Goal: Task Accomplishment & Management: Manage account settings

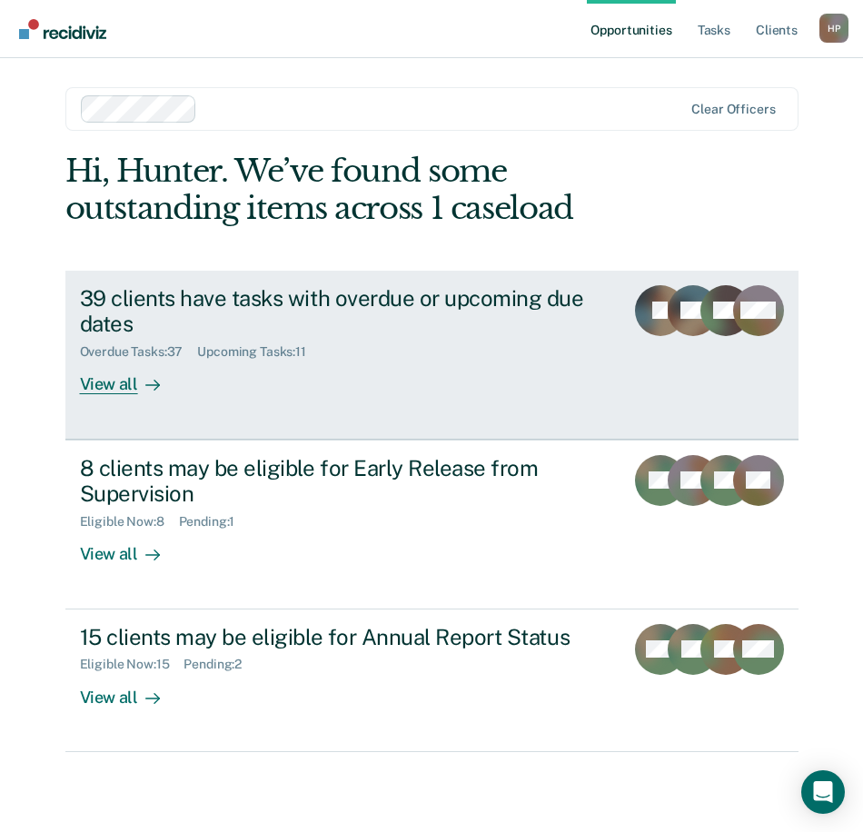
click at [165, 342] on div "Overdue Tasks : 37 Upcoming Tasks : 11" at bounding box center [345, 348] width 530 height 23
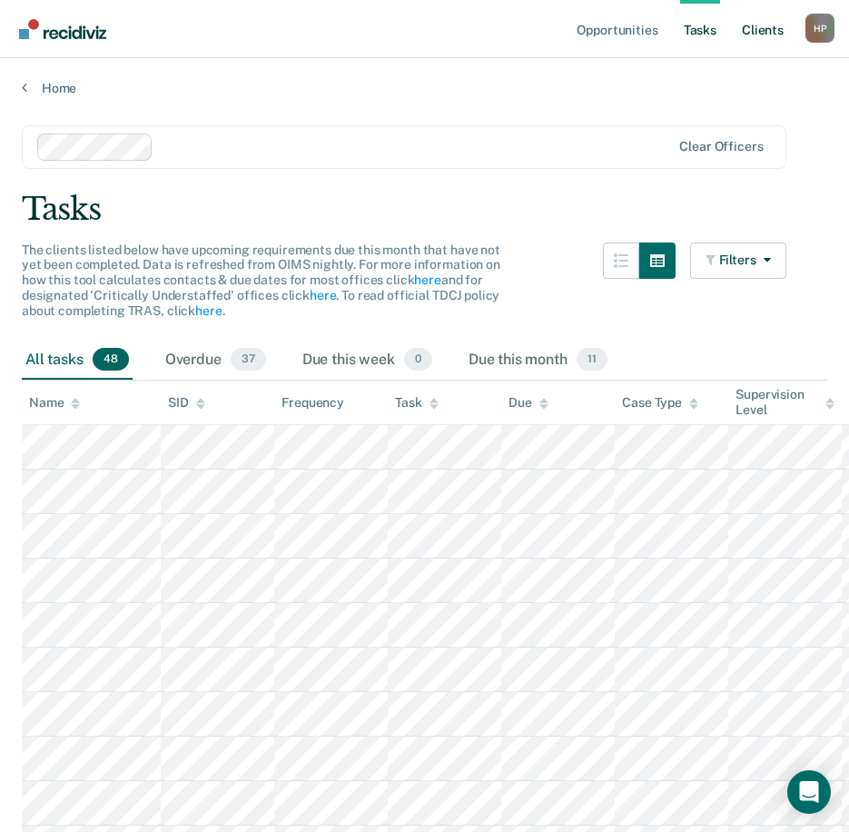
click at [745, 24] on link "Client s" at bounding box center [763, 29] width 49 height 58
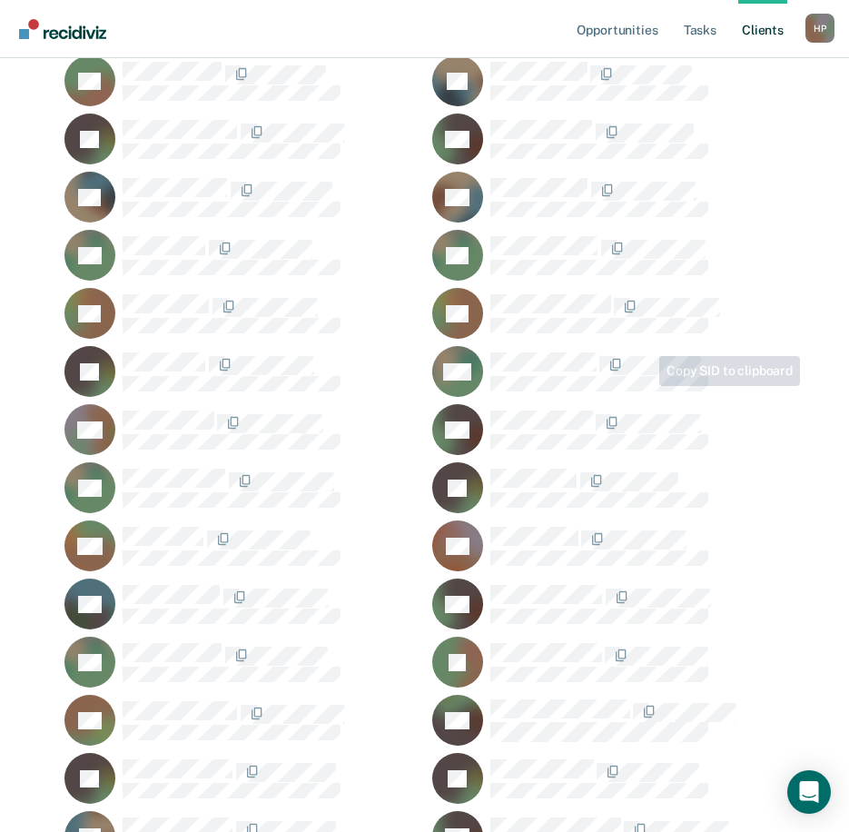
scroll to position [636, 0]
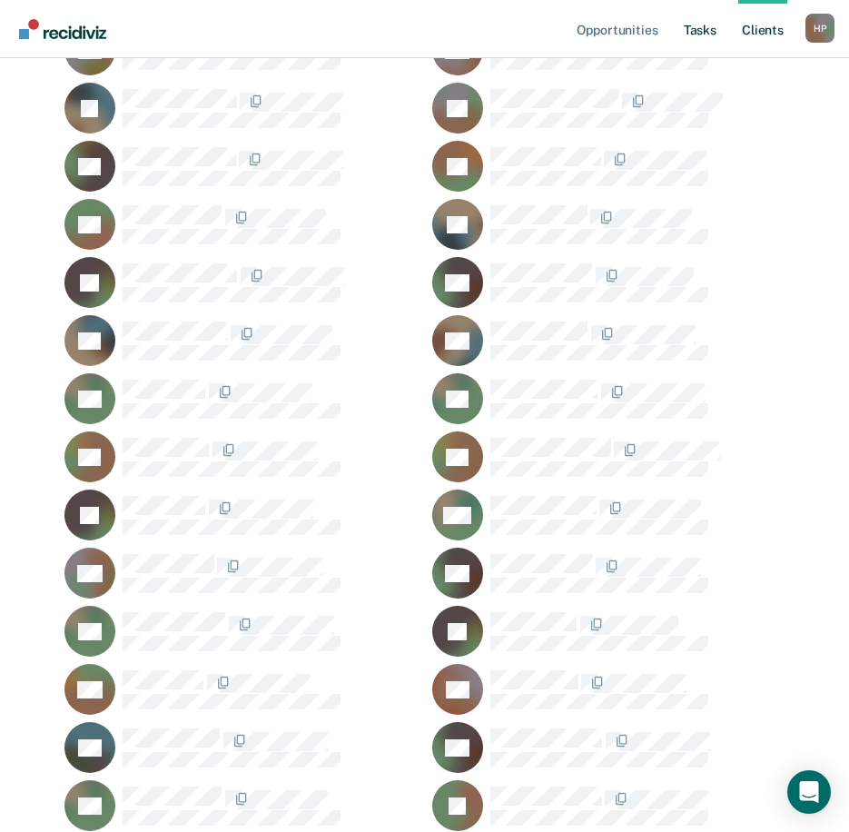
click at [689, 31] on link "Tasks" at bounding box center [700, 29] width 40 height 58
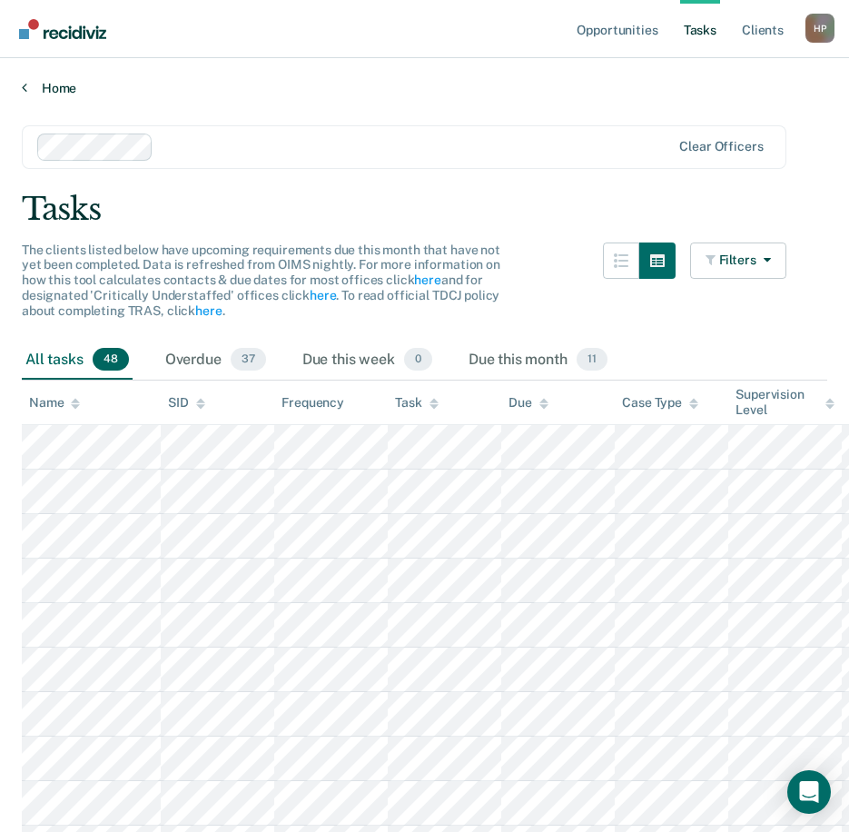
click at [35, 84] on link "Home" at bounding box center [425, 88] width 806 height 16
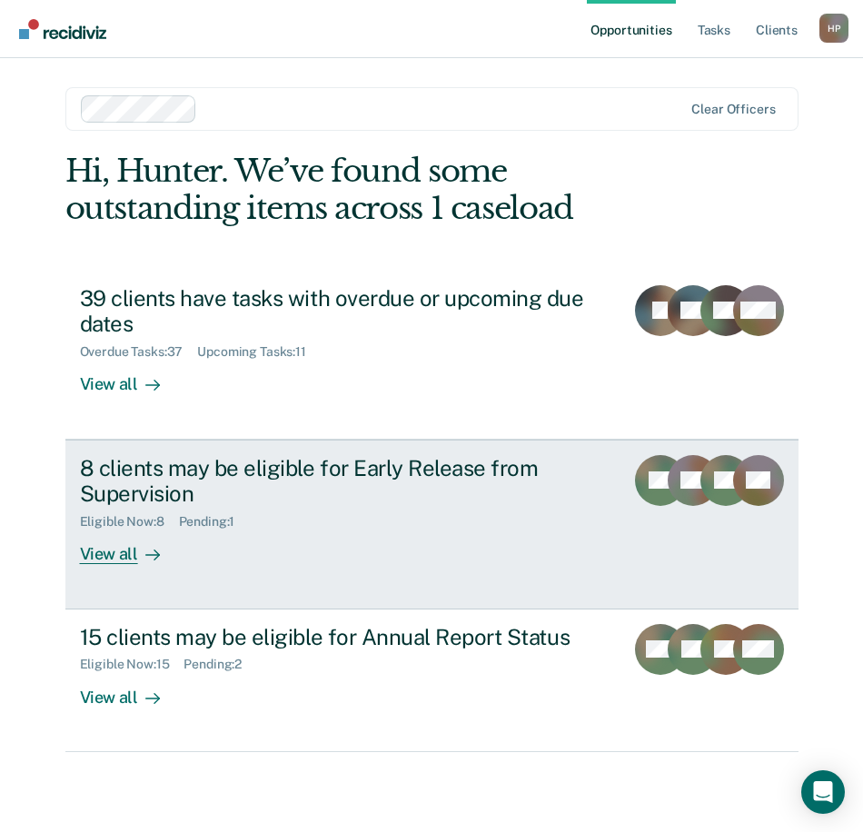
click at [550, 530] on div "8 clients may be eligible for Early Release from Supervision Eligible Now : 8 P…" at bounding box center [366, 510] width 573 height 110
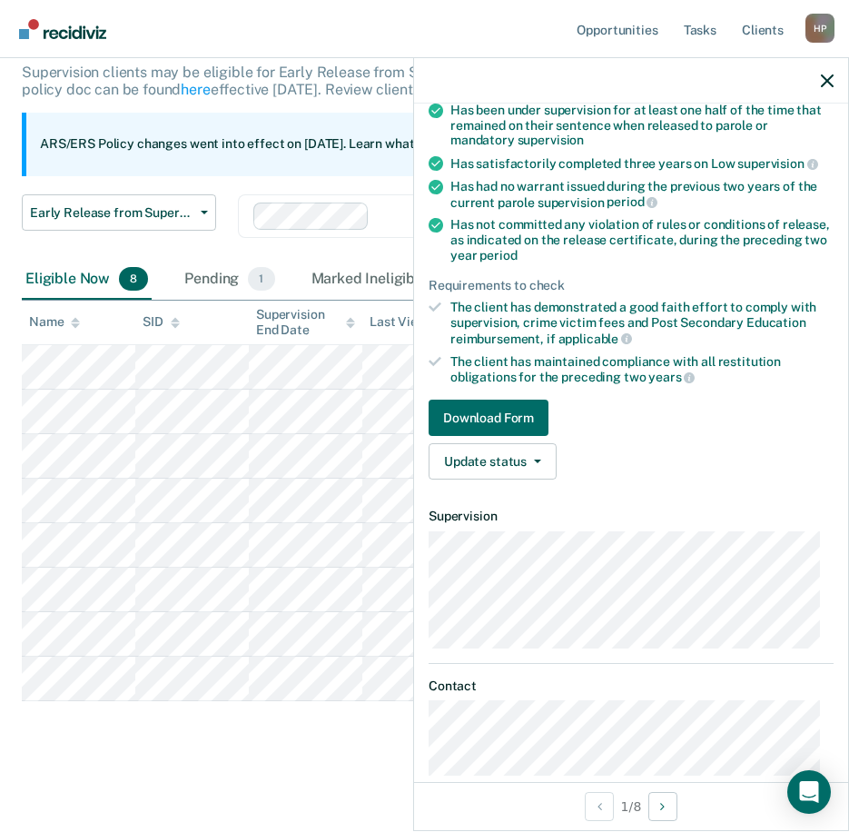
scroll to position [192, 0]
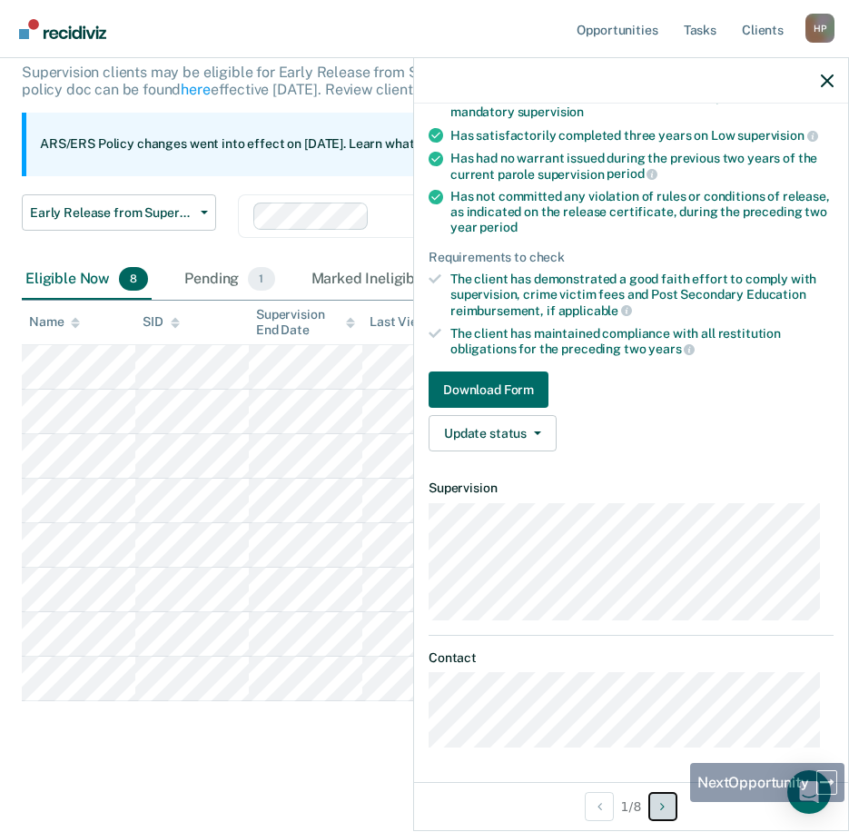
click at [671, 804] on button "Next Opportunity" at bounding box center [663, 806] width 29 height 29
click at [591, 807] on button "Previous Opportunity" at bounding box center [599, 806] width 29 height 29
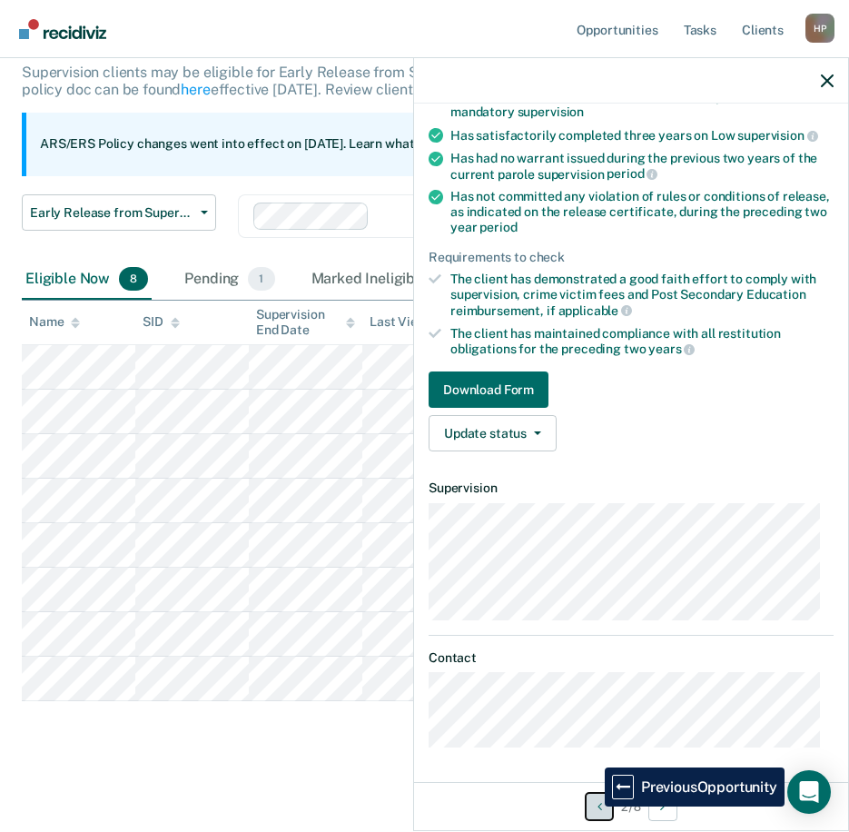
click at [591, 807] on button "Previous Opportunity" at bounding box center [599, 806] width 29 height 29
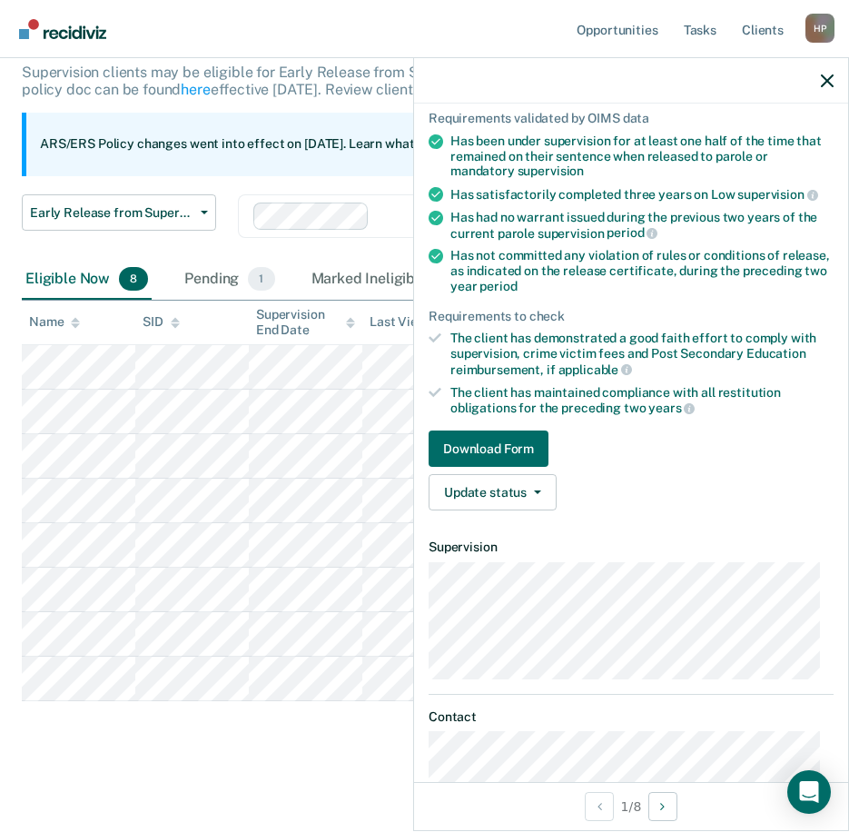
scroll to position [101, 0]
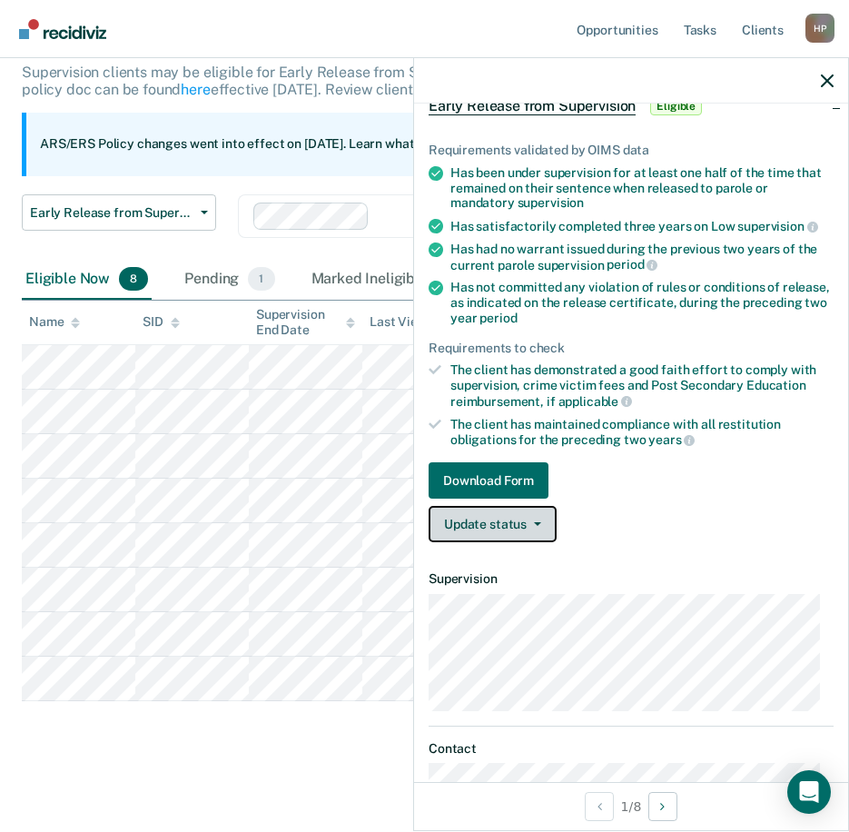
click at [530, 524] on button "Update status" at bounding box center [493, 524] width 128 height 36
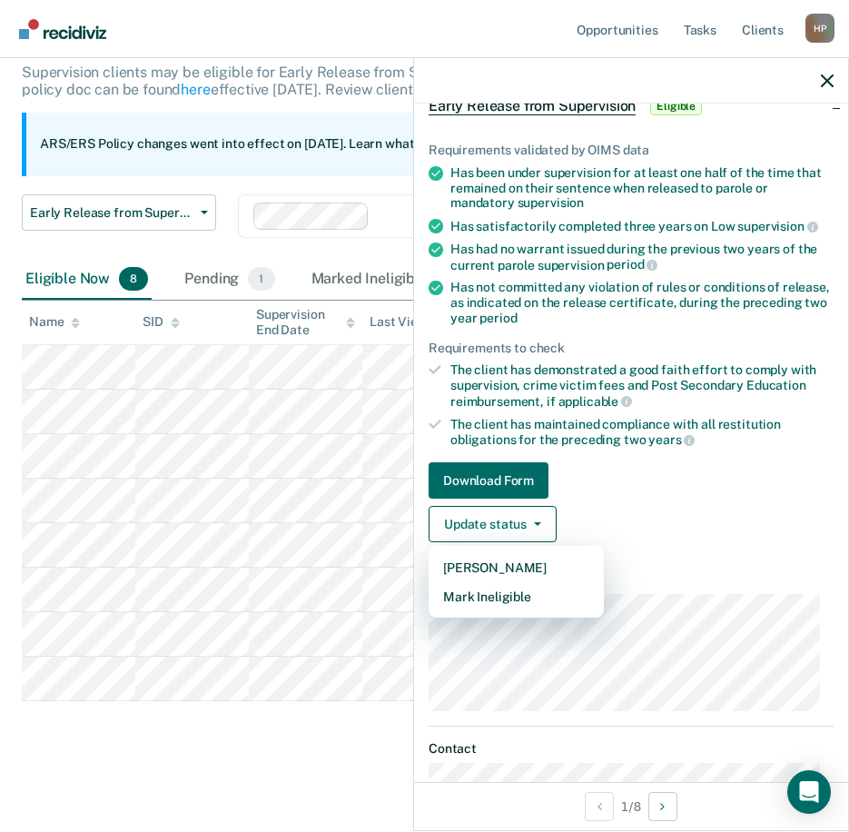
click at [687, 467] on link "Download Form" at bounding box center [631, 480] width 405 height 36
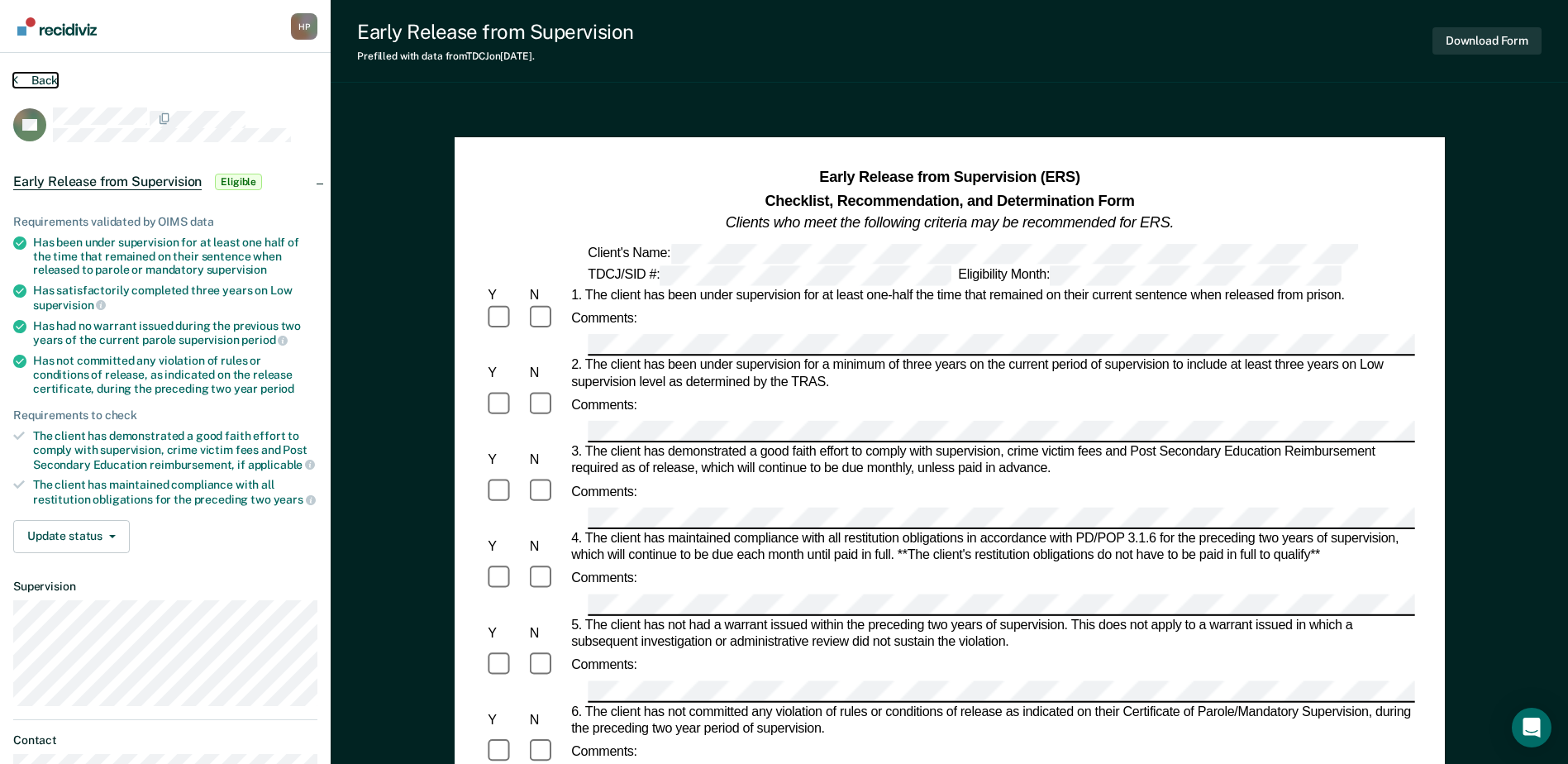
click at [46, 80] on button "Back" at bounding box center [35, 80] width 45 height 15
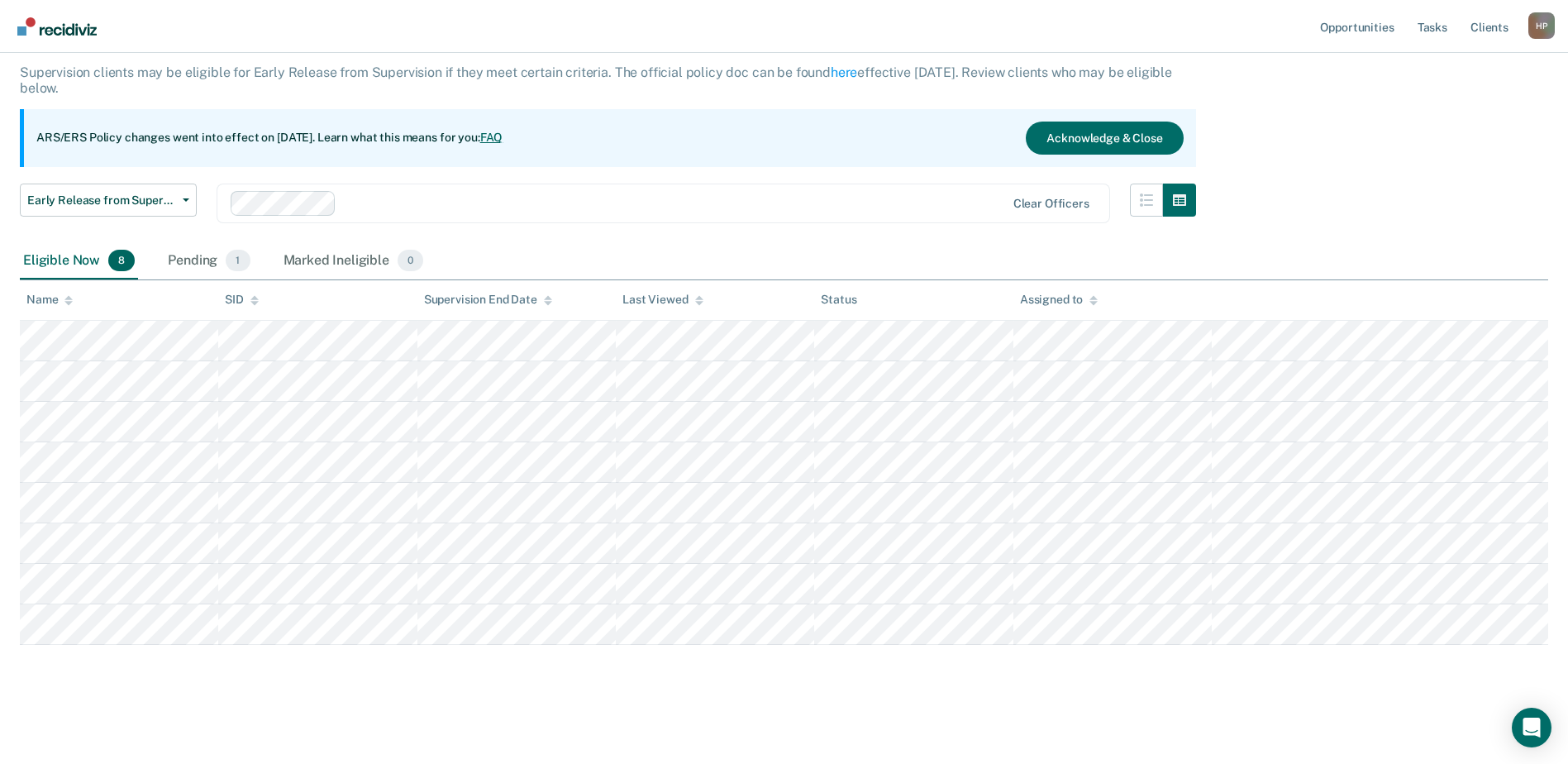
click at [749, 677] on div "Early Release from Supervision Supervision clients may be eligible for Early Re…" at bounding box center [784, 355] width 1529 height 676
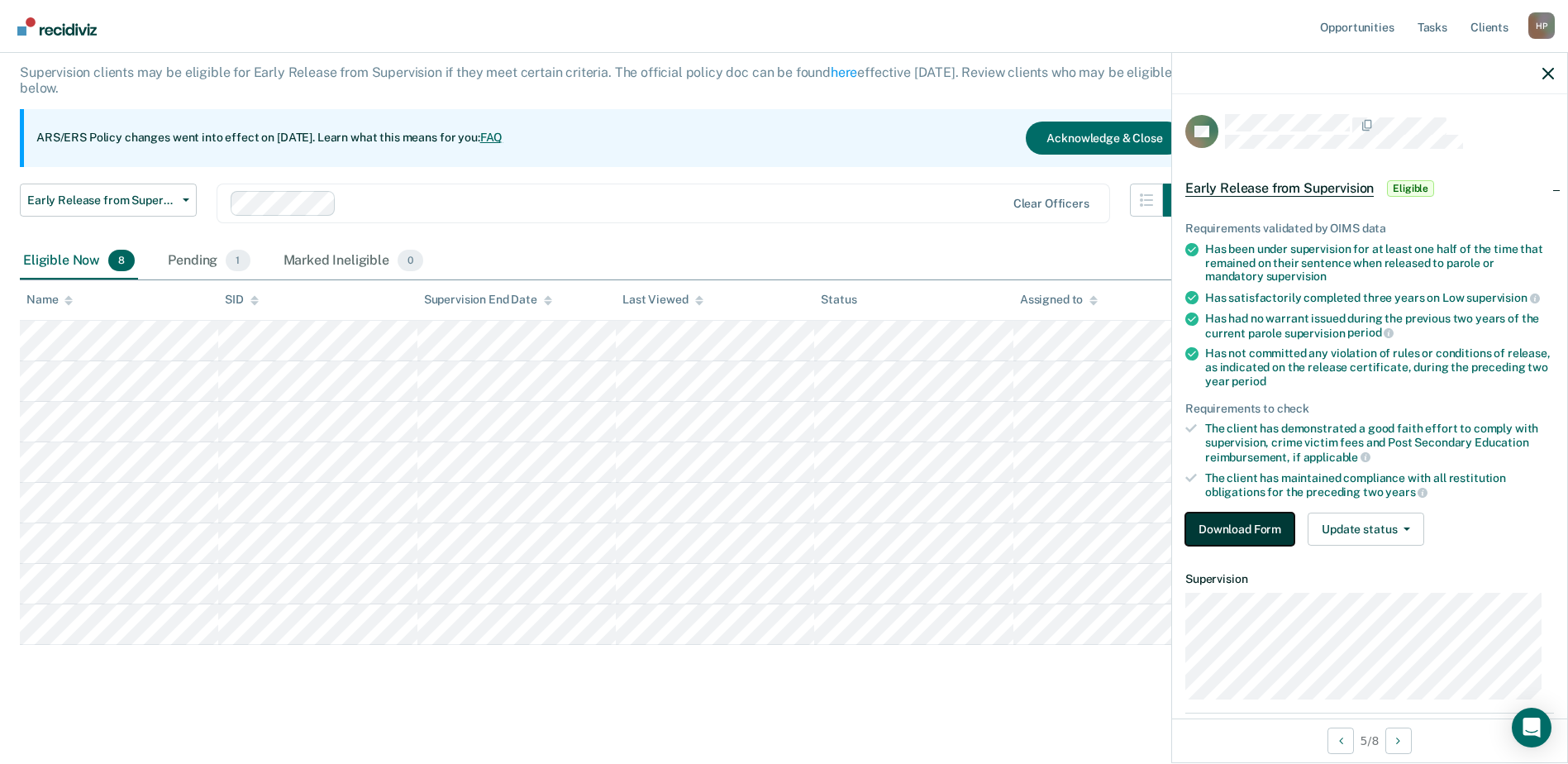
click at [784, 520] on button "Download Form" at bounding box center [1240, 529] width 109 height 33
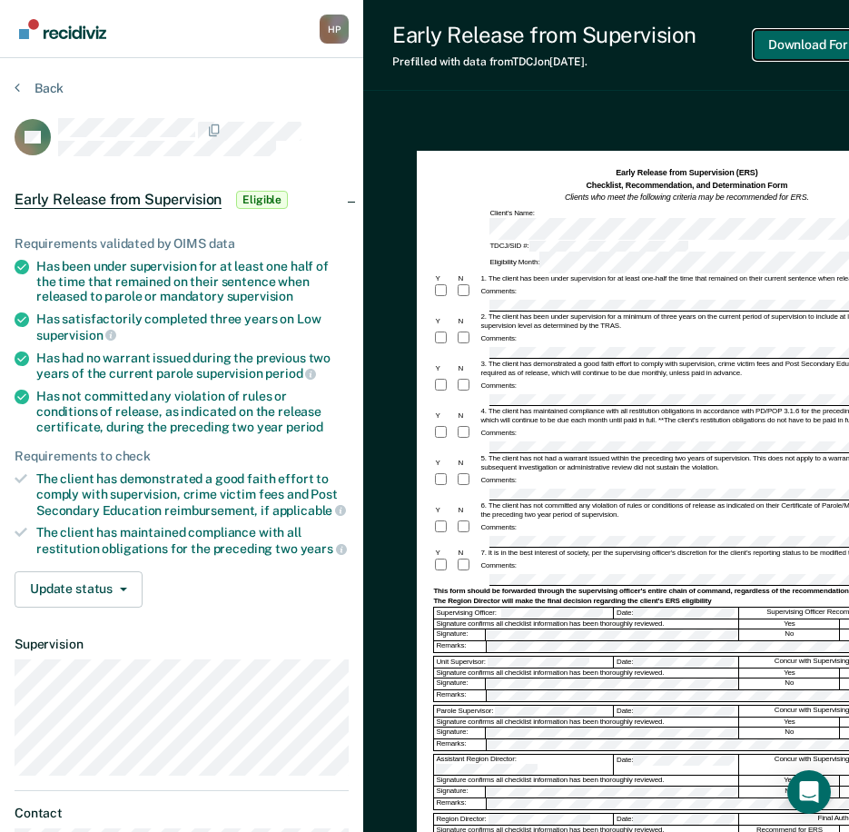
click at [790, 51] on button "Download Form" at bounding box center [814, 45] width 120 height 30
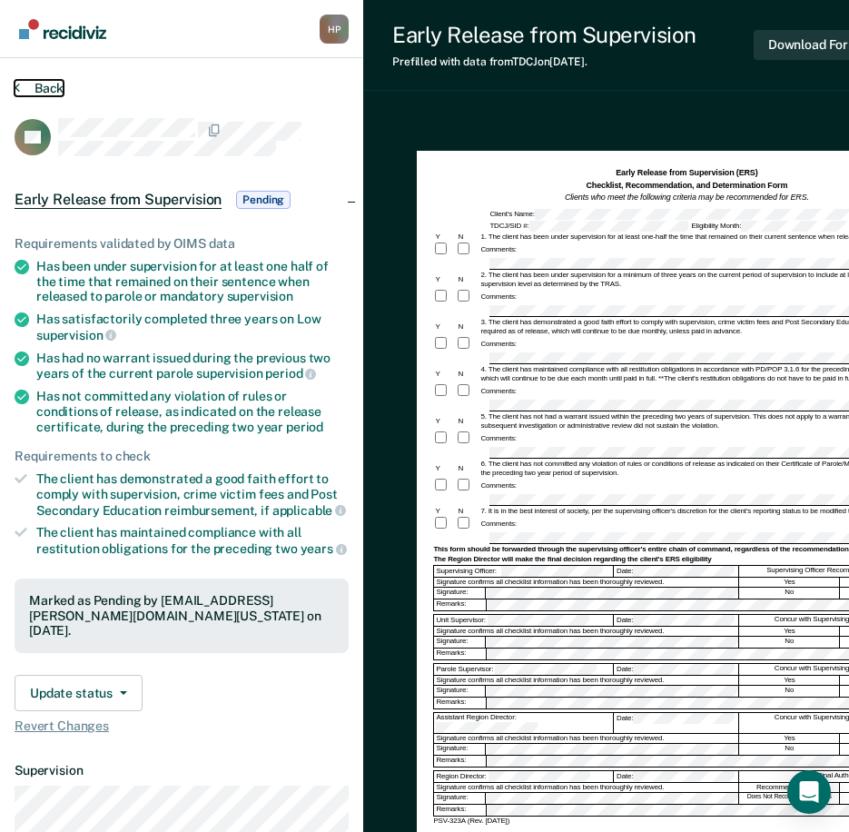
click at [39, 90] on button "Back" at bounding box center [39, 88] width 49 height 16
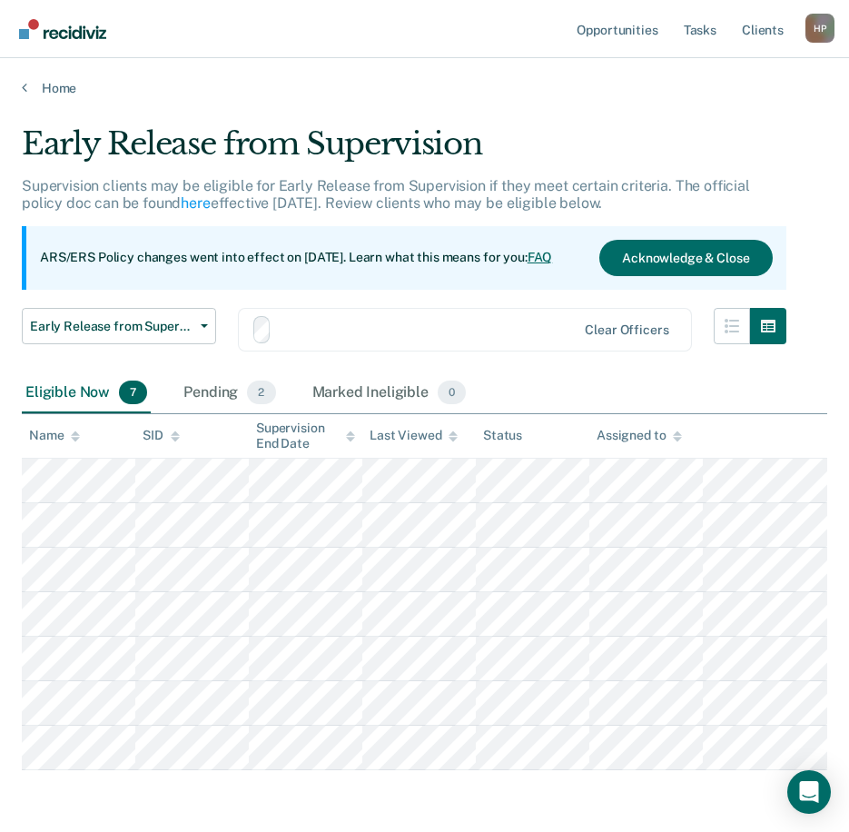
scroll to position [69, 0]
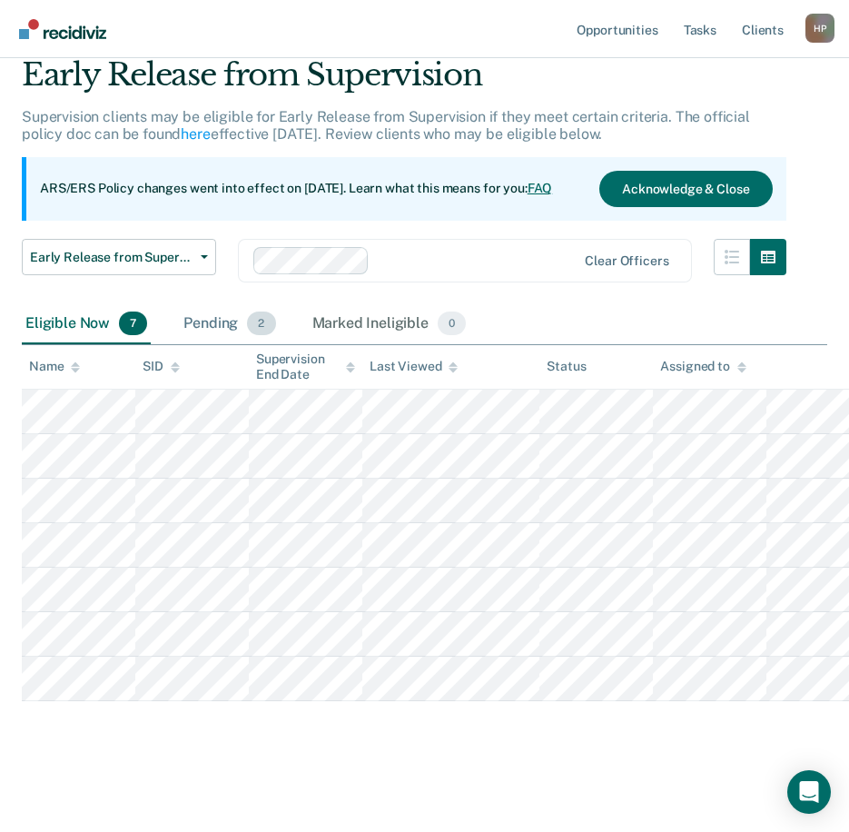
click at [216, 322] on div "Pending 2" at bounding box center [229, 324] width 99 height 40
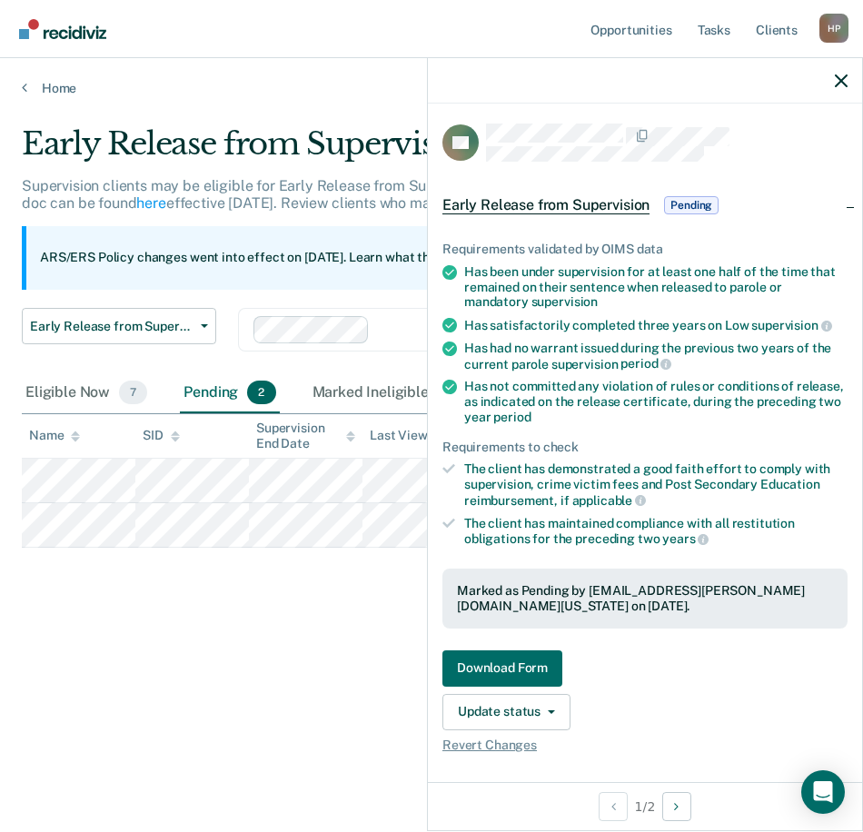
scroll to position [0, 0]
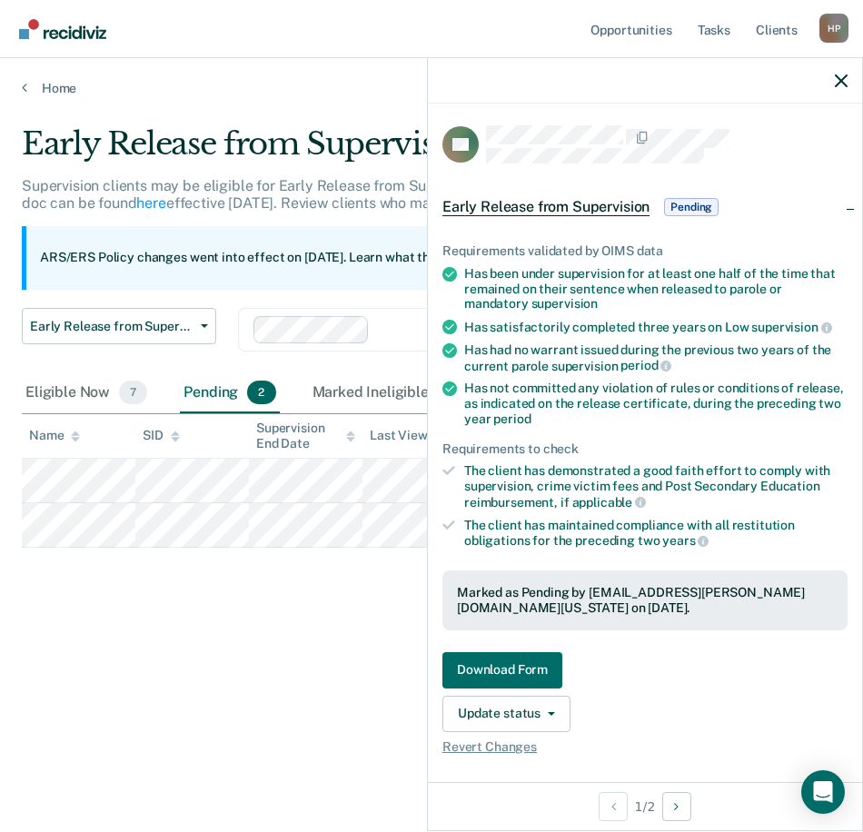
click at [674, 201] on span "Pending" at bounding box center [691, 207] width 55 height 18
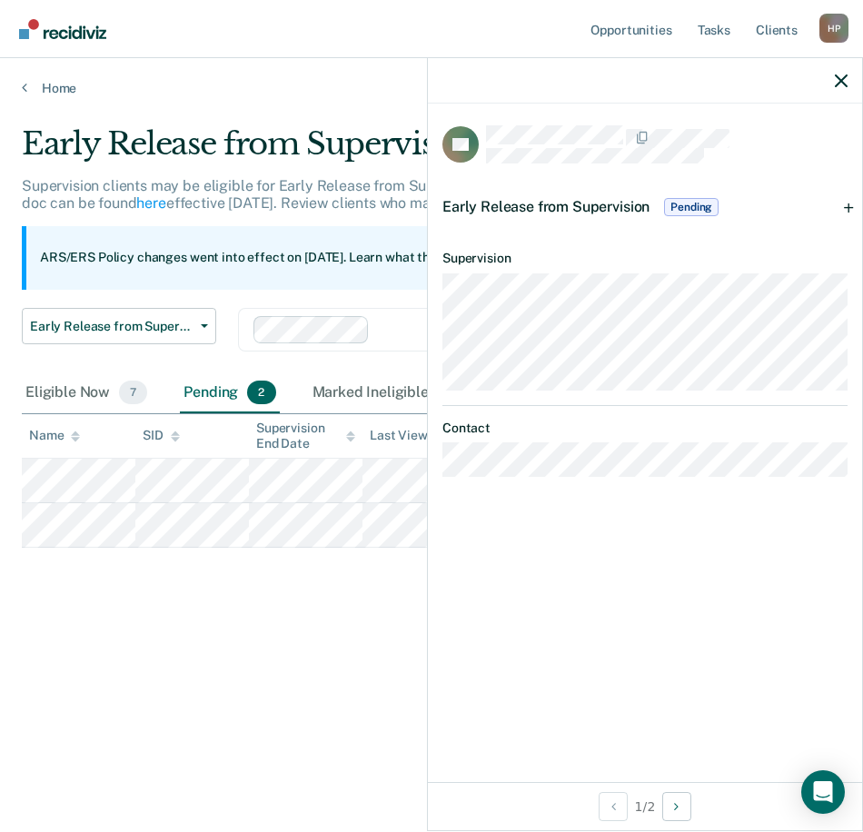
click at [674, 203] on span "Pending" at bounding box center [691, 207] width 55 height 18
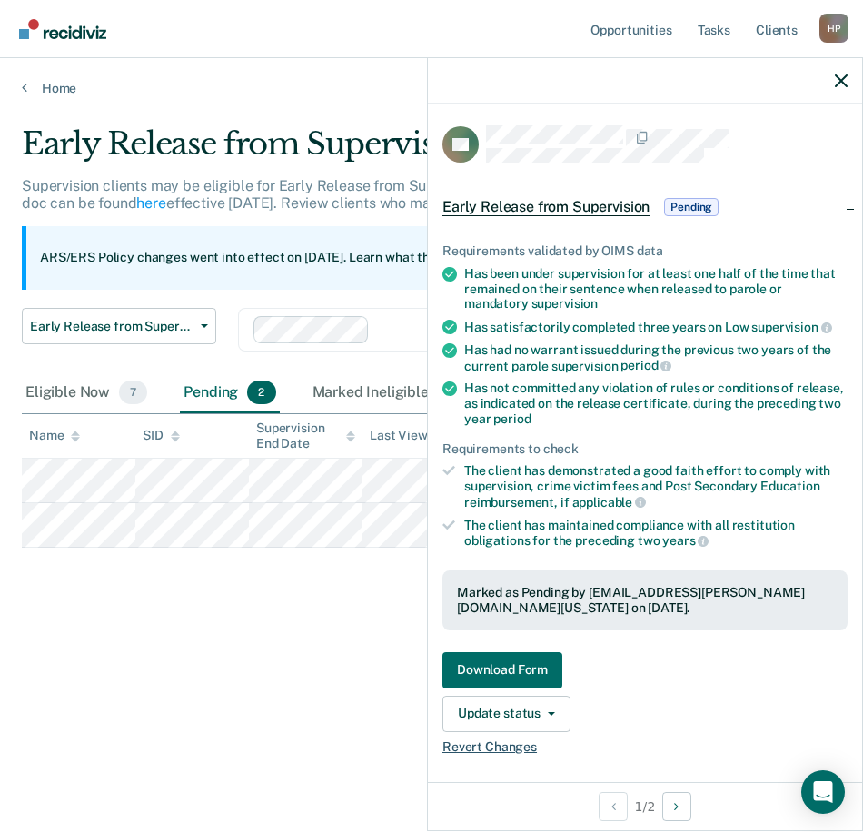
click at [492, 749] on span "Revert Changes" at bounding box center [644, 746] width 405 height 15
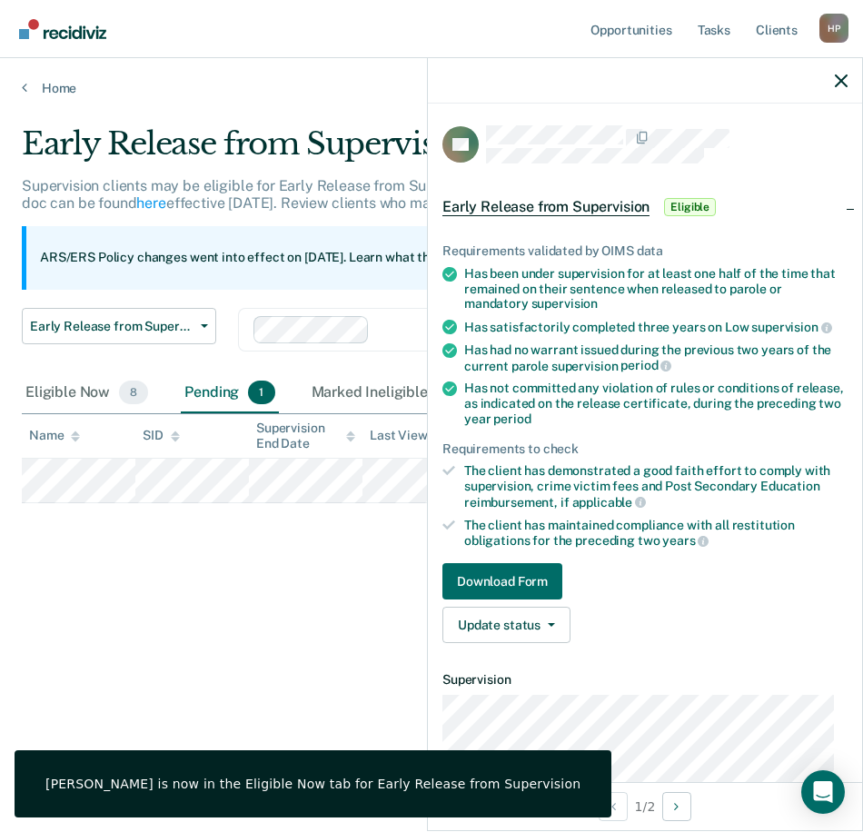
click at [326, 583] on div "Early Release from Supervision Supervision clients may be eligible for Early Re…" at bounding box center [431, 410] width 819 height 570
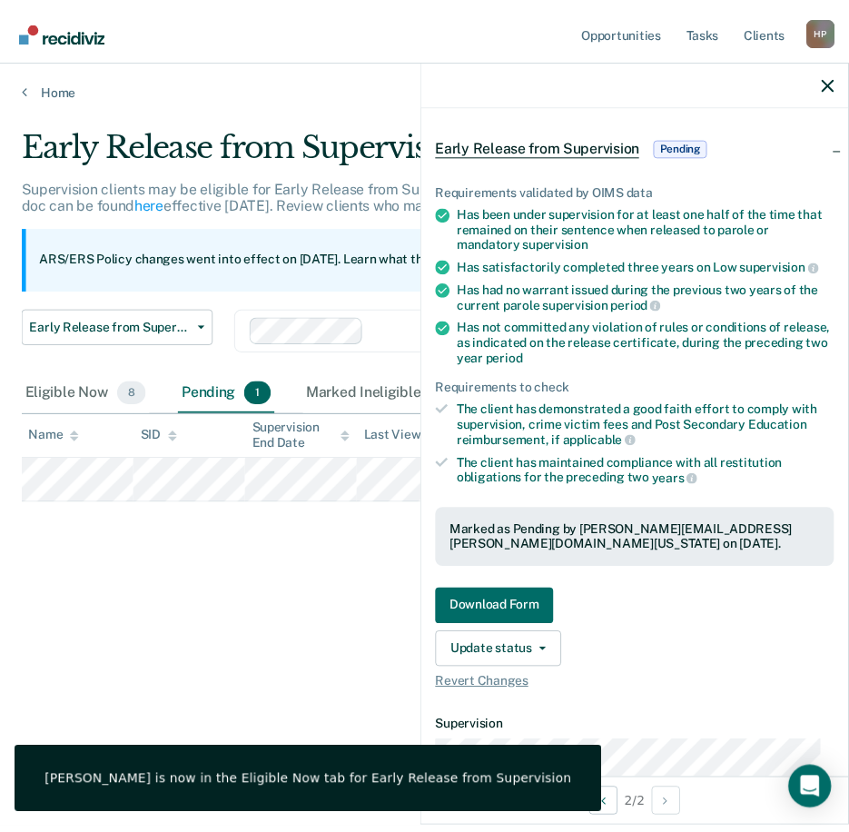
scroll to position [91, 0]
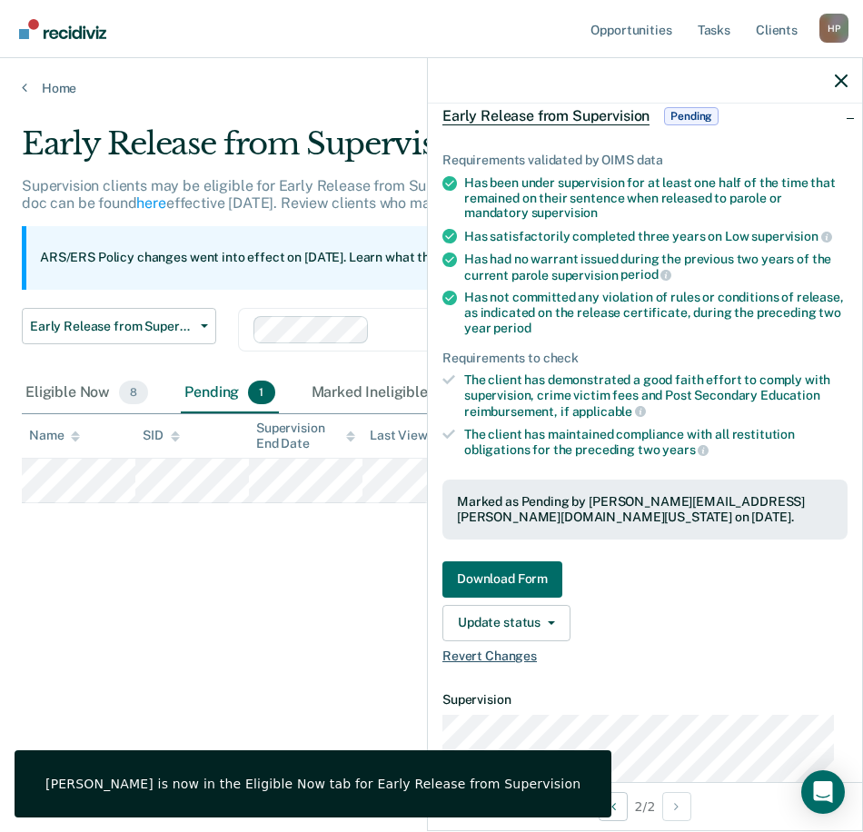
click at [498, 651] on span "Revert Changes" at bounding box center [644, 656] width 405 height 15
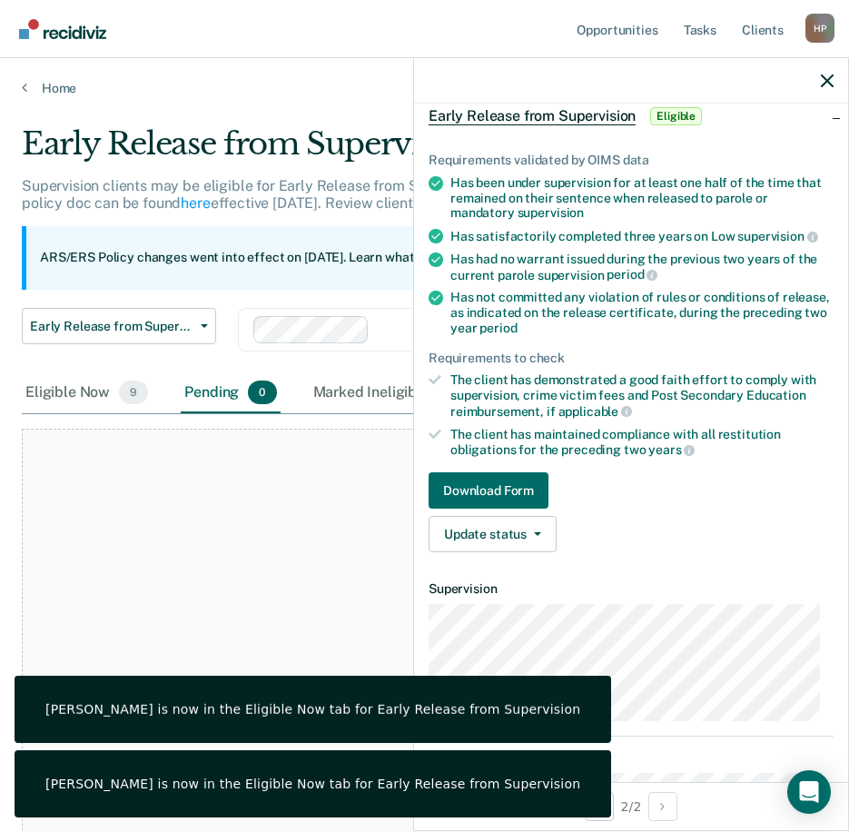
click at [188, 471] on div "At this time, there are no clients who are Pending. Please navigate to one of t…" at bounding box center [425, 707] width 806 height 556
click at [34, 389] on div "Eligible Now 9" at bounding box center [87, 393] width 130 height 40
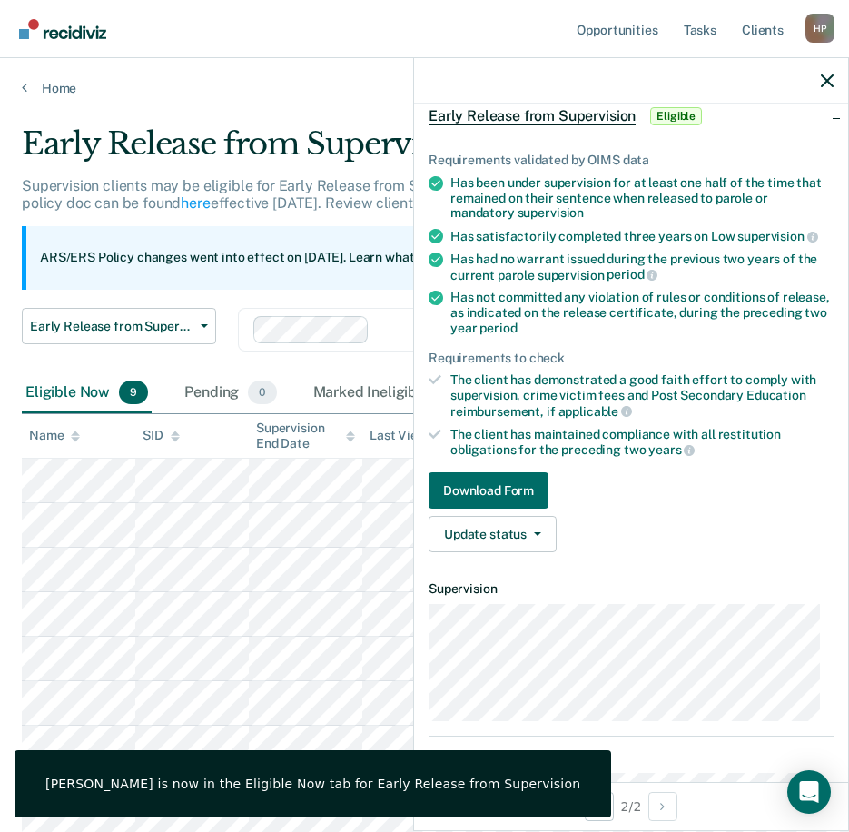
click at [838, 81] on div at bounding box center [631, 80] width 434 height 45
click at [828, 81] on icon "button" at bounding box center [827, 80] width 13 height 13
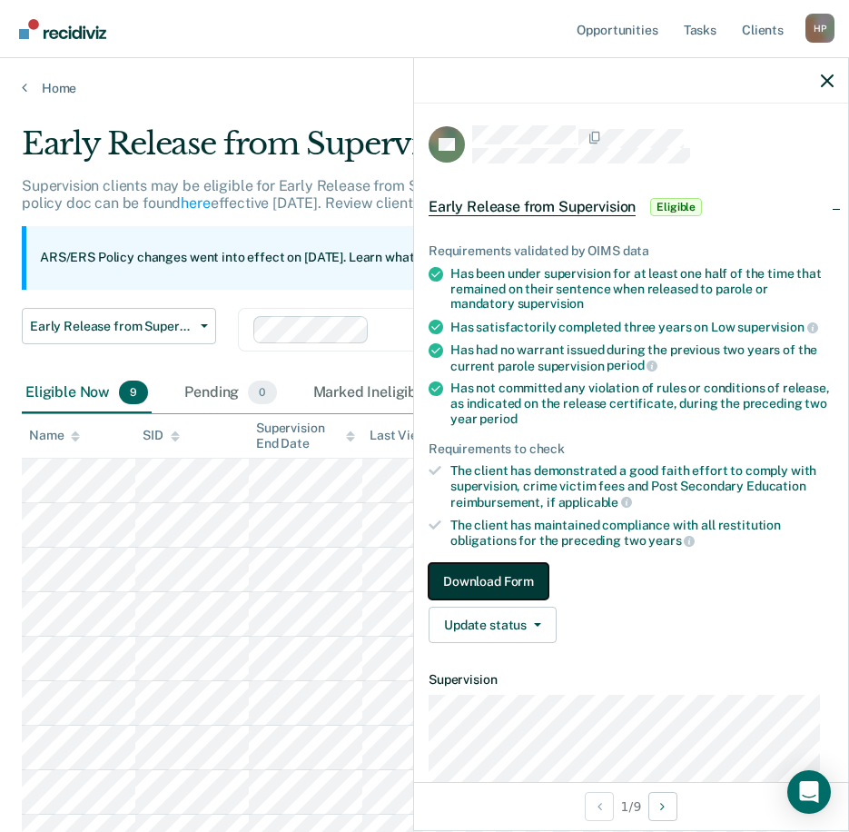
click at [489, 581] on button "Download Form" at bounding box center [489, 581] width 120 height 36
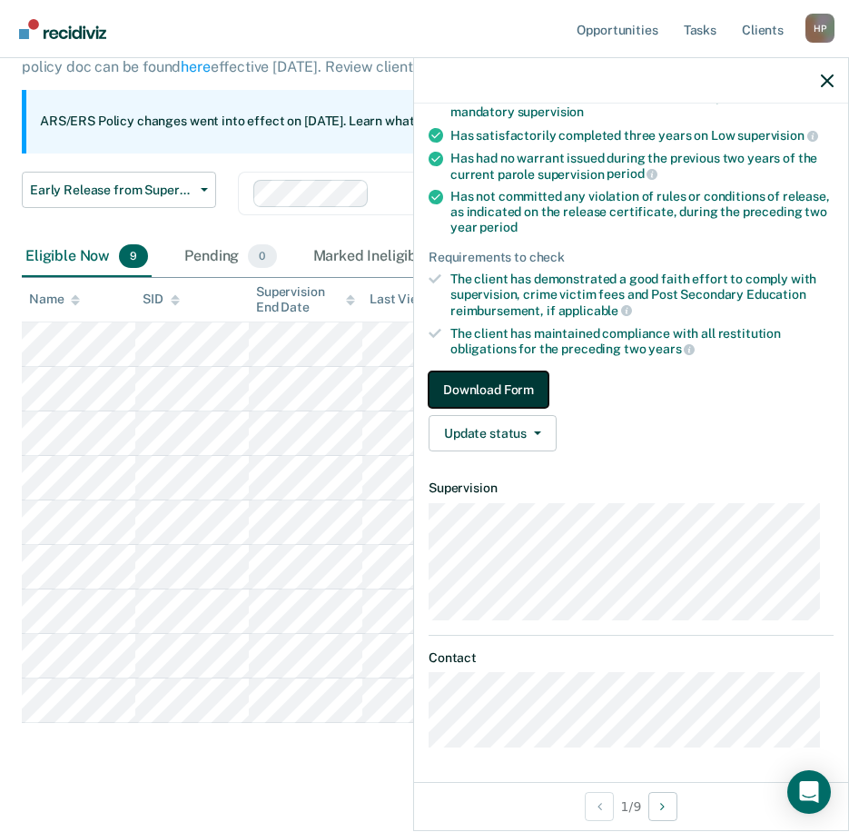
scroll to position [158, 0]
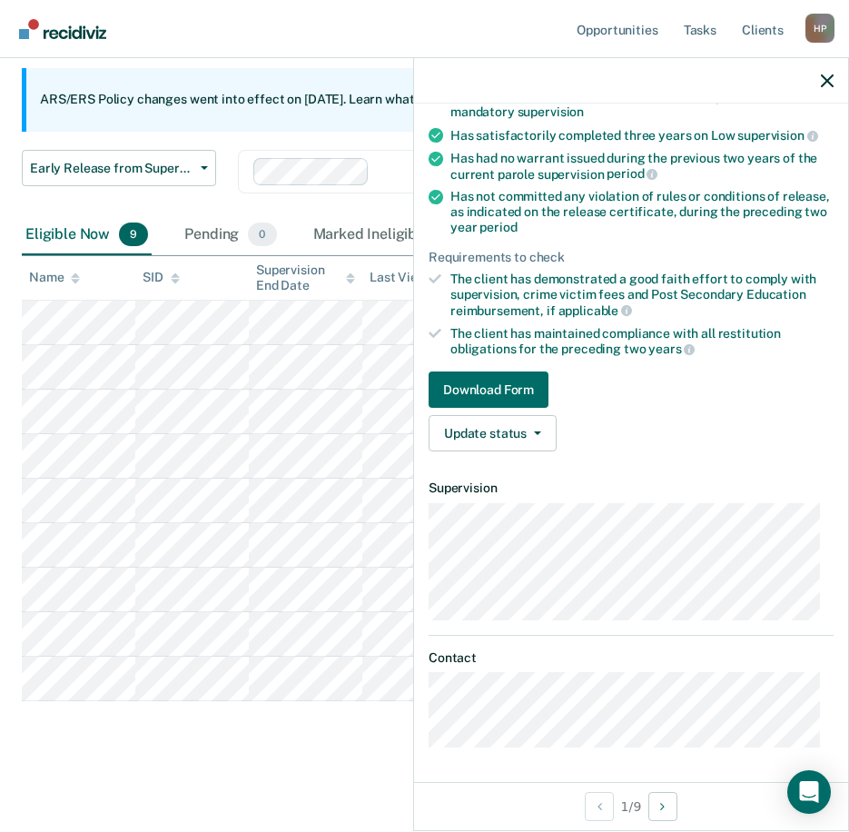
click at [478, 450] on div "Requirements validated by OIMS data Has been under supervision for at least one…" at bounding box center [631, 244] width 434 height 443
click at [482, 439] on button "Update status" at bounding box center [493, 433] width 128 height 36
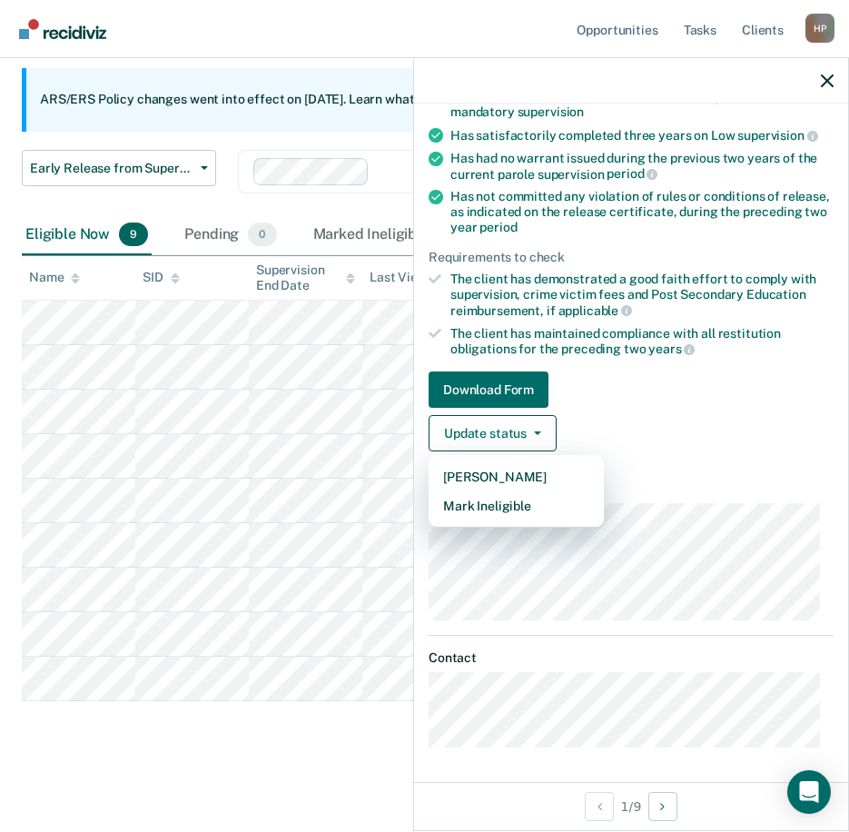
click at [609, 423] on div "Update status [PERSON_NAME] Mark Ineligible" at bounding box center [631, 433] width 405 height 36
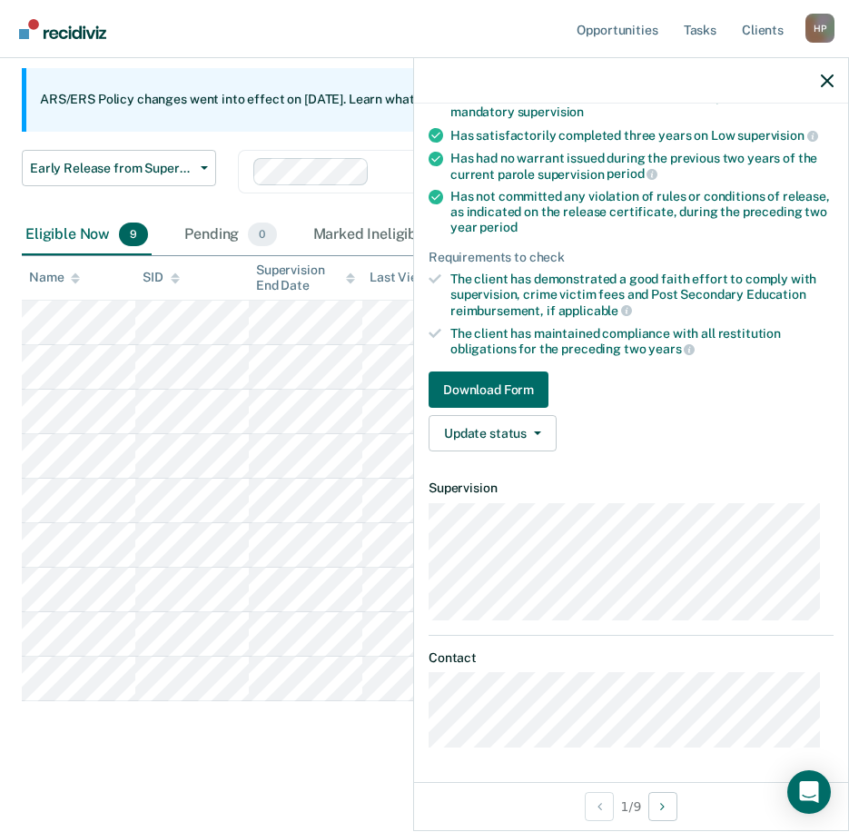
click at [260, 204] on div "Early Release from Supervision Early Release from Supervision Annual Report Sta…" at bounding box center [404, 182] width 765 height 65
drag, startPoint x: 190, startPoint y: 189, endPoint x: 189, endPoint y: 161, distance: 28.2
click at [188, 188] on div "Early Release from Supervision Early Release from Supervision Annual Report Sta…" at bounding box center [119, 182] width 194 height 65
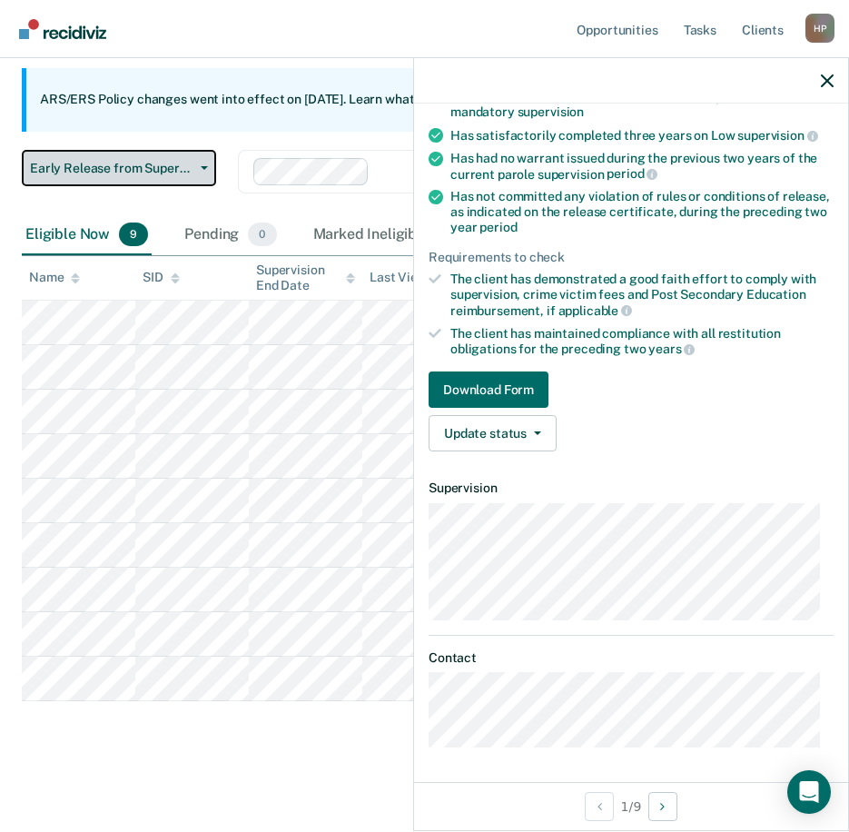
click at [187, 151] on button "Early Release from Supervision" at bounding box center [119, 168] width 194 height 36
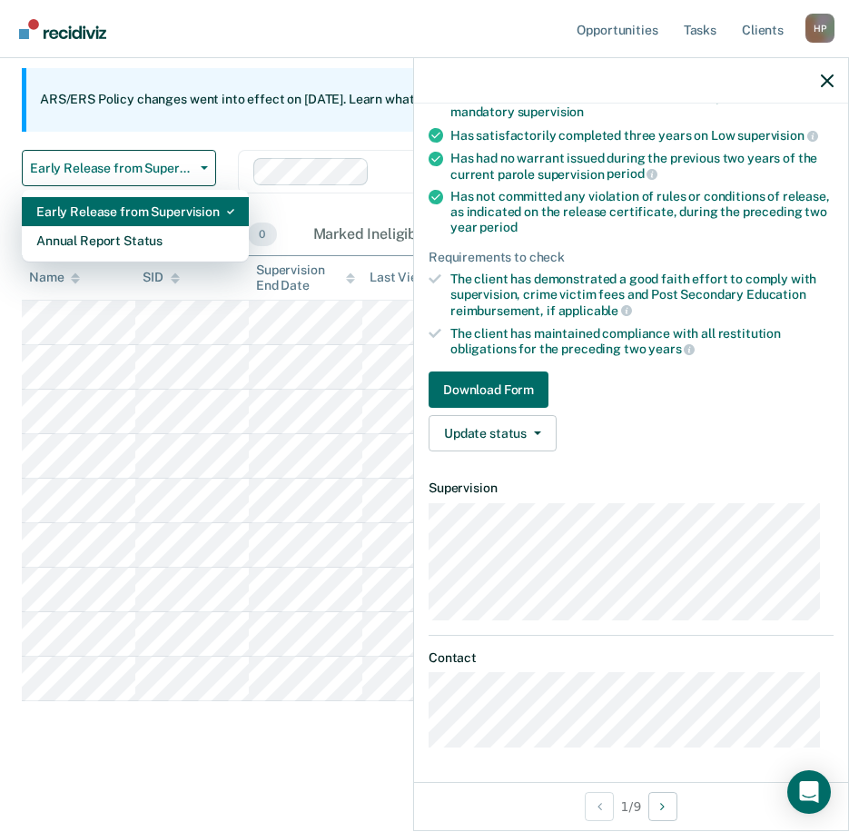
click at [207, 213] on div "Early Release from Supervision" at bounding box center [135, 211] width 198 height 29
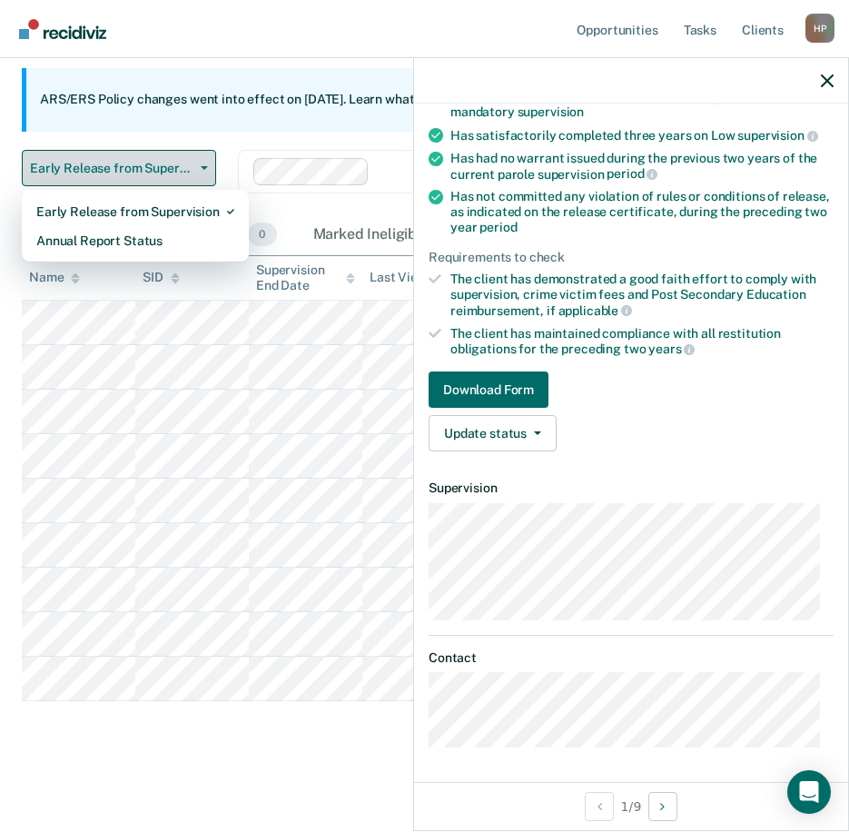
scroll to position [0, 0]
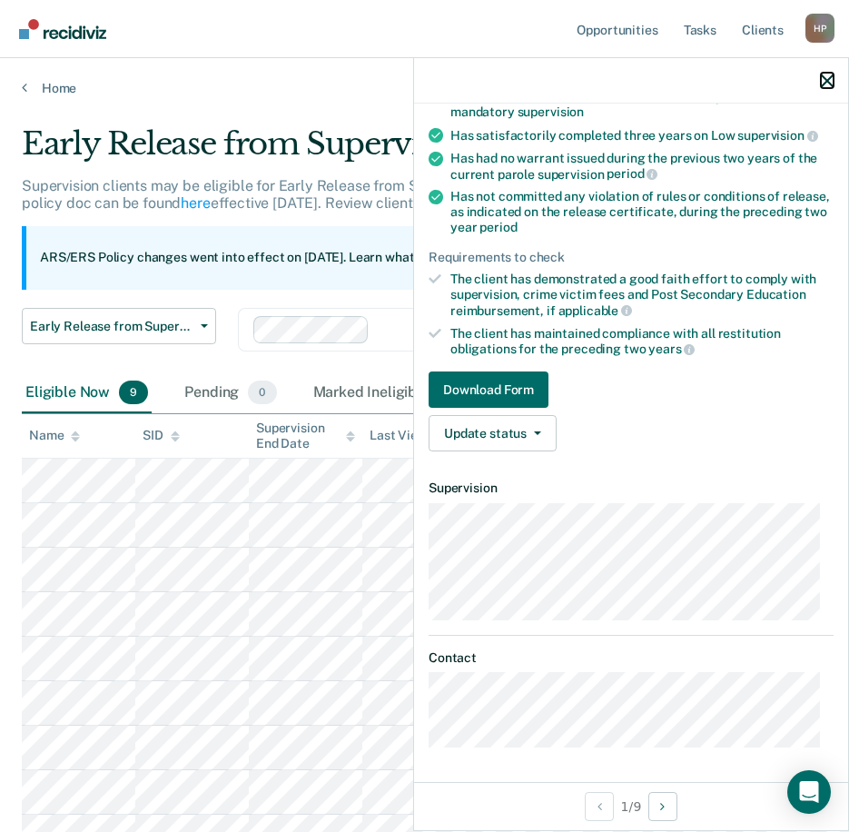
click at [833, 80] on icon "button" at bounding box center [827, 80] width 13 height 13
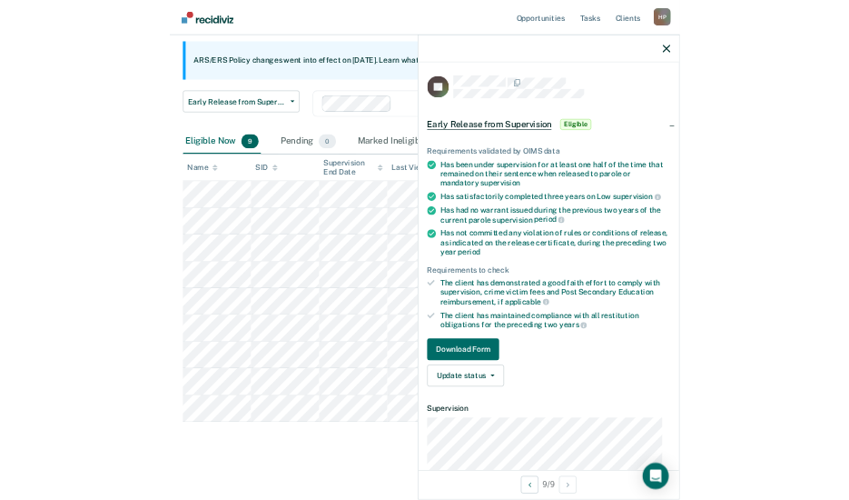
scroll to position [192, 0]
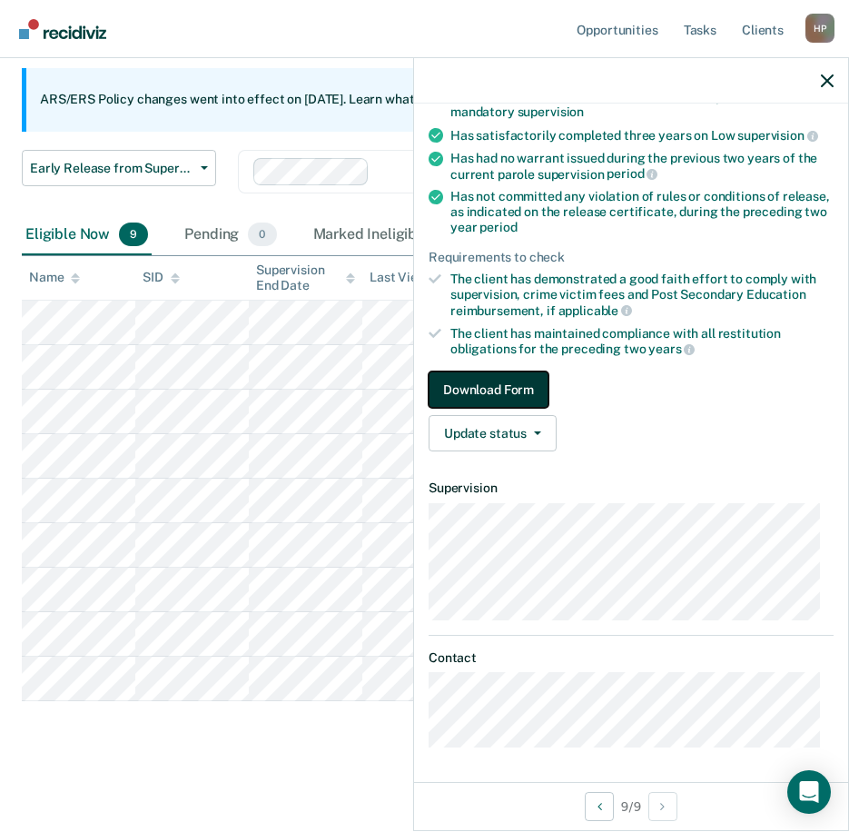
click at [458, 392] on button "Download Form" at bounding box center [489, 390] width 120 height 36
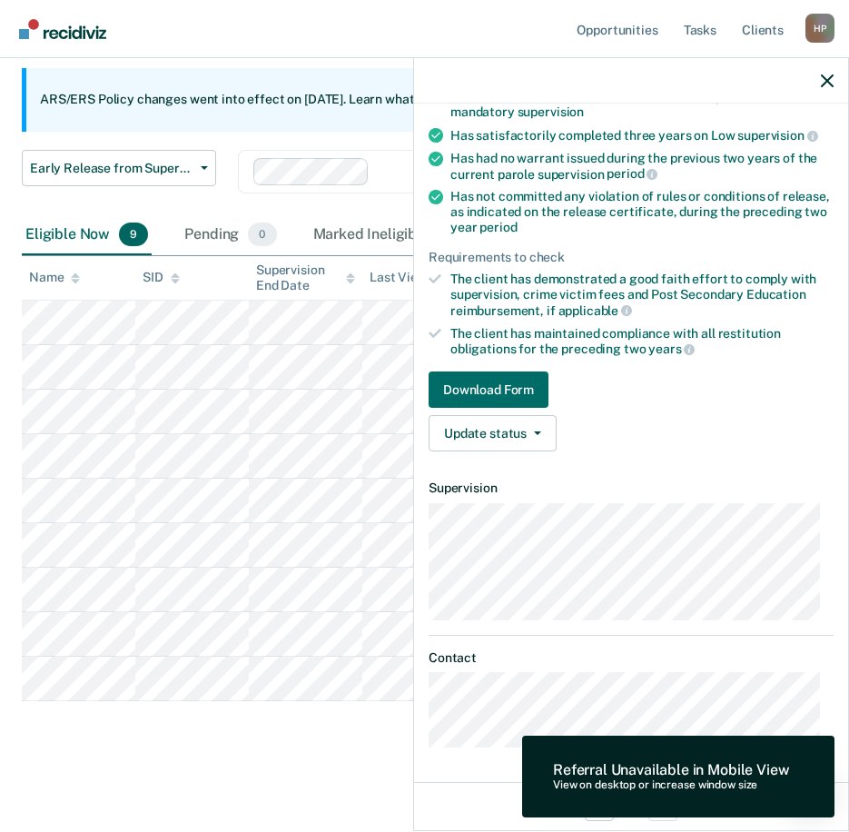
click at [631, 795] on div "Referral Unavailable in Mobile View View on desktop or increase window size" at bounding box center [678, 777] width 312 height 82
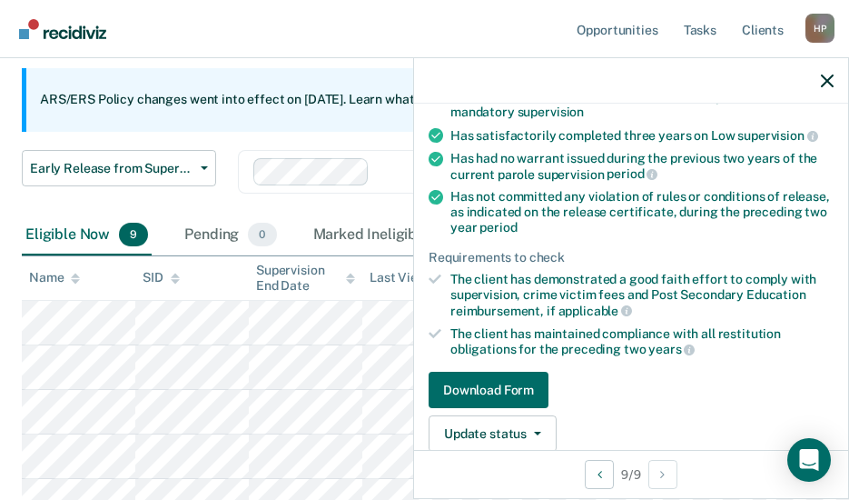
drag, startPoint x: 714, startPoint y: 198, endPoint x: 737, endPoint y: 165, distance: 39.8
click at [714, 198] on div "Has not committed any violation of rules or conditions of release, as indicated…" at bounding box center [642, 211] width 383 height 45
click at [828, 74] on icon "button" at bounding box center [827, 80] width 13 height 13
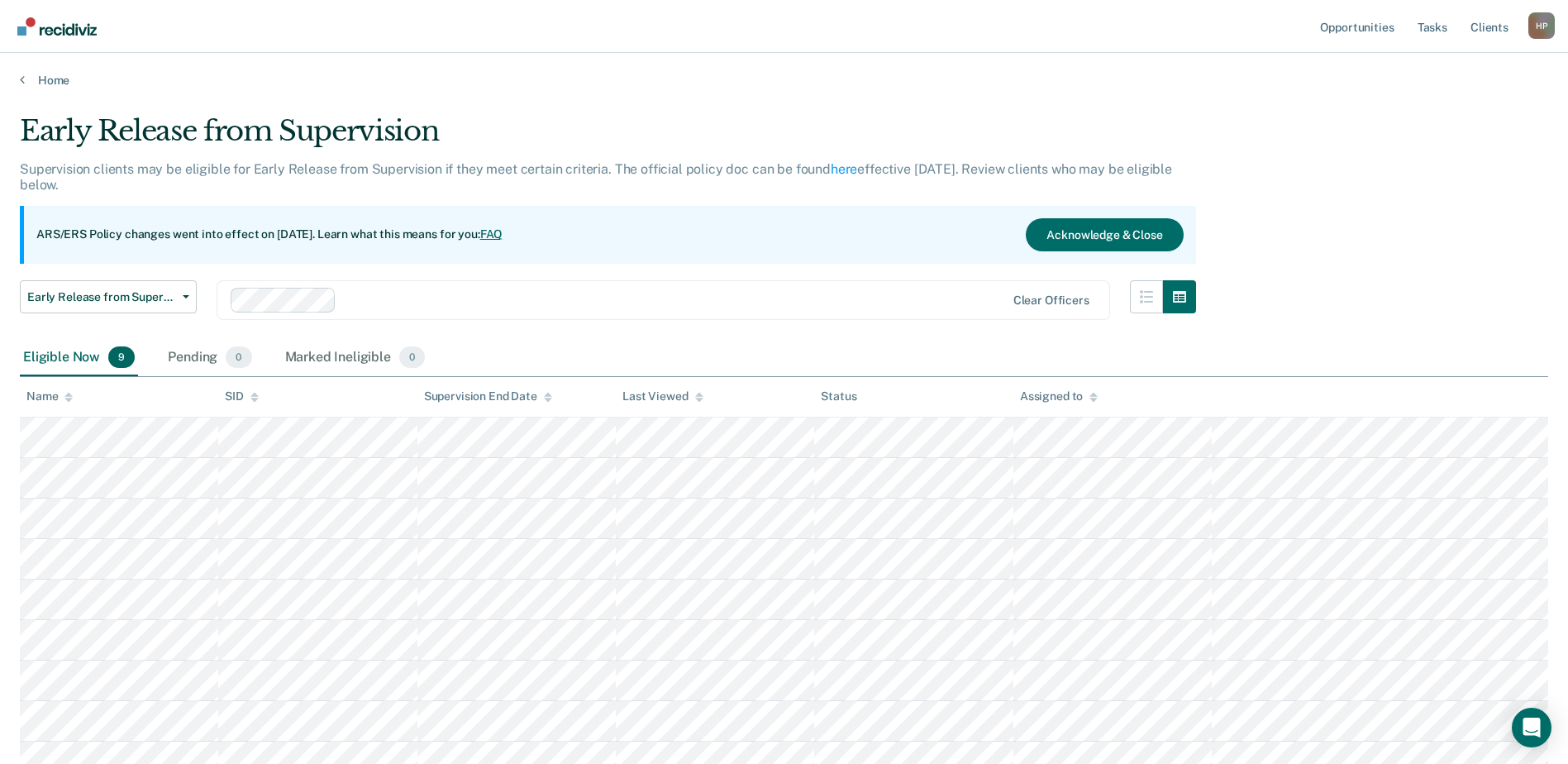
scroll to position [138, 0]
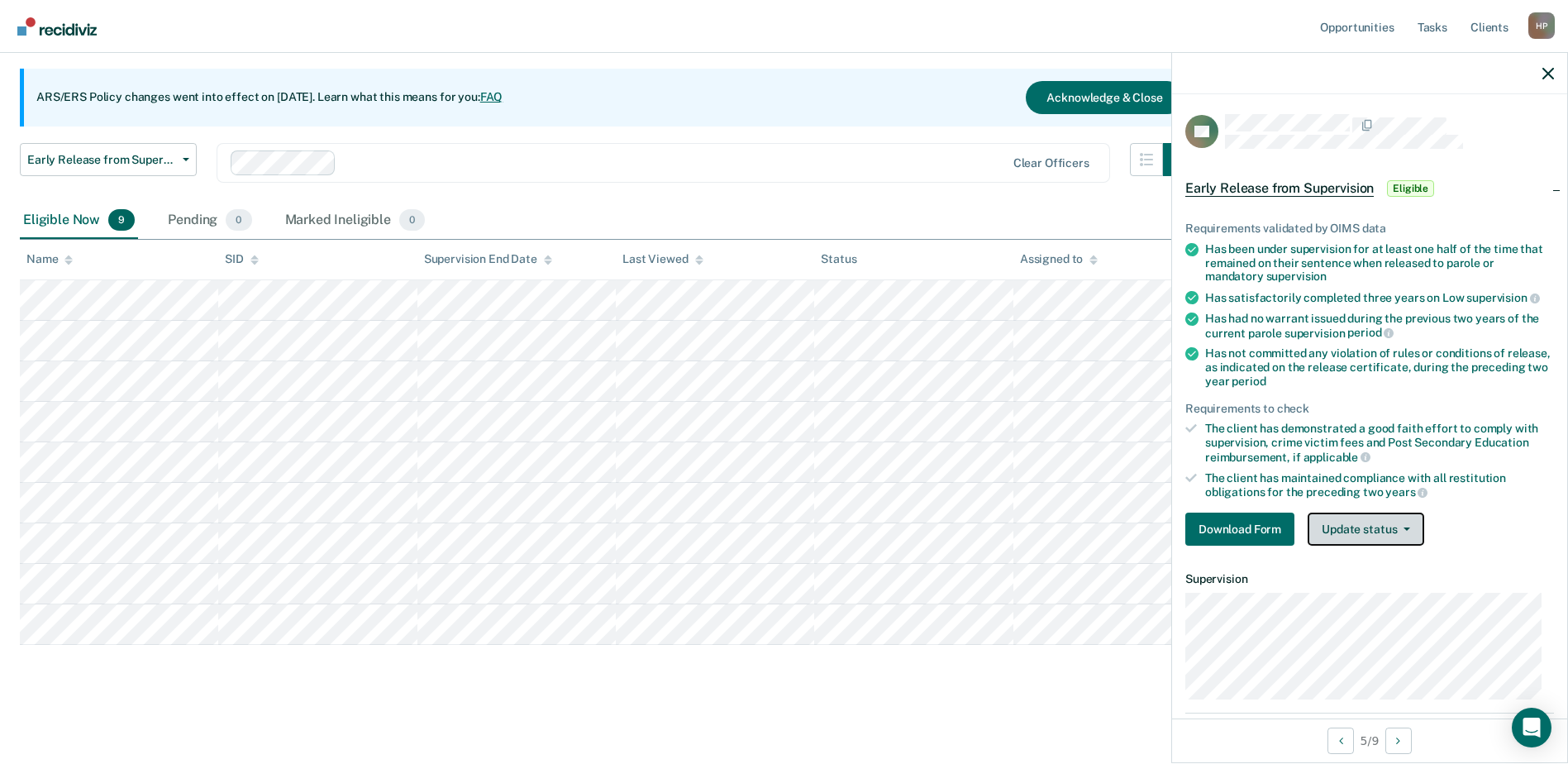
click at [784, 523] on button "Update status" at bounding box center [1366, 529] width 116 height 33
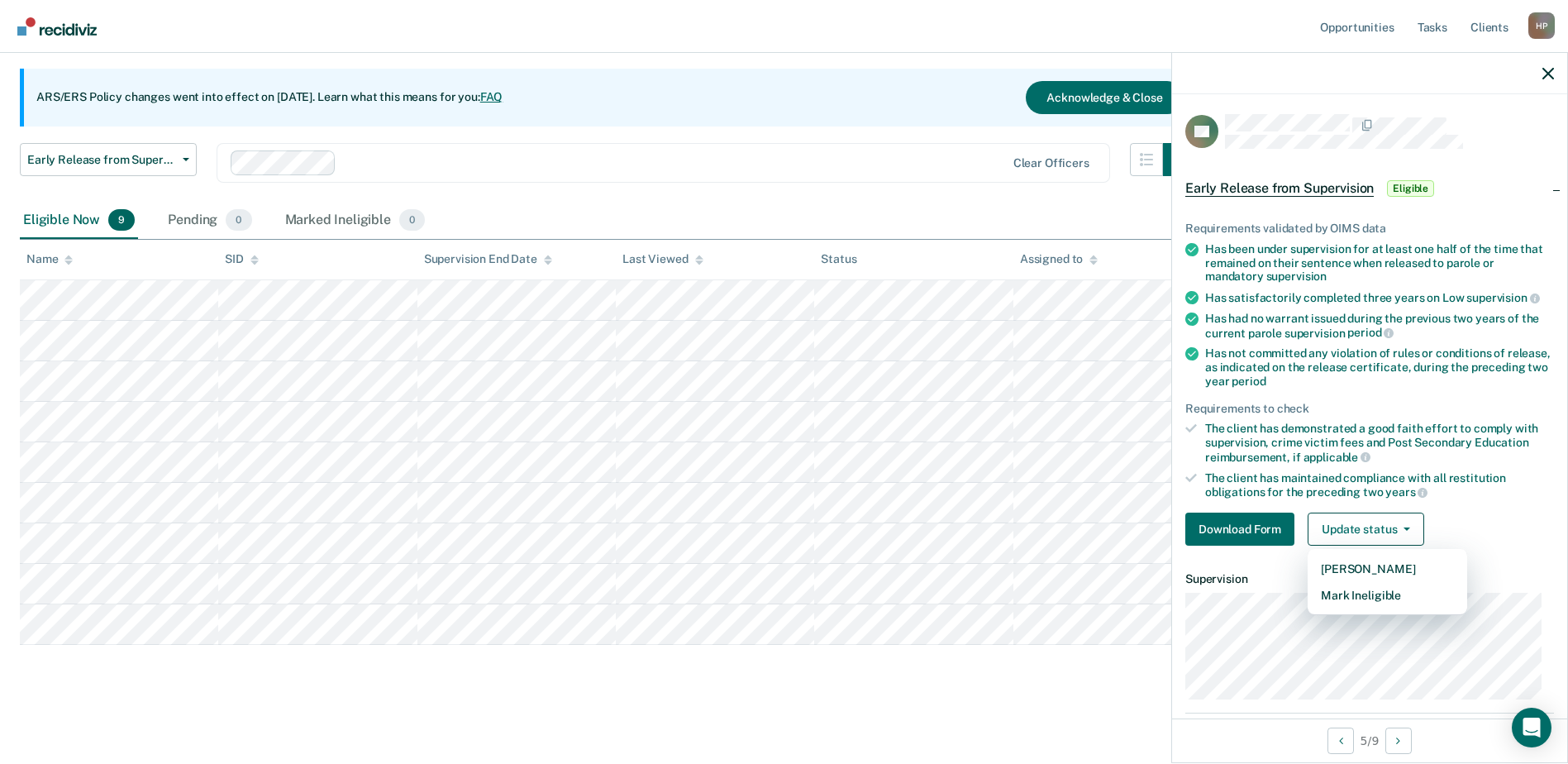
click at [784, 313] on div "Has had no warrant issued during the previous two years of the current parole s…" at bounding box center [1379, 325] width 349 height 28
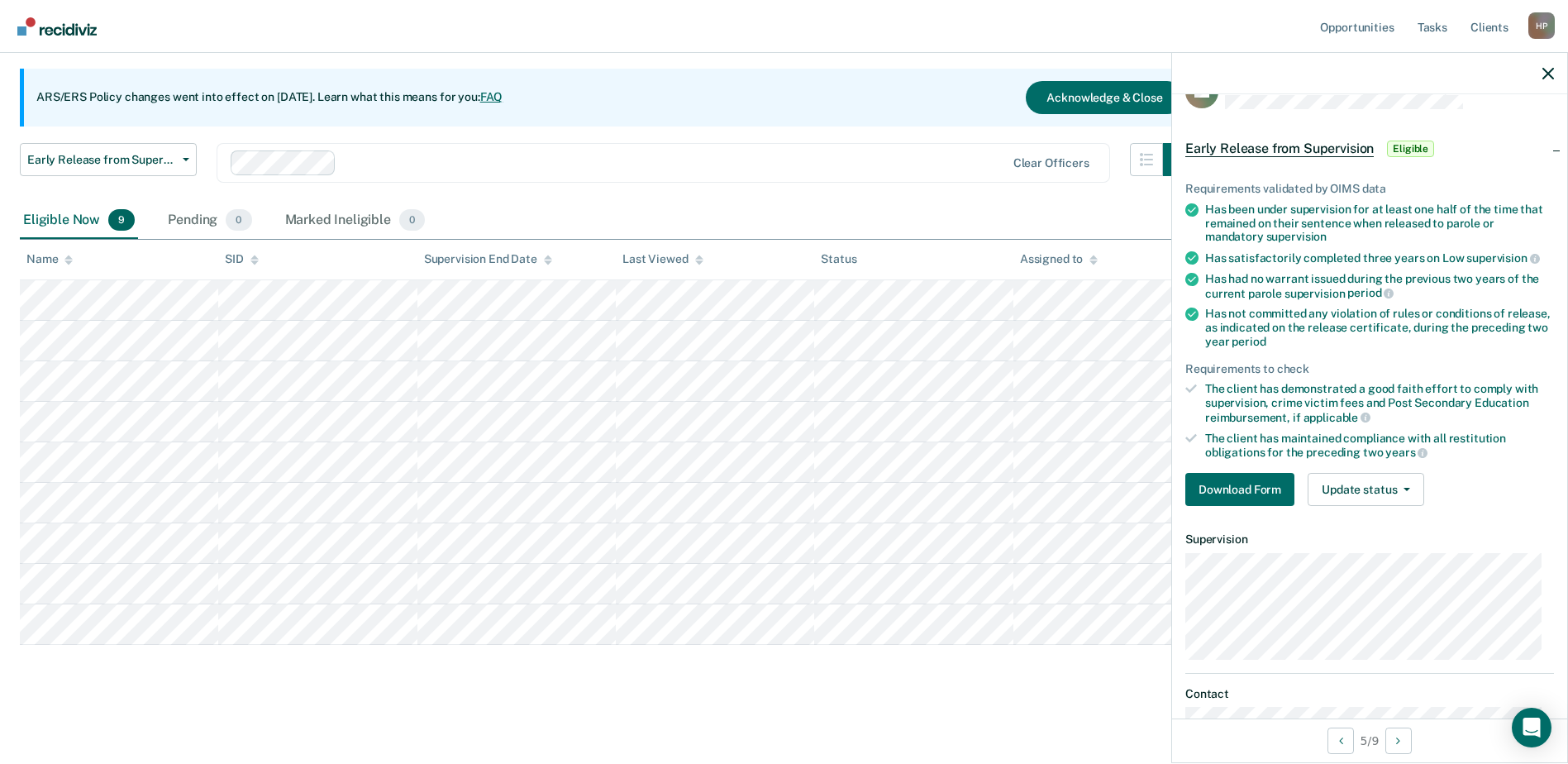
scroll to position [91, 0]
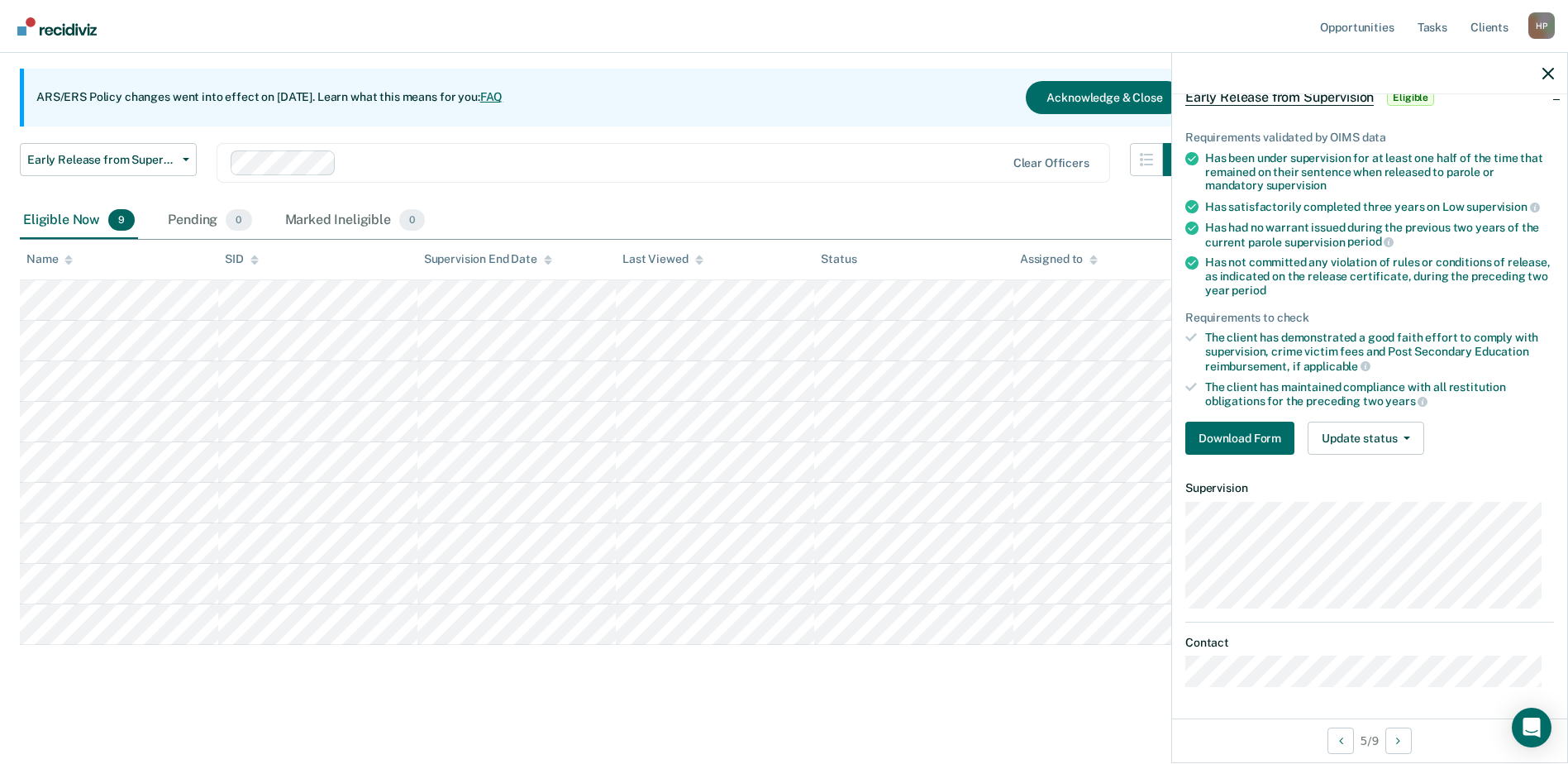
click at [784, 492] on dt "Supervision" at bounding box center [1370, 488] width 369 height 14
click at [784, 435] on button "Download Form" at bounding box center [1240, 438] width 109 height 33
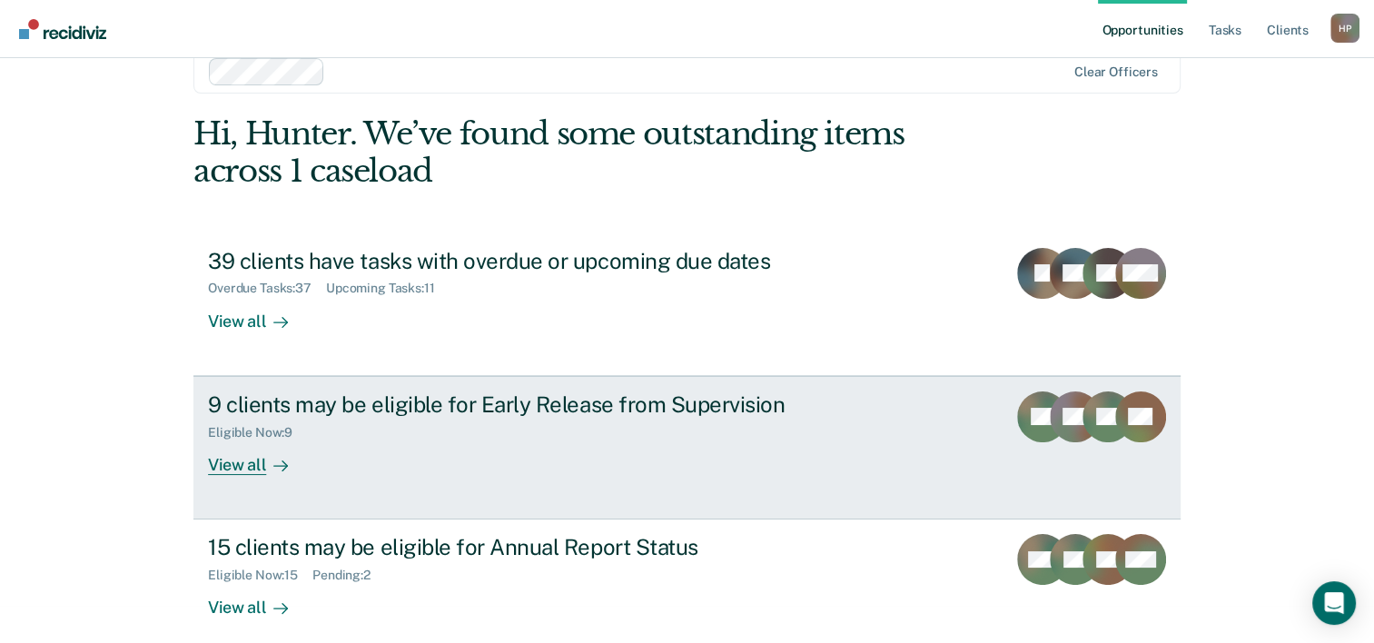
scroll to position [55, 0]
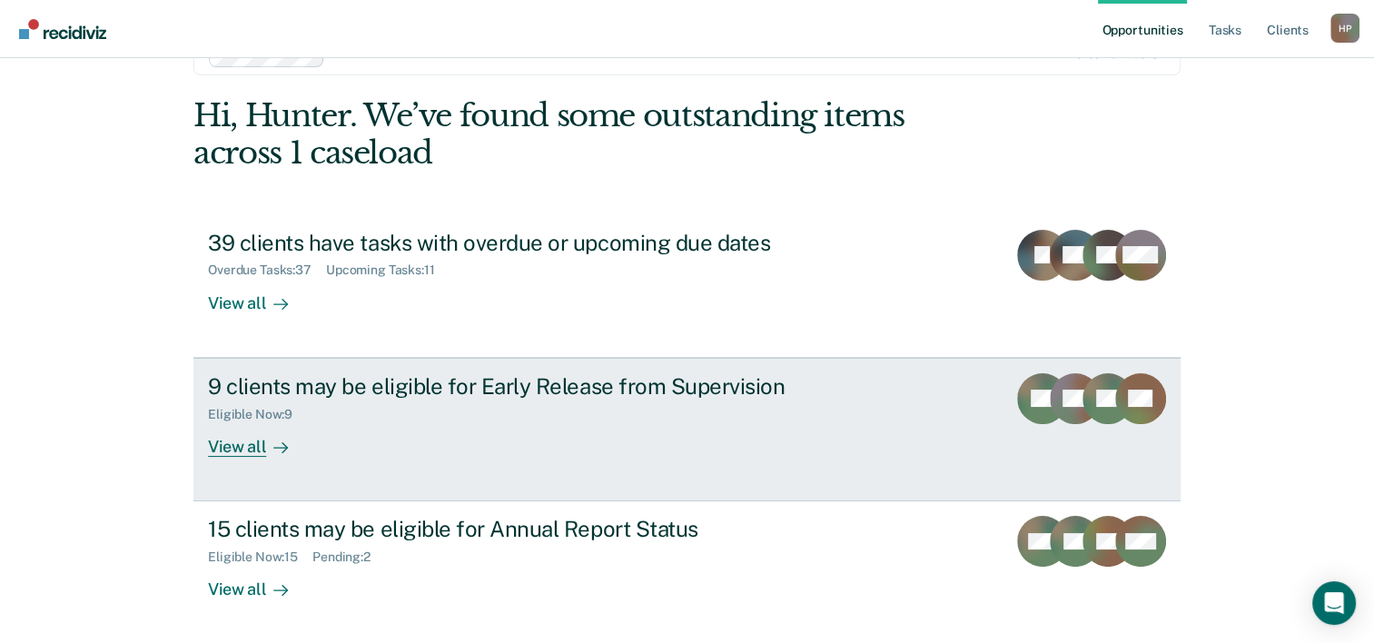
click at [470, 461] on link "9 clients may be eligible for Early Release from Supervision Eligible Now : 9 V…" at bounding box center [686, 430] width 987 height 144
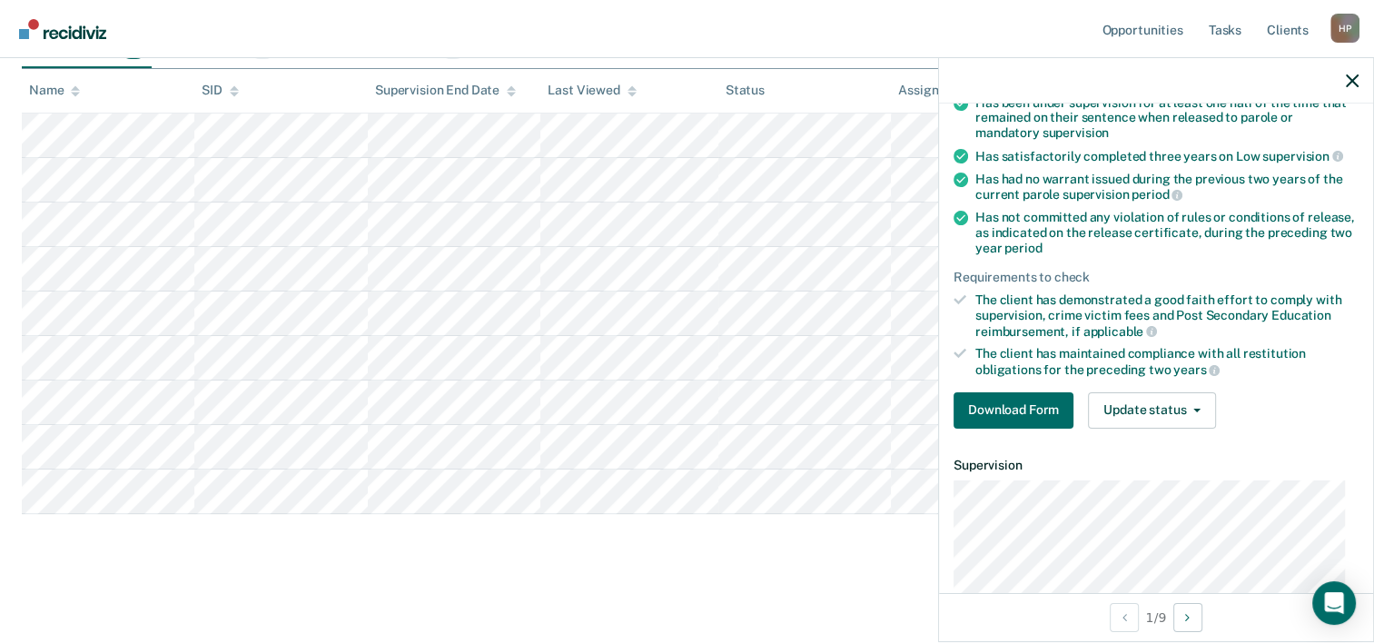
scroll to position [182, 0]
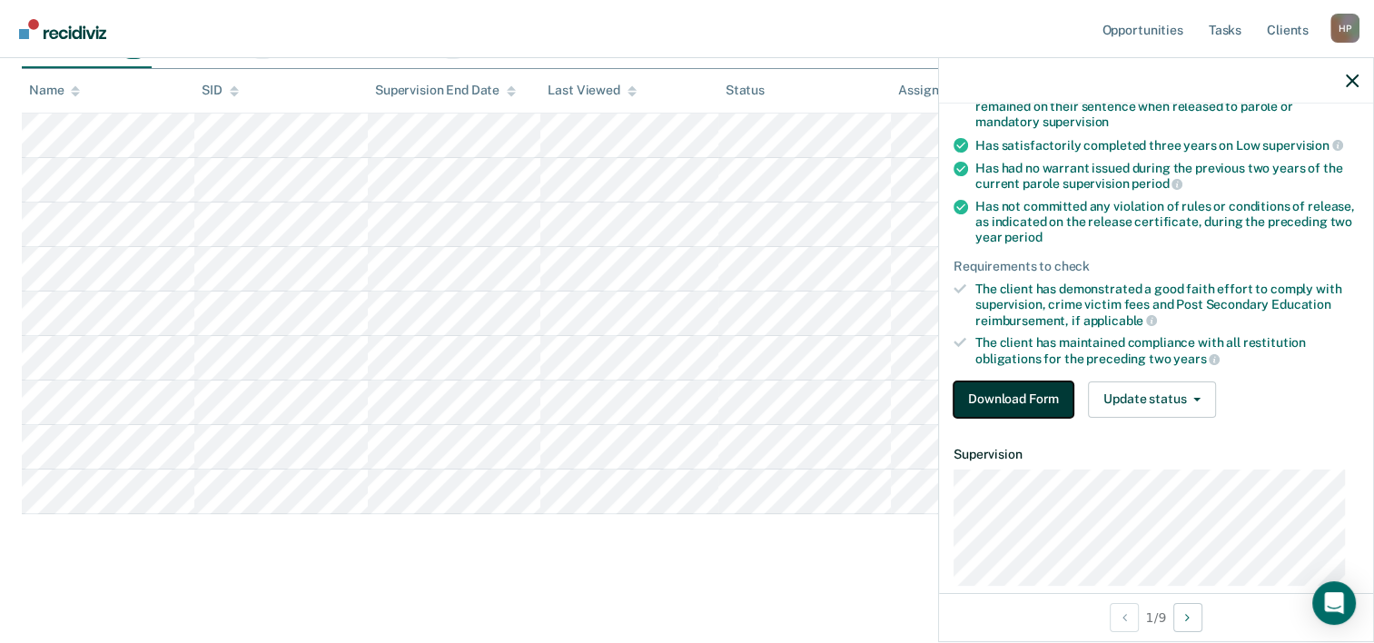
click at [1025, 401] on button "Download Form" at bounding box center [1014, 400] width 120 height 36
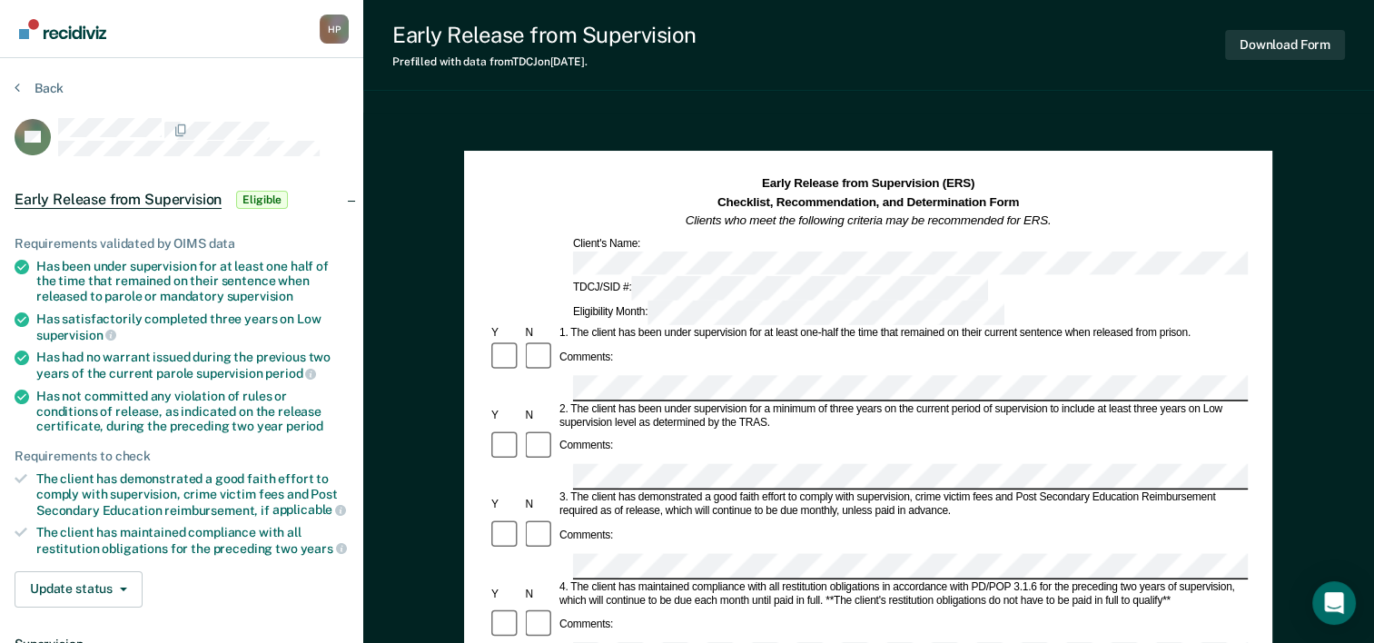
drag, startPoint x: 846, startPoint y: 494, endPoint x: 581, endPoint y: 134, distance: 446.4
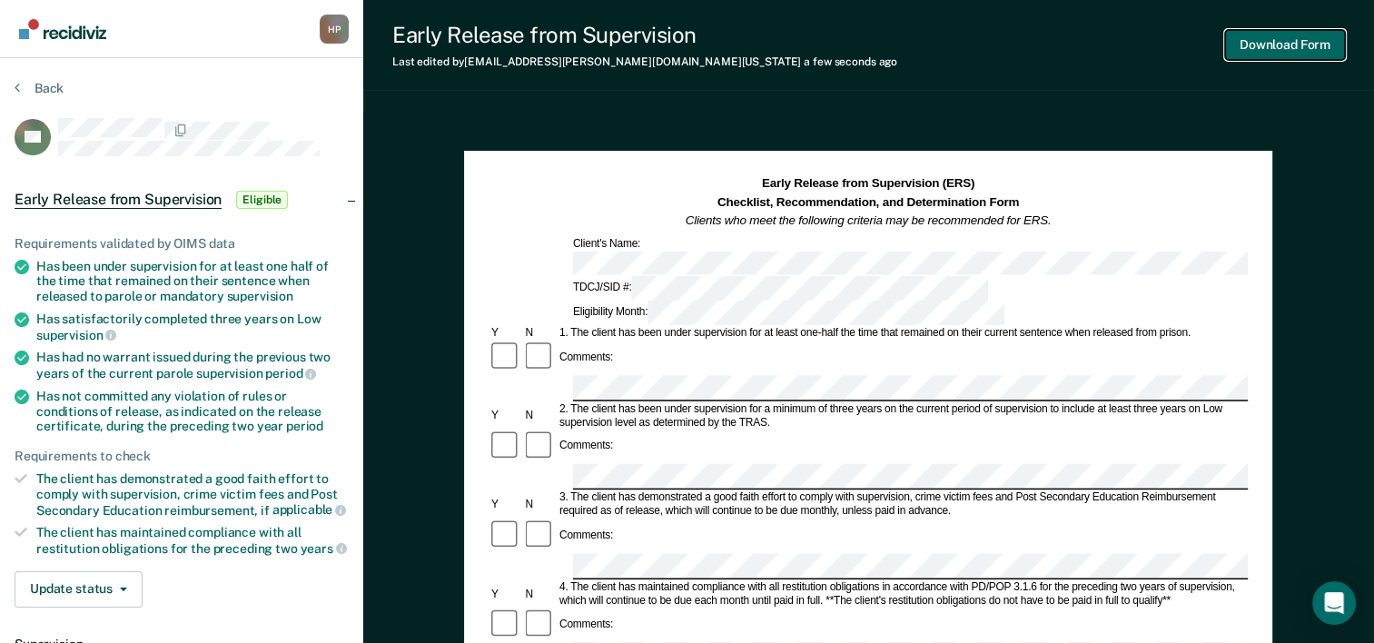
click at [1274, 49] on button "Download Form" at bounding box center [1285, 45] width 120 height 30
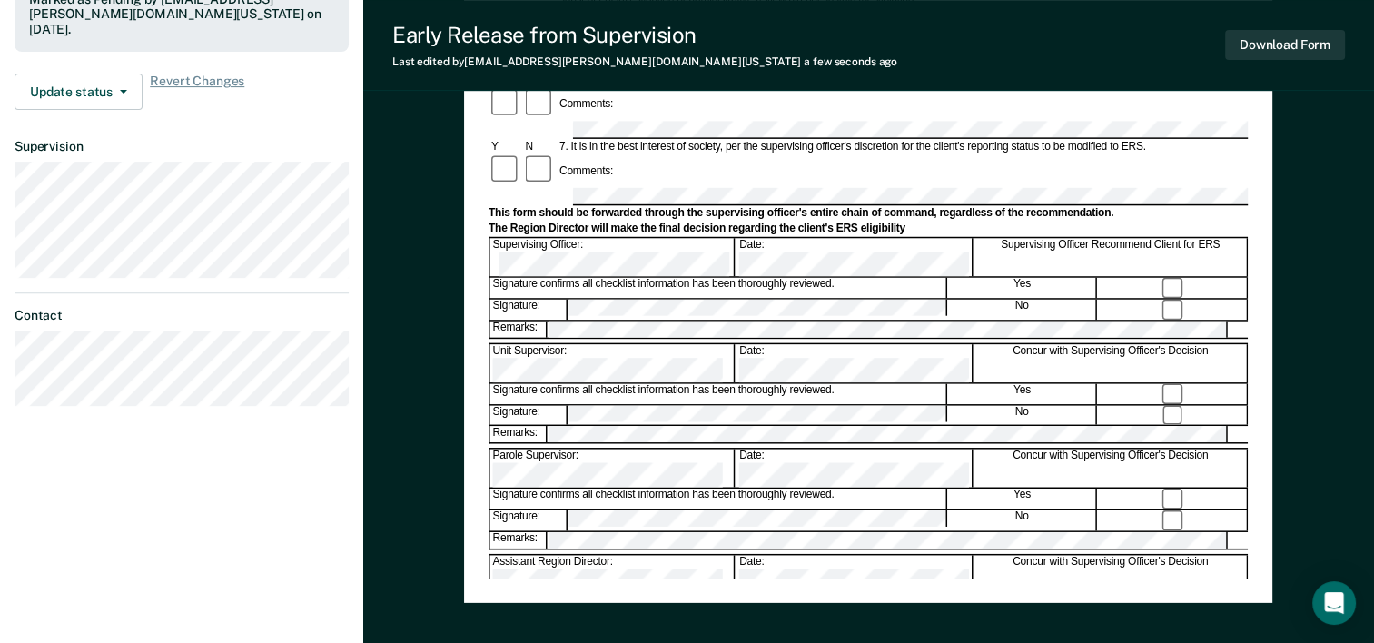
scroll to position [636, 0]
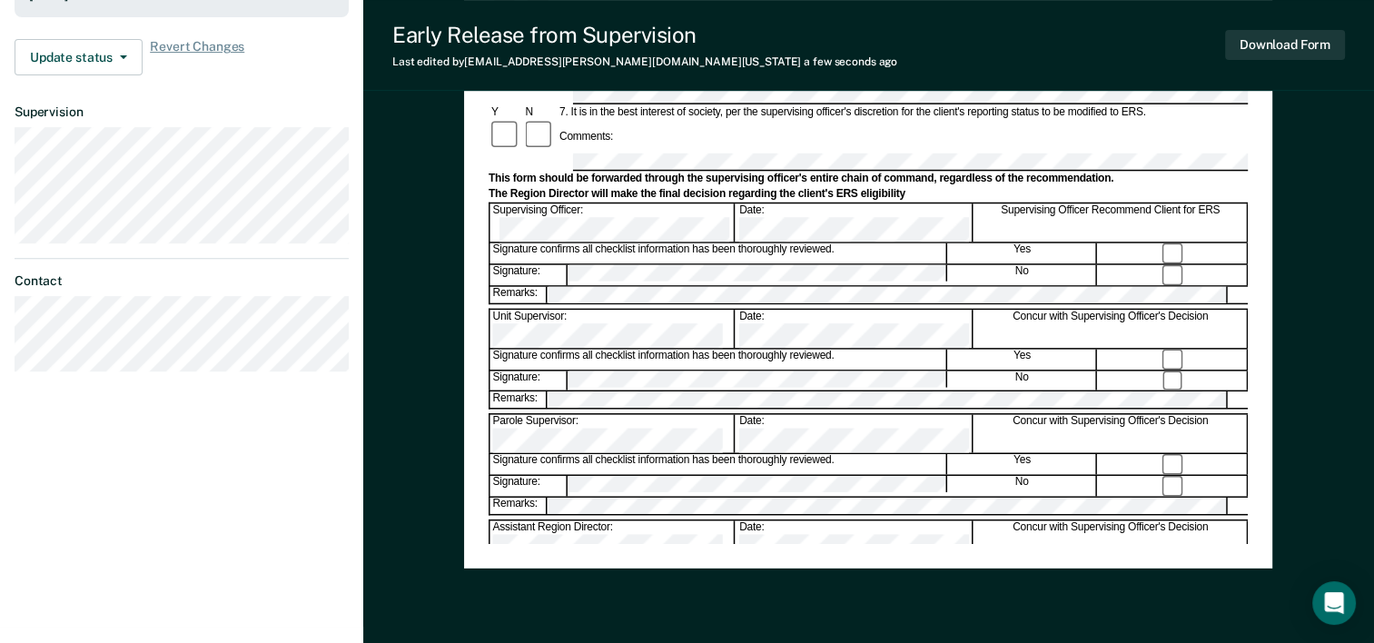
click at [570, 175] on form "Early Release from Supervision (ERS) Checklist, Recommendation, and Determinati…" at bounding box center [868, 139] width 759 height 1201
click at [1252, 38] on button "Download Form" at bounding box center [1285, 45] width 120 height 30
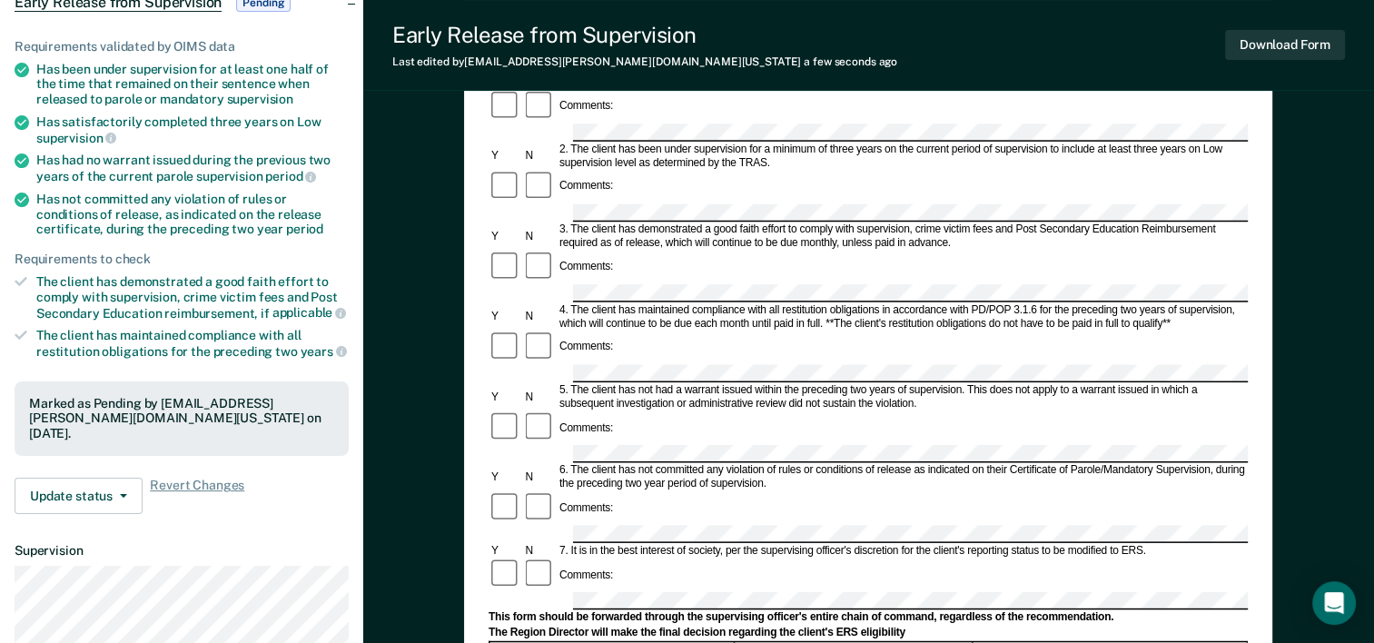
scroll to position [0, 0]
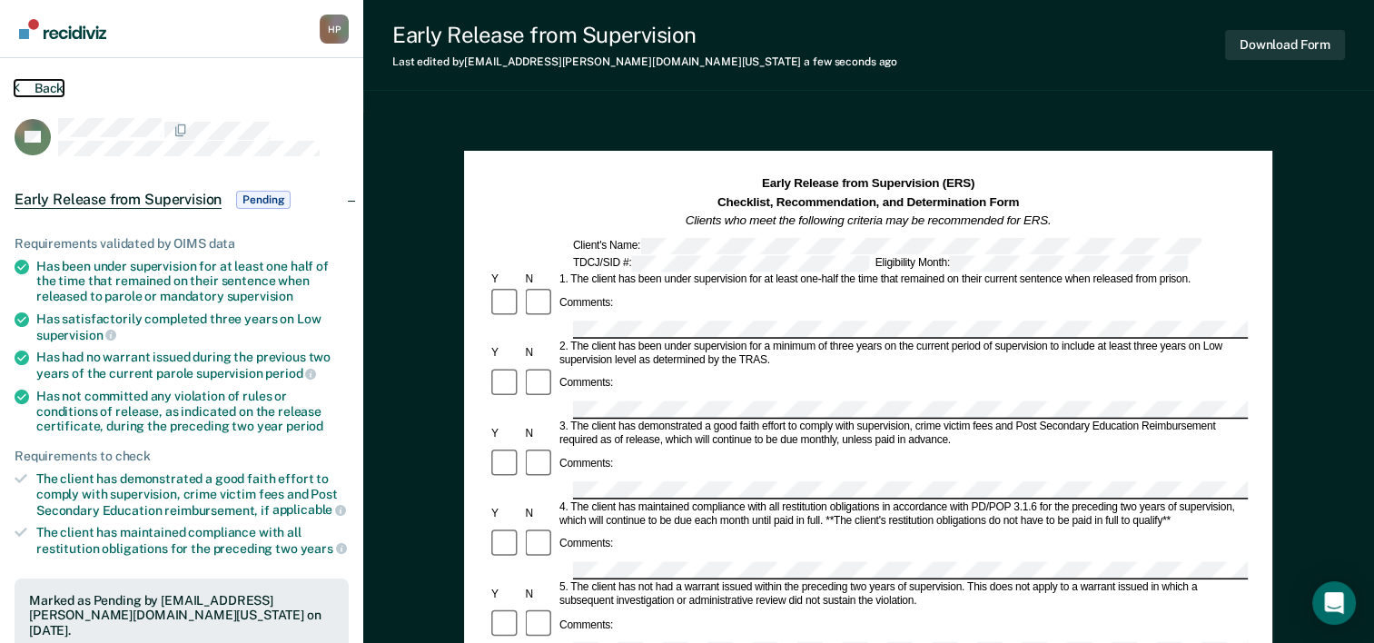
click at [32, 91] on button "Back" at bounding box center [39, 88] width 49 height 16
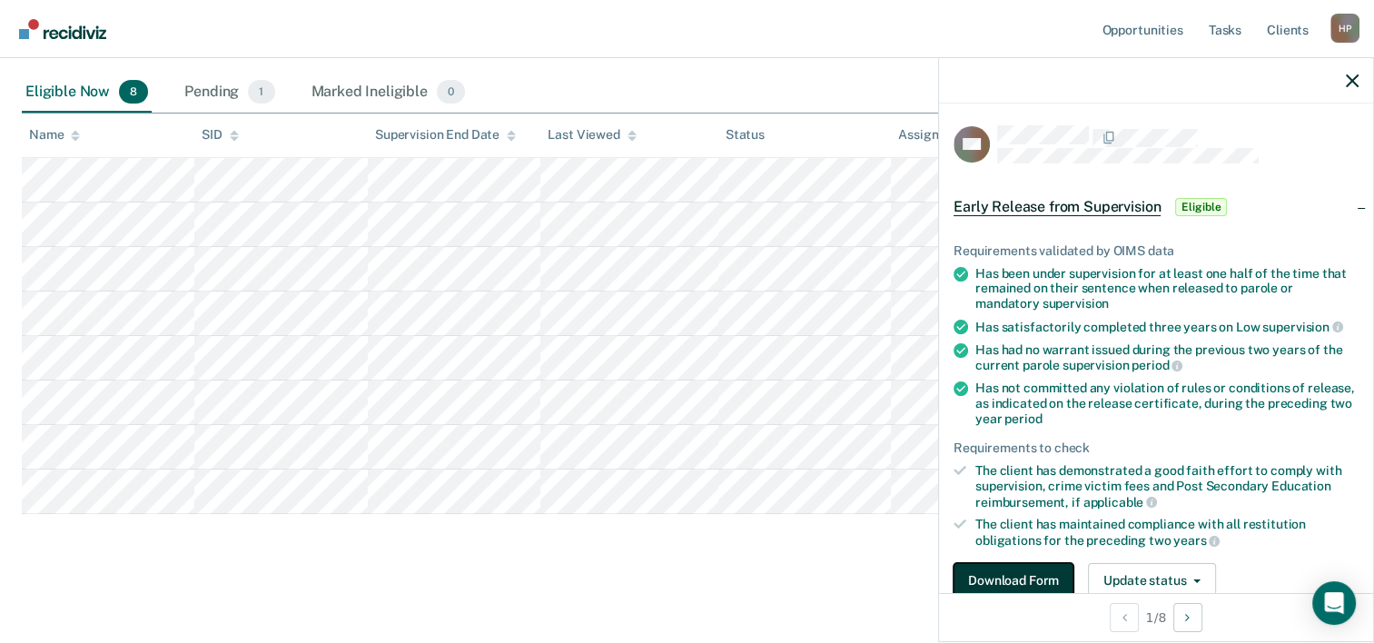
click at [996, 590] on button "Download Form" at bounding box center [1014, 581] width 120 height 36
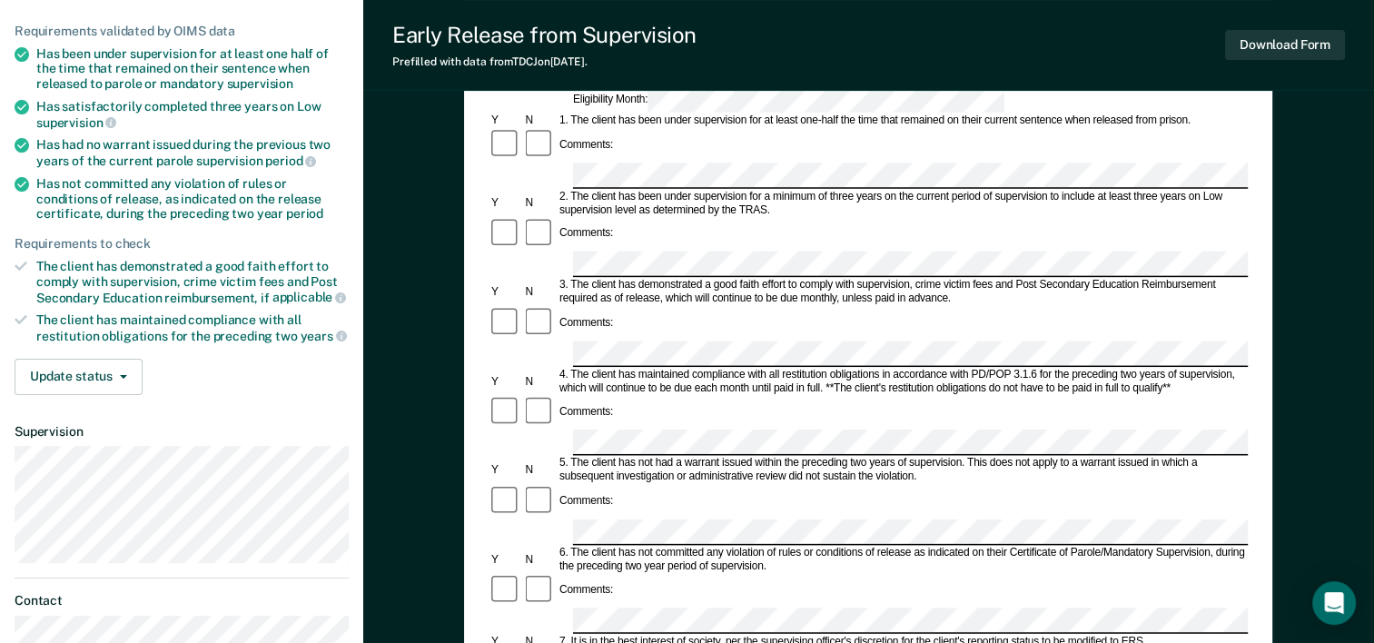
scroll to position [273, 0]
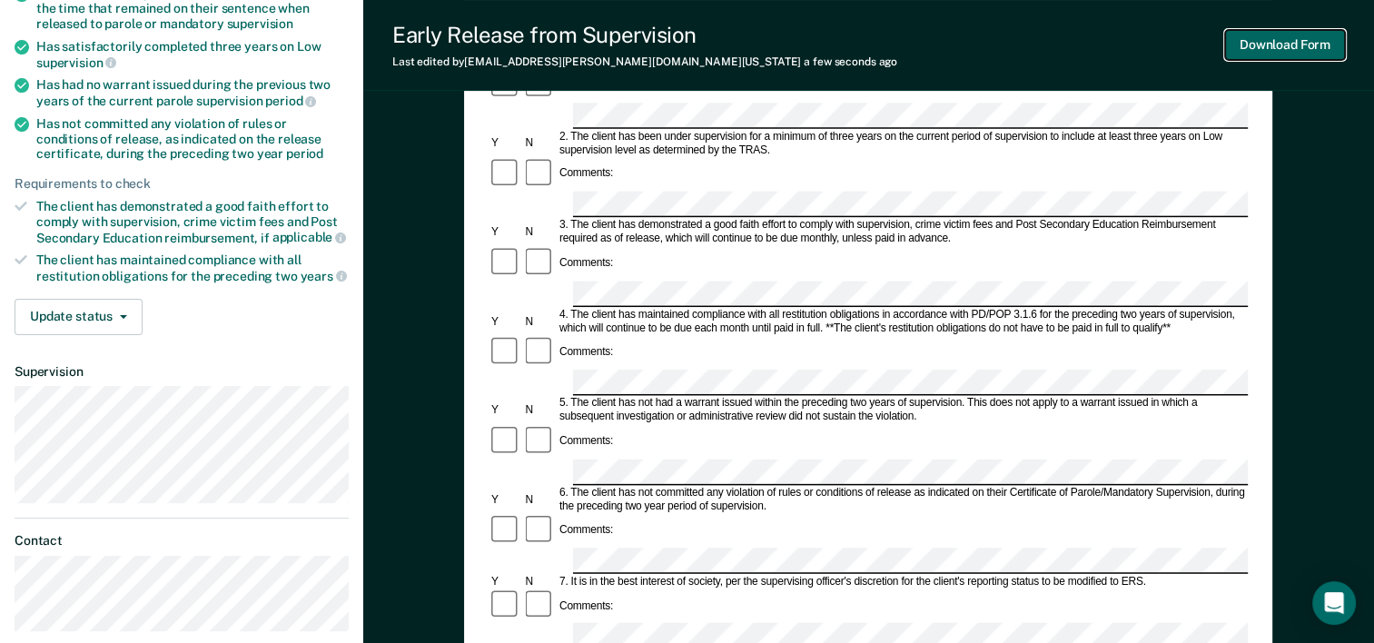
click at [1284, 53] on button "Download Form" at bounding box center [1285, 45] width 120 height 30
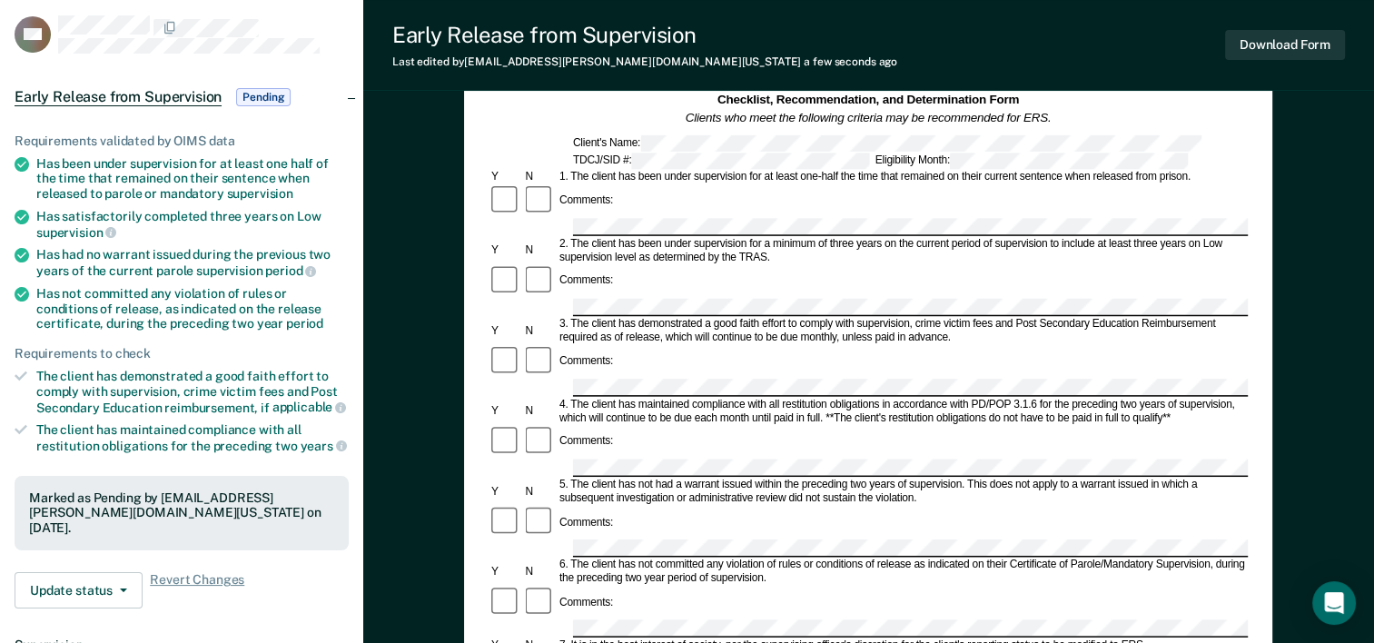
scroll to position [0, 0]
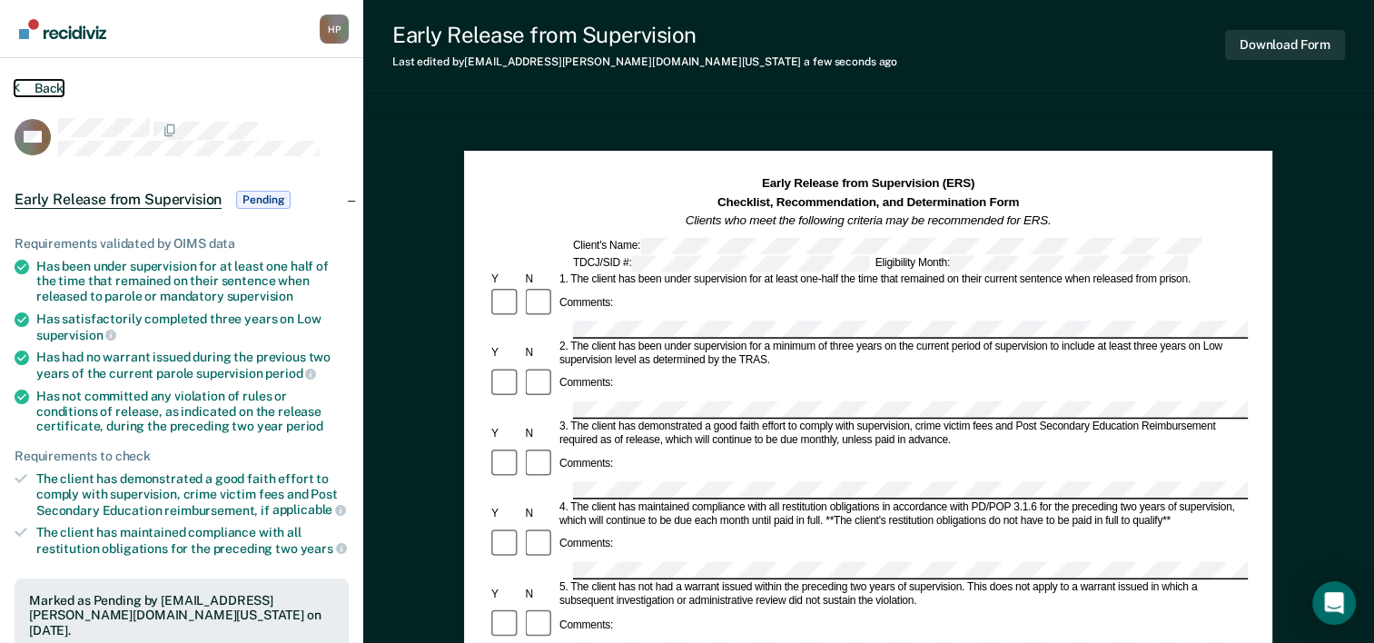
click at [45, 85] on button "Back" at bounding box center [39, 88] width 49 height 16
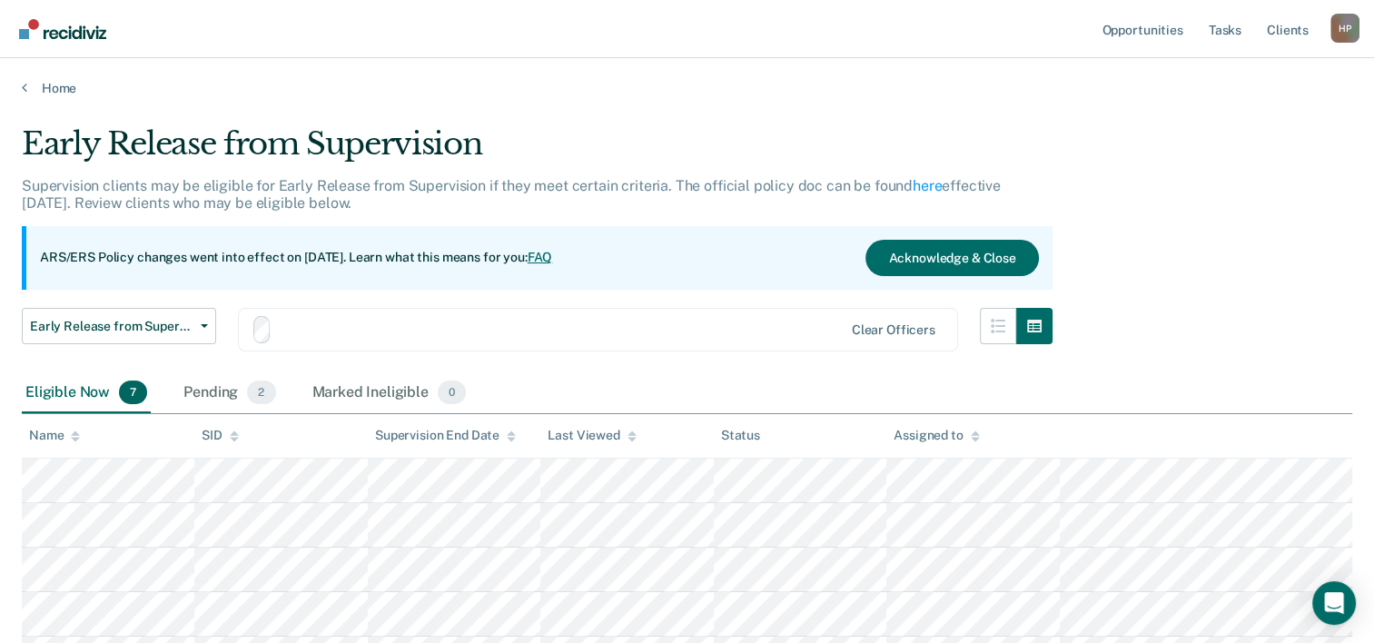
scroll to position [256, 0]
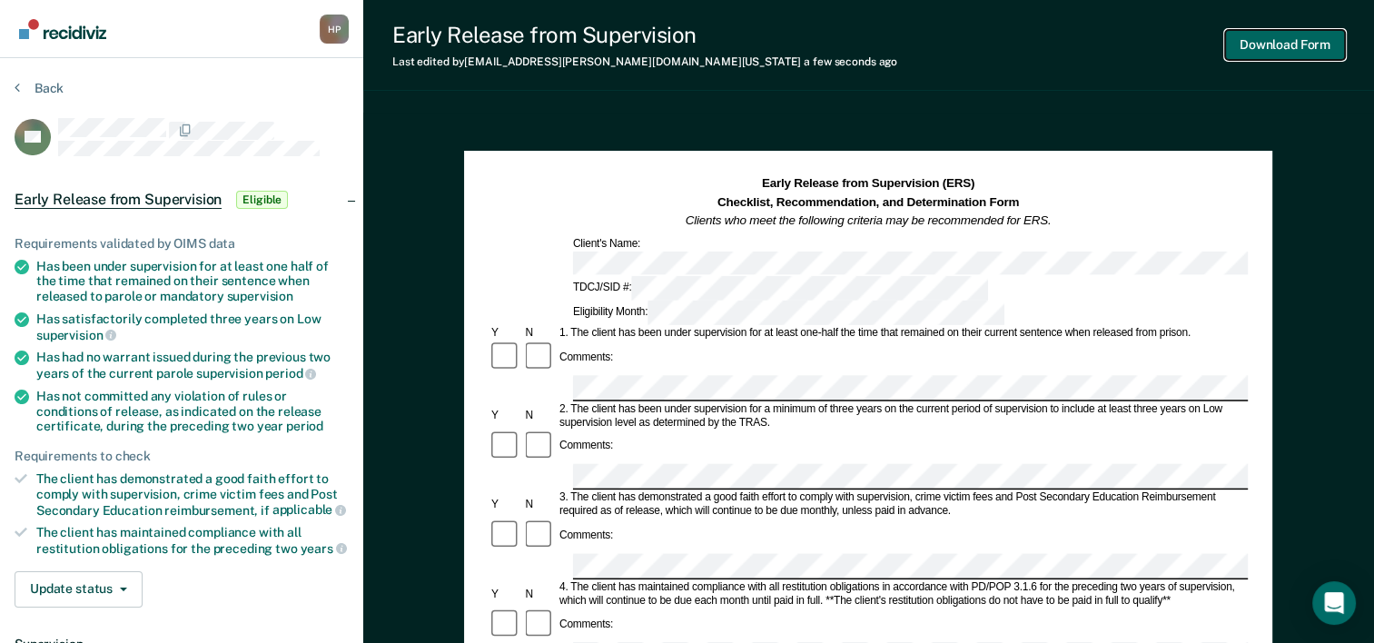
click at [1249, 55] on button "Download Form" at bounding box center [1285, 45] width 120 height 30
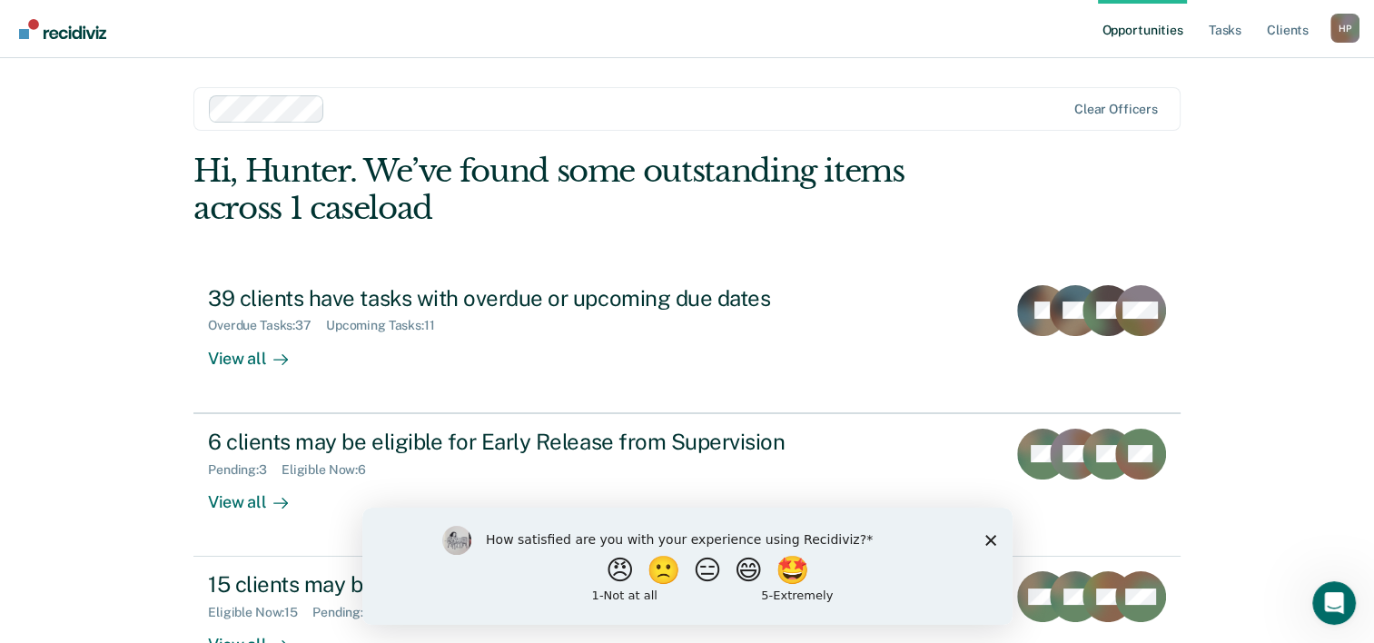
click at [994, 540] on icon "Close survey" at bounding box center [990, 539] width 11 height 11
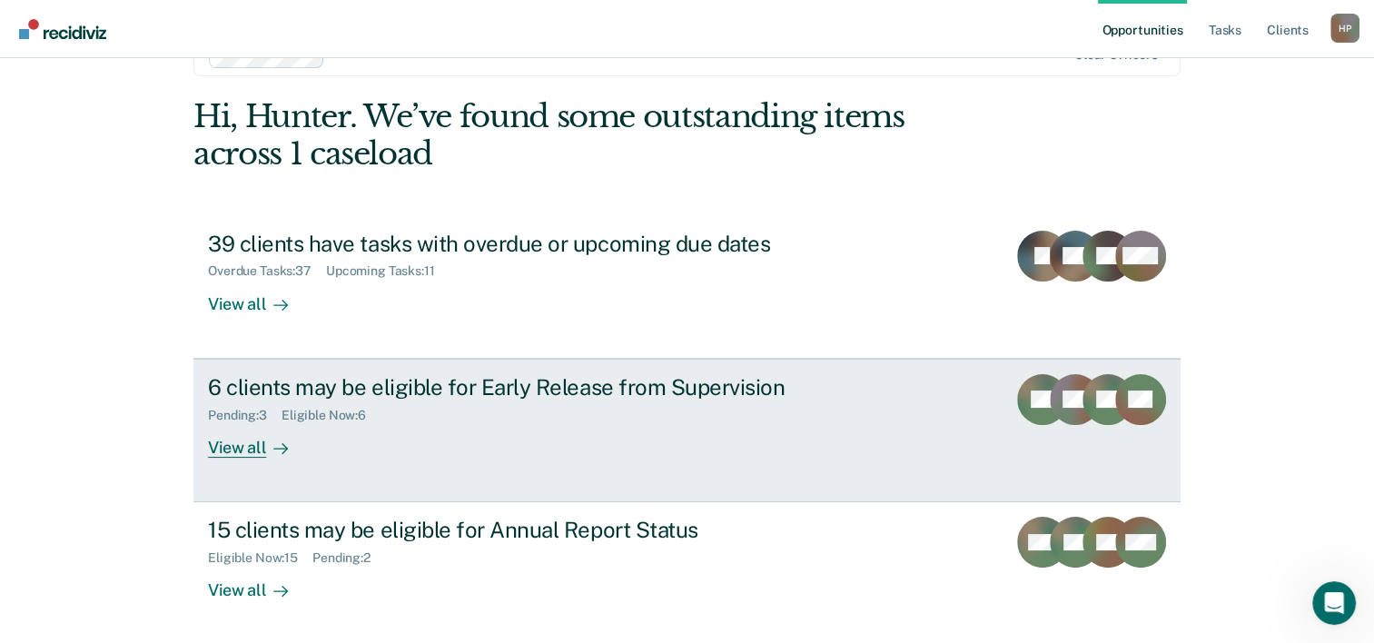
scroll to position [55, 0]
click at [476, 434] on div "6 clients may be eligible for Early Release from Supervision Pending : 3 Eligib…" at bounding box center [548, 415] width 681 height 84
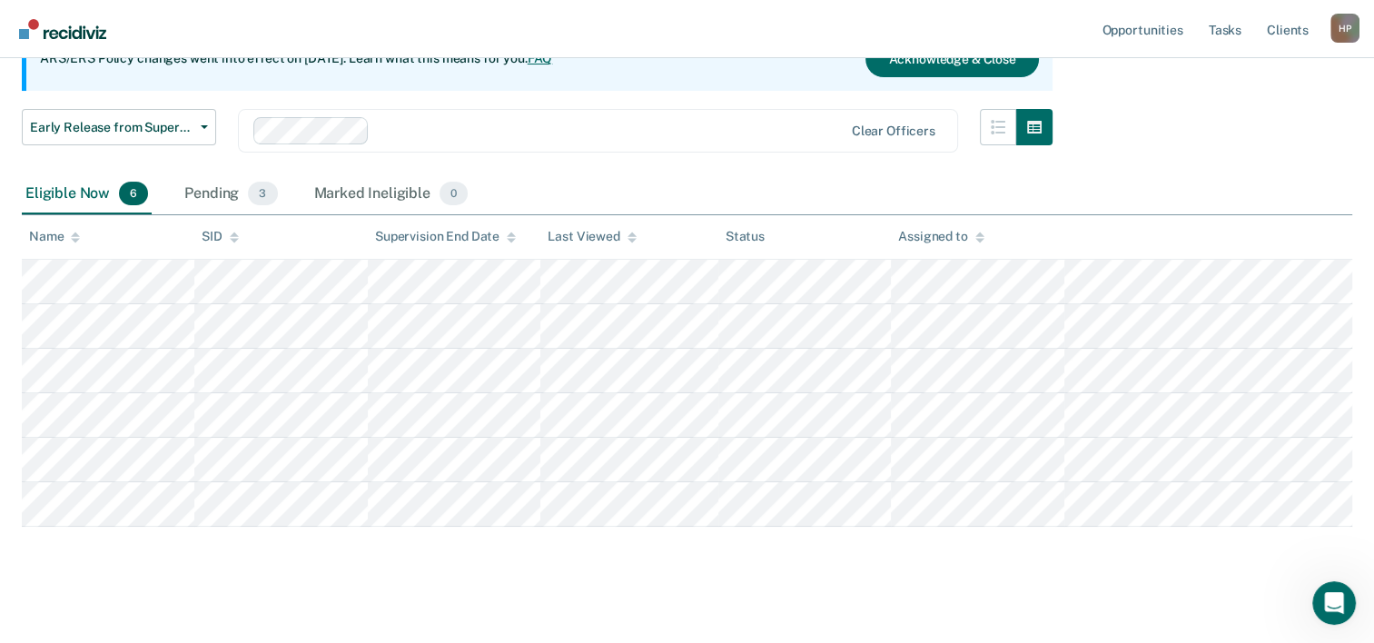
scroll to position [211, 0]
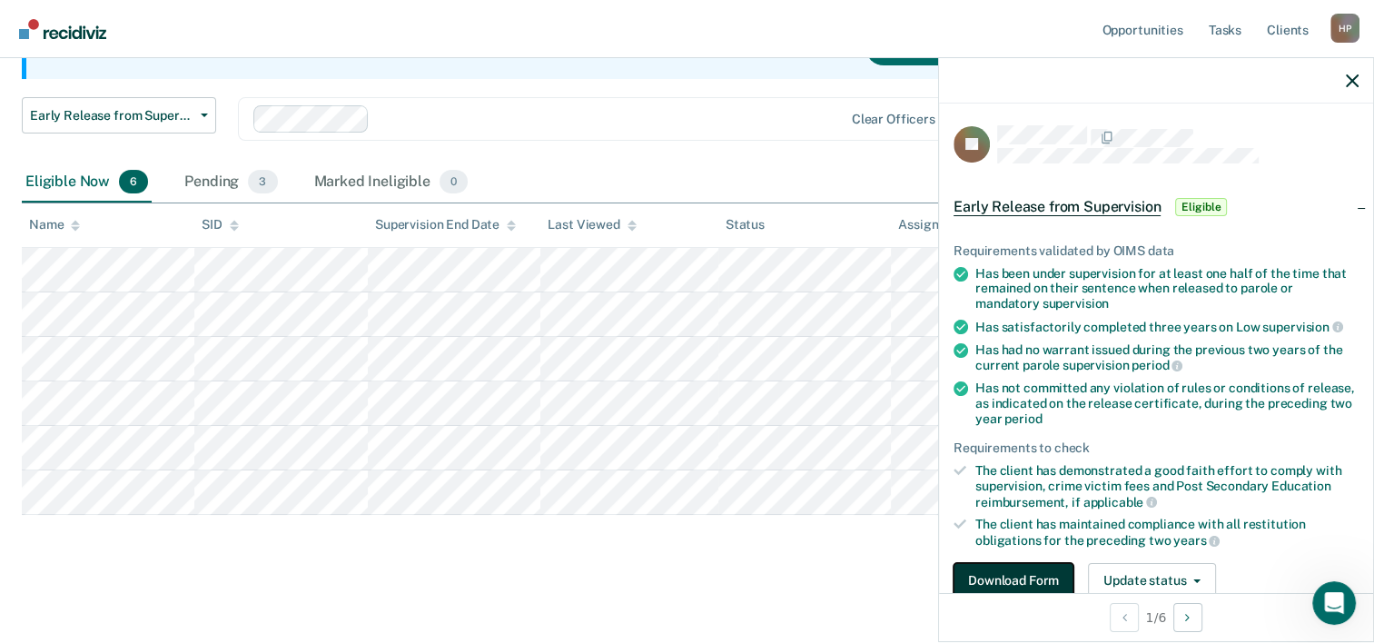
click at [996, 580] on button "Download Form" at bounding box center [1014, 581] width 120 height 36
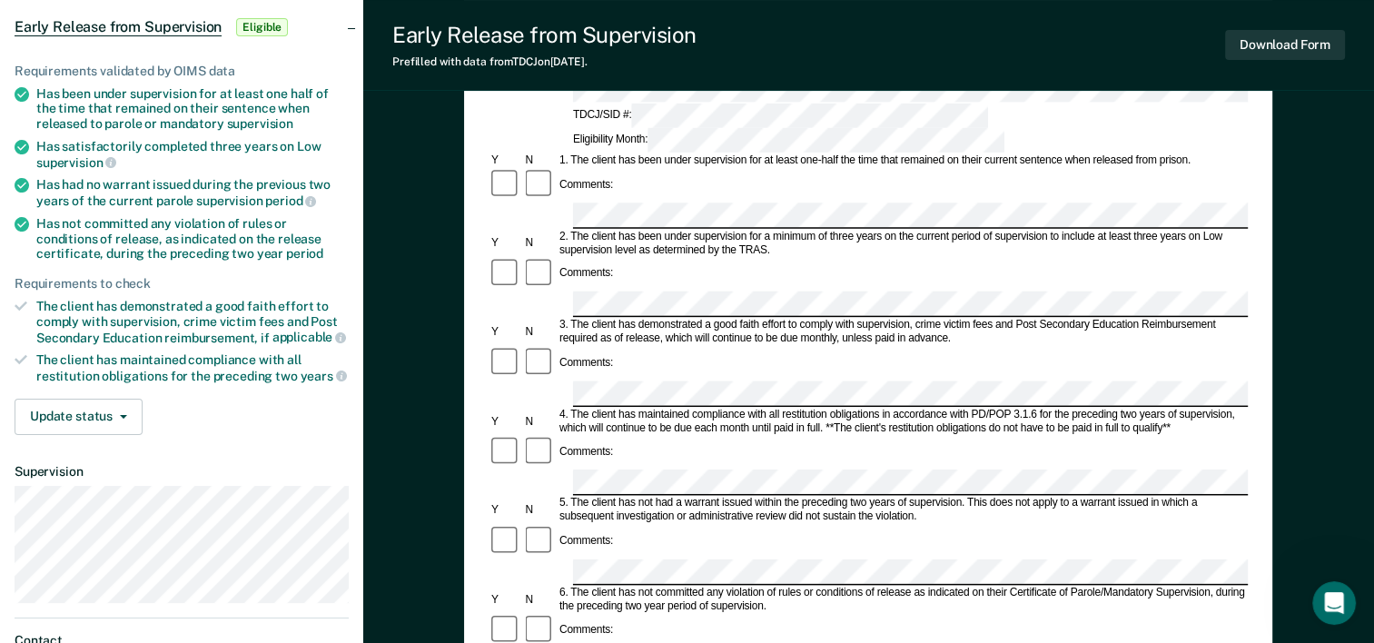
scroll to position [182, 0]
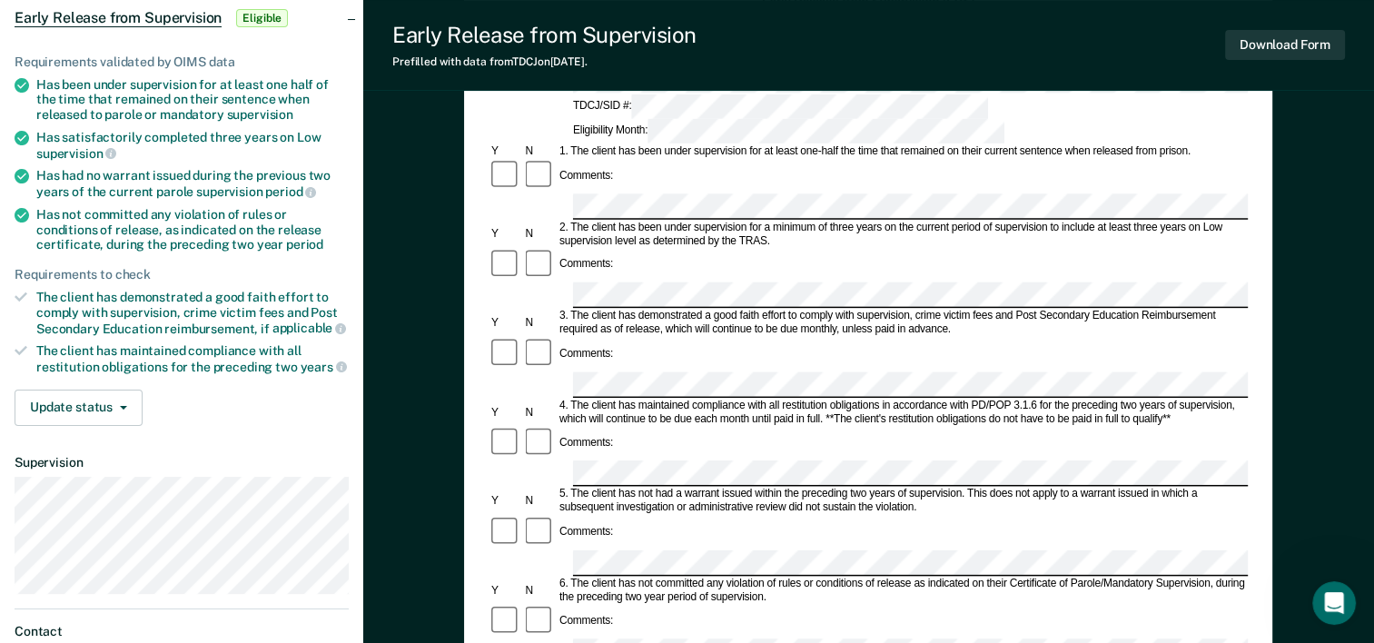
drag, startPoint x: 273, startPoint y: 444, endPoint x: 1299, endPoint y: 254, distance: 1043.9
click at [1301, 253] on div "Early Release from Supervision (ERS) Checklist, Recommendation, and Determinati…" at bounding box center [868, 548] width 1011 height 1234
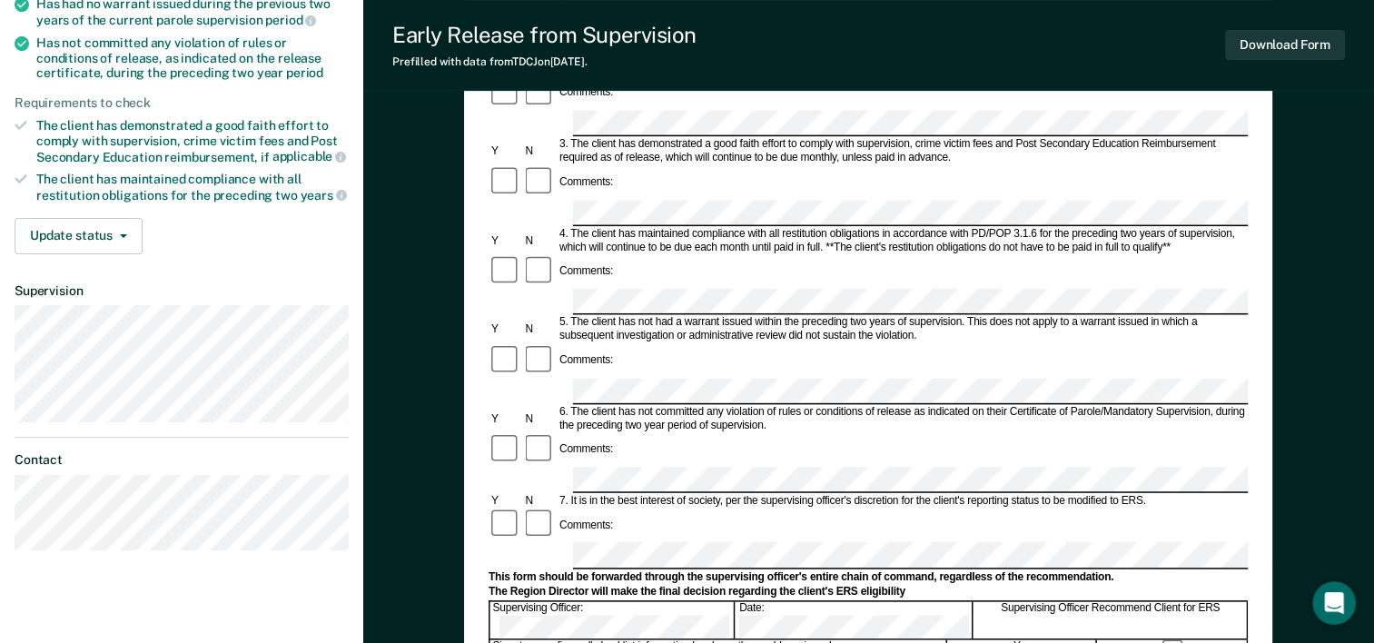
scroll to position [363, 0]
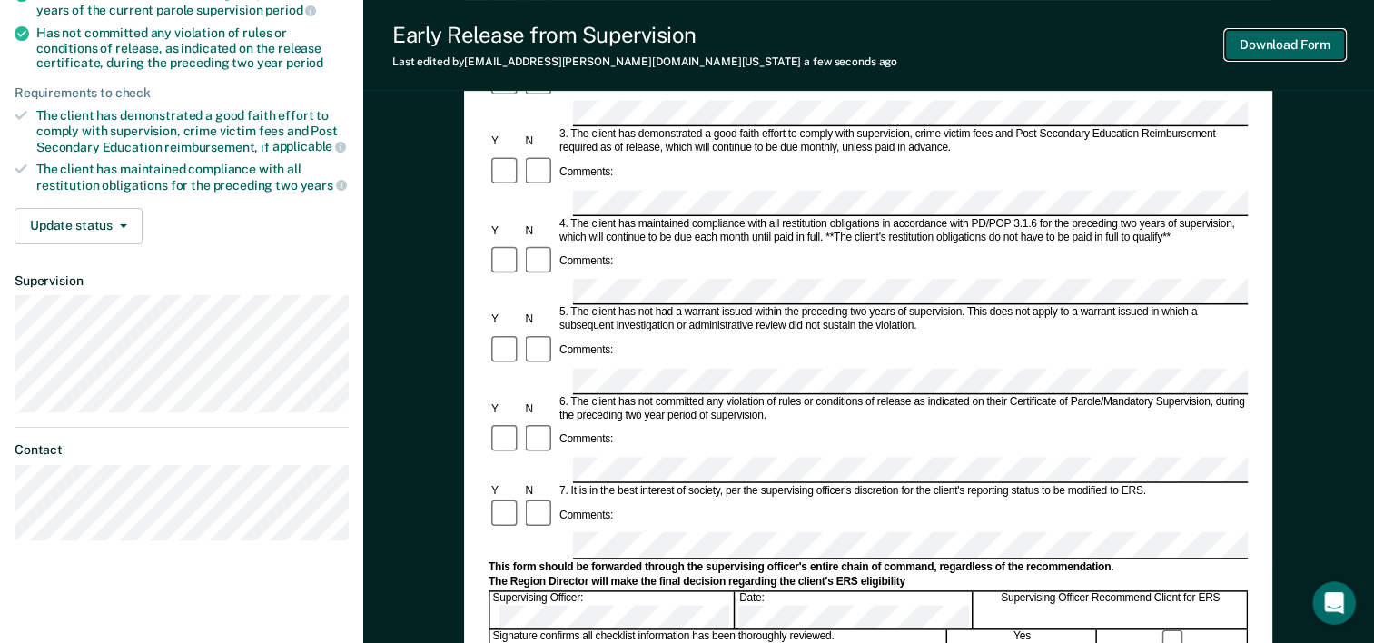
click at [1291, 51] on button "Download Form" at bounding box center [1285, 45] width 120 height 30
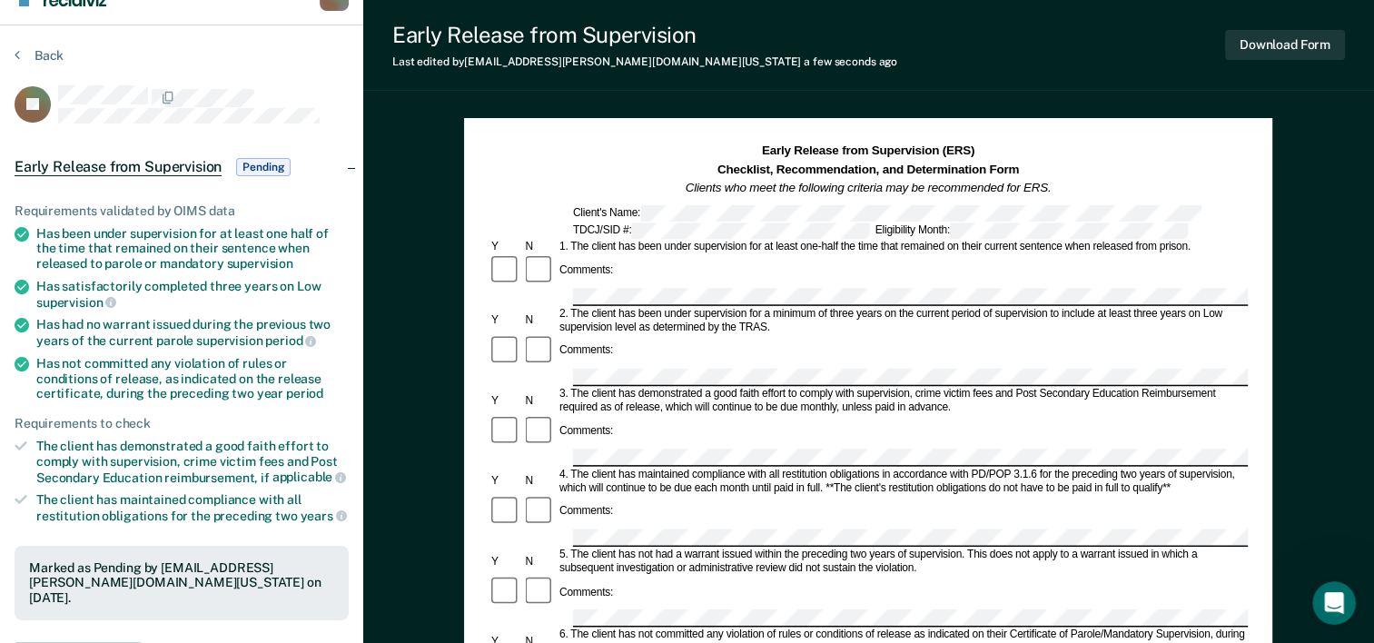
scroll to position [0, 0]
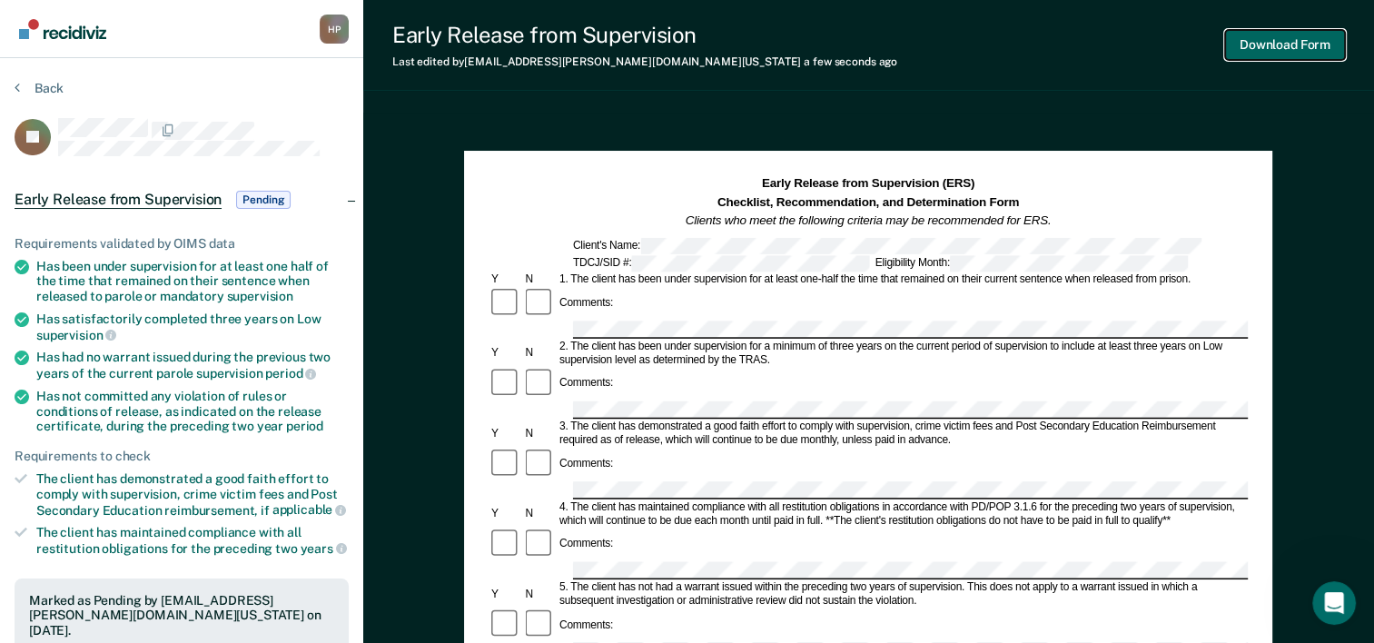
click at [1283, 49] on button "Download Form" at bounding box center [1285, 45] width 120 height 30
click at [49, 88] on button "Back" at bounding box center [39, 88] width 49 height 16
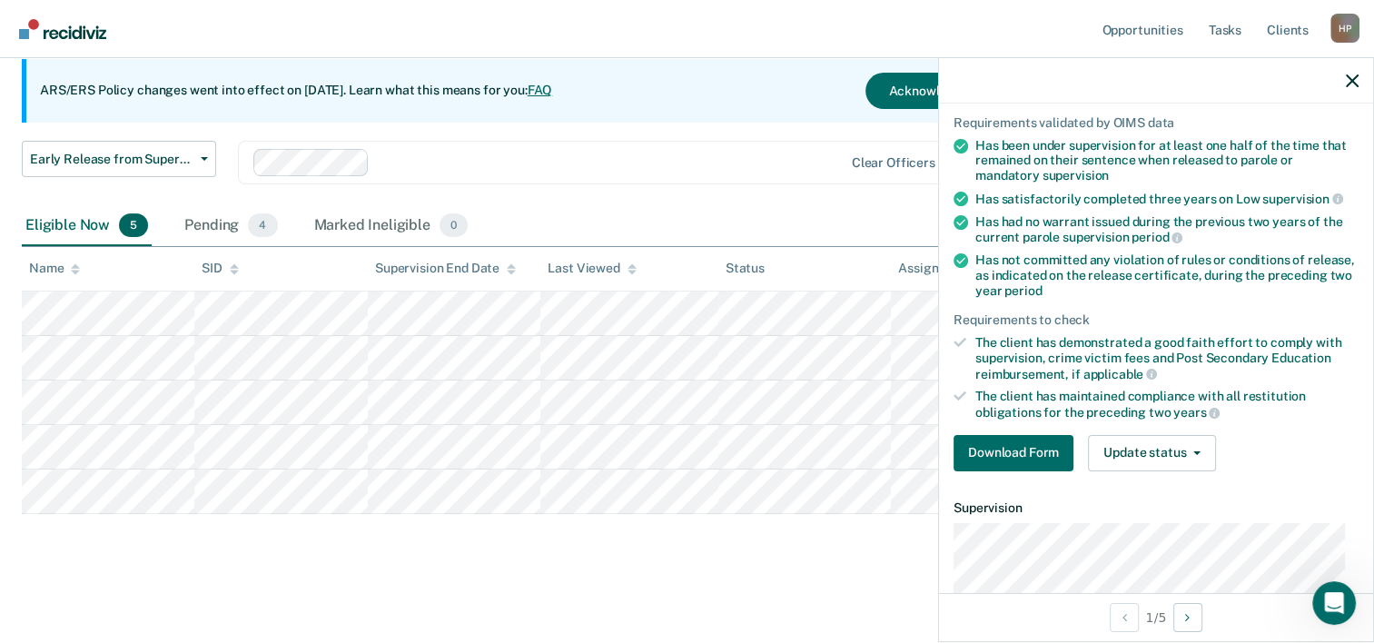
scroll to position [292, 0]
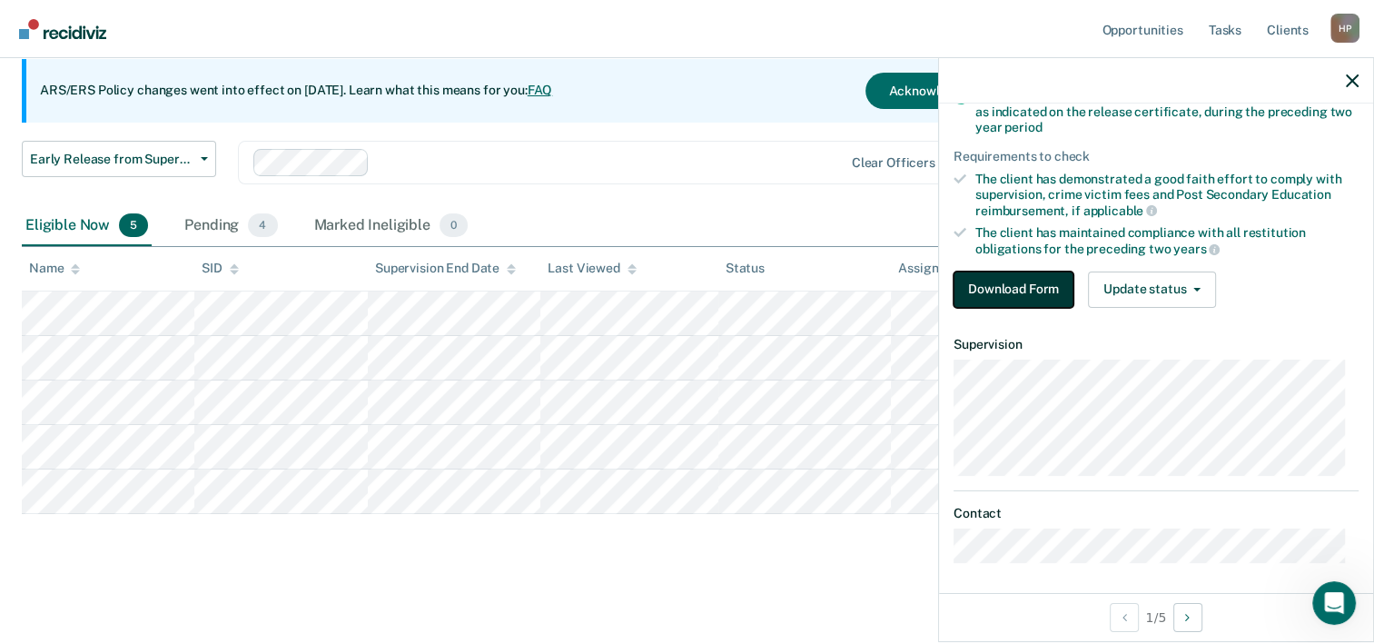
click at [1006, 298] on button "Download Form" at bounding box center [1014, 290] width 120 height 36
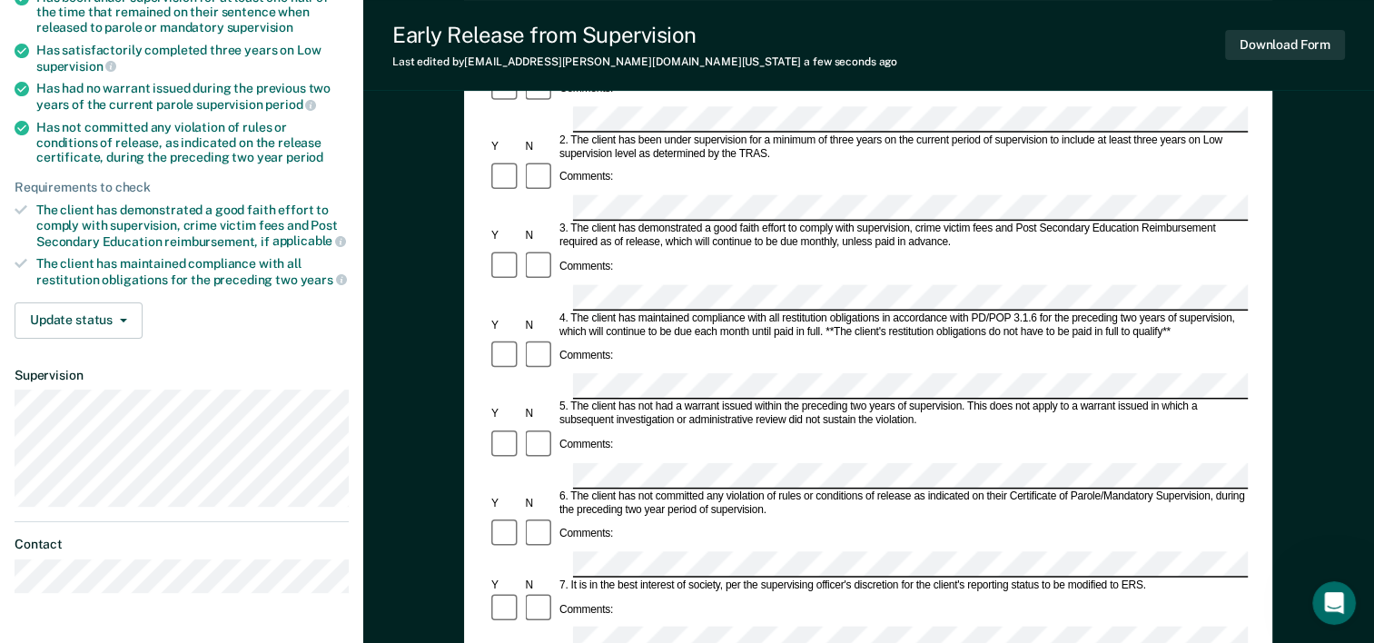
scroll to position [273, 0]
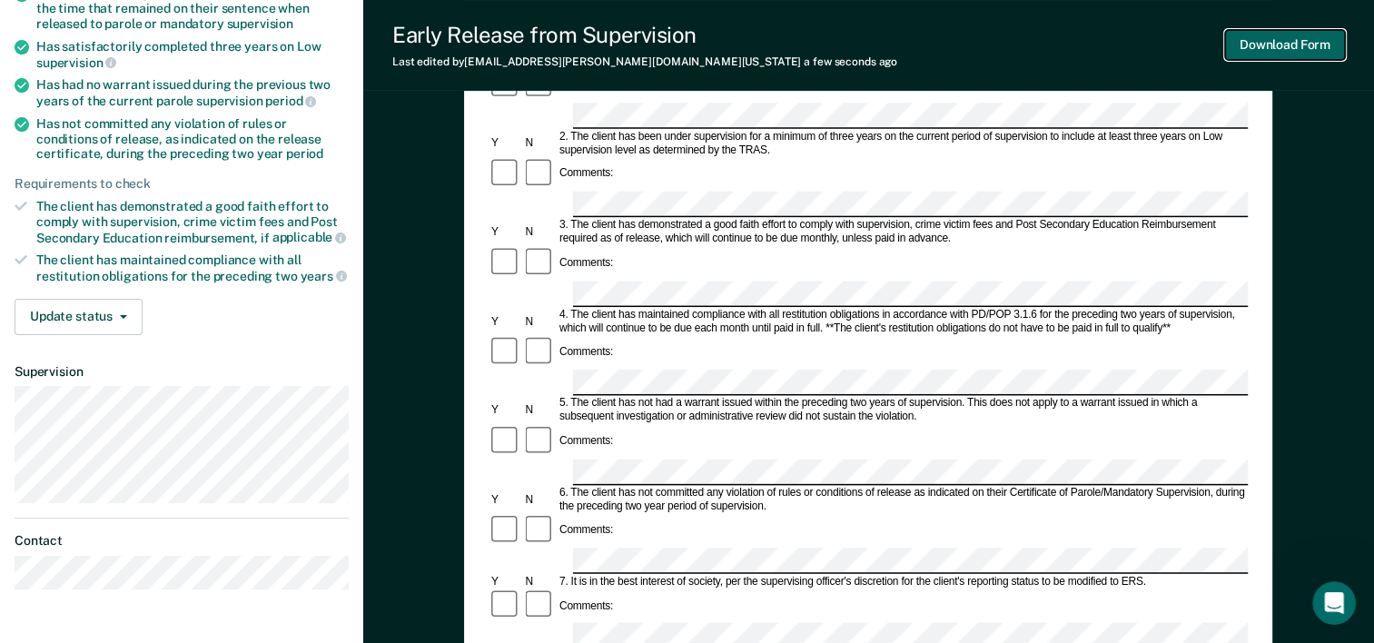
click at [1255, 45] on button "Download Form" at bounding box center [1285, 45] width 120 height 30
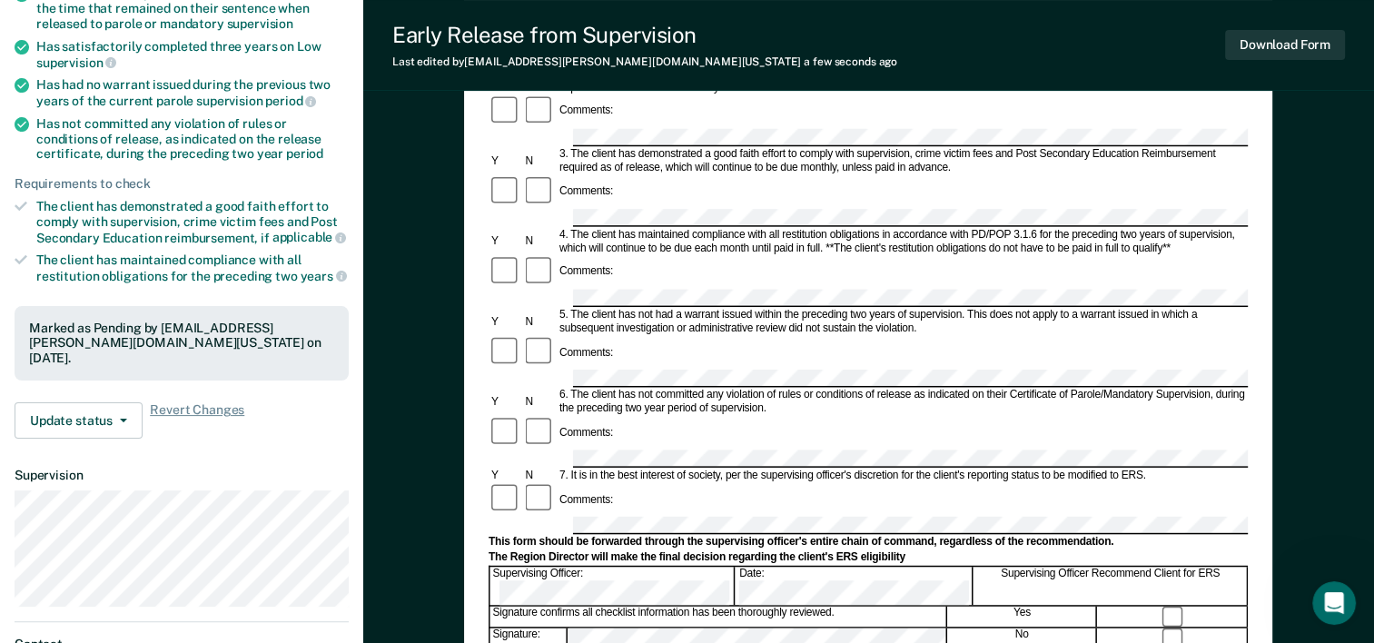
scroll to position [0, 0]
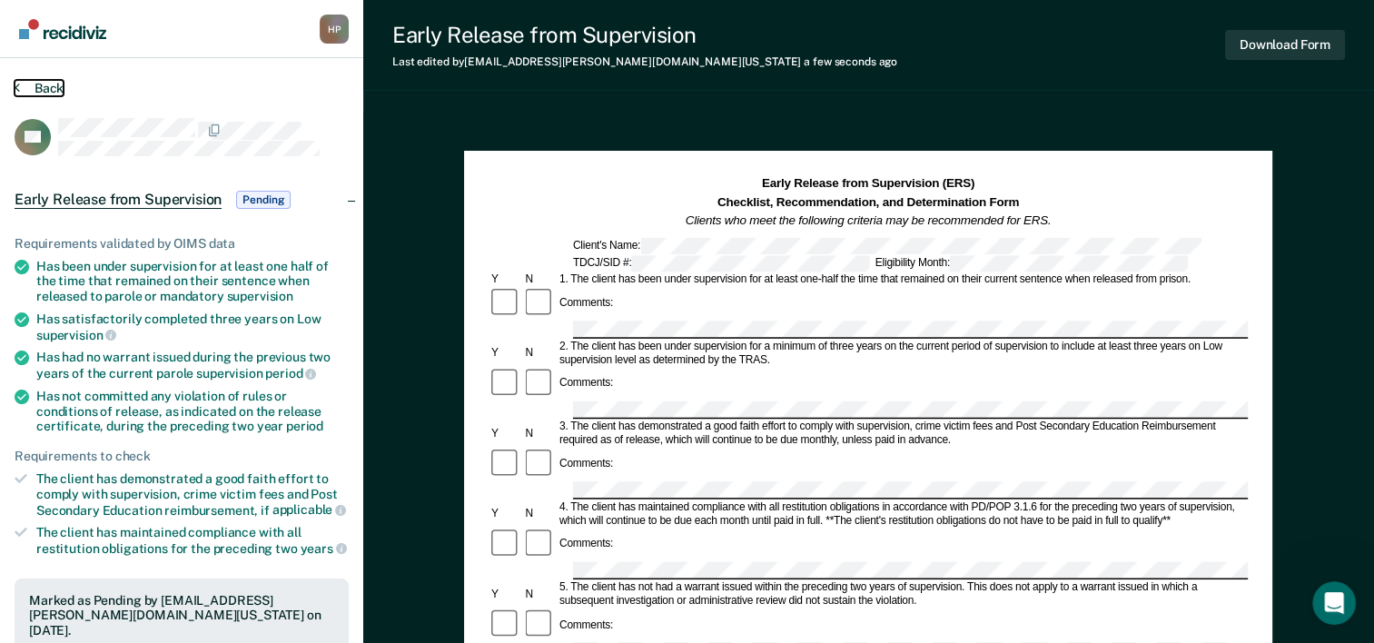
click at [45, 89] on button "Back" at bounding box center [39, 88] width 49 height 16
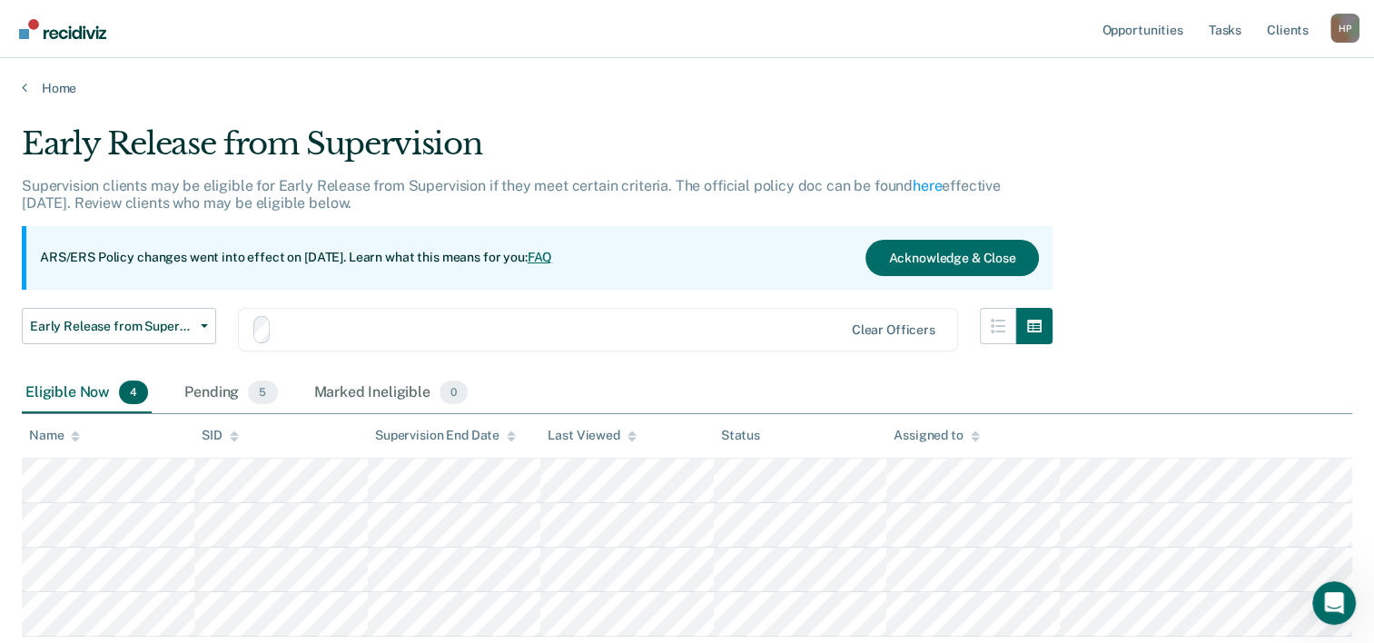
scroll to position [123, 0]
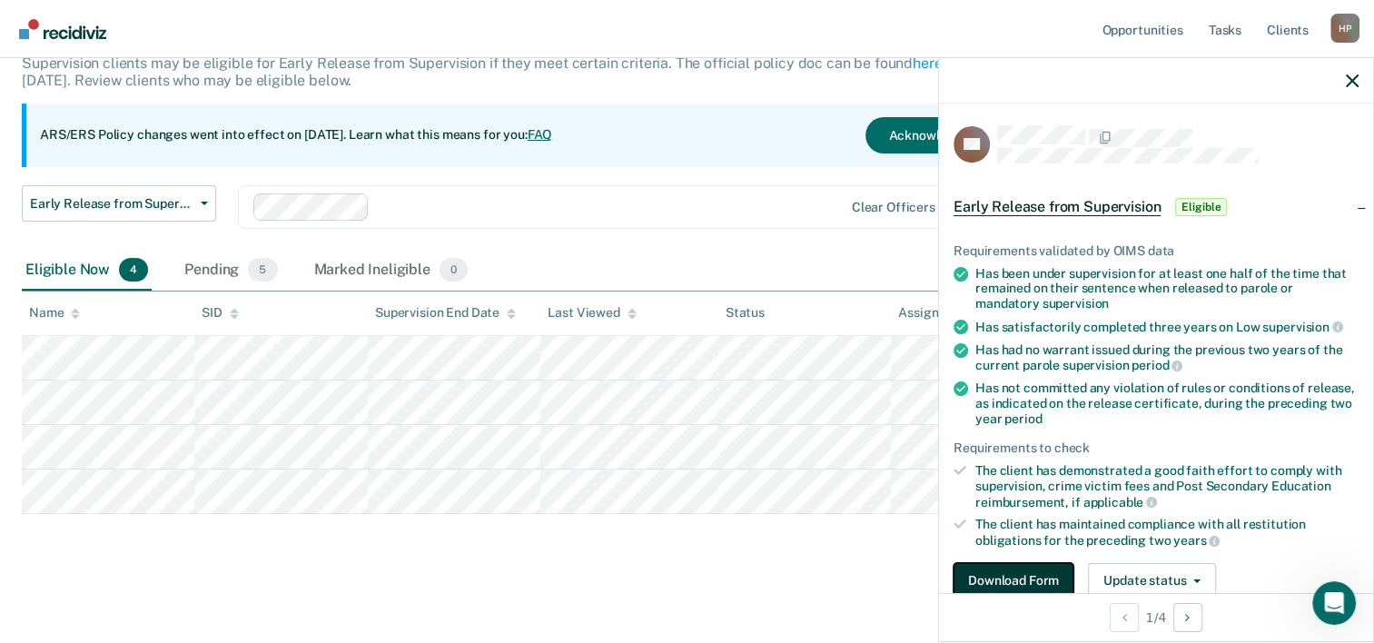
click at [988, 572] on button "Download Form" at bounding box center [1014, 581] width 120 height 36
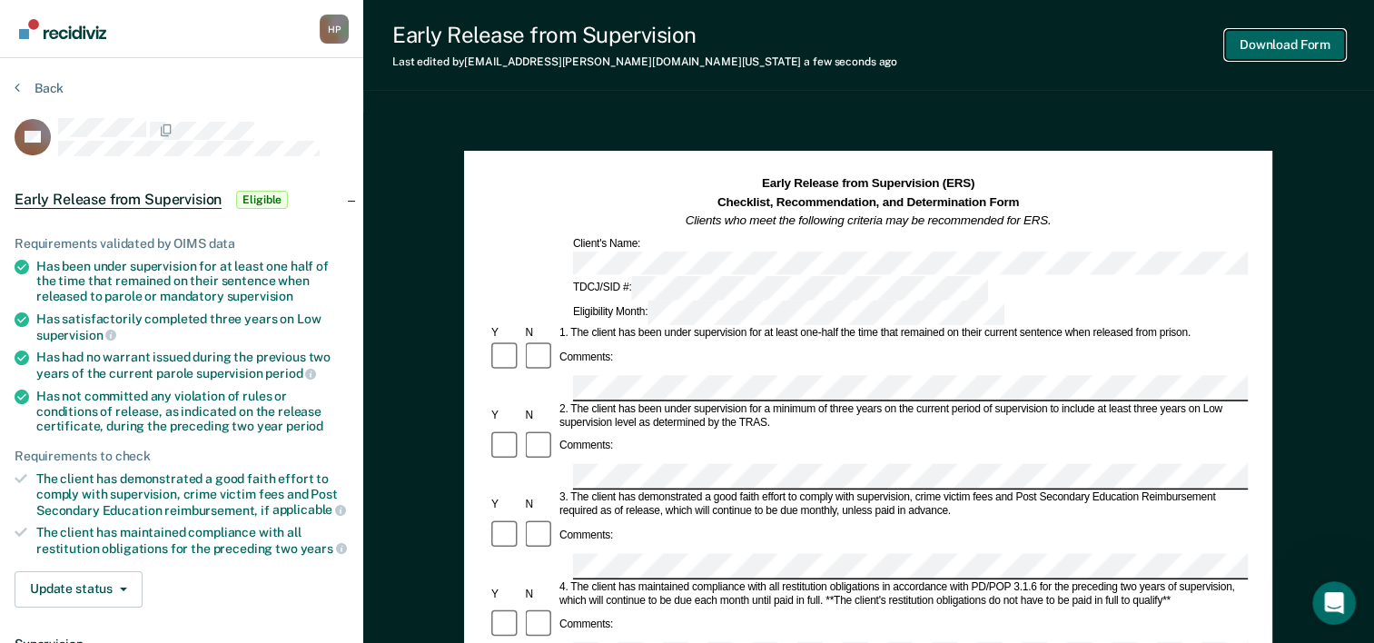
click at [1295, 51] on button "Download Form" at bounding box center [1285, 45] width 120 height 30
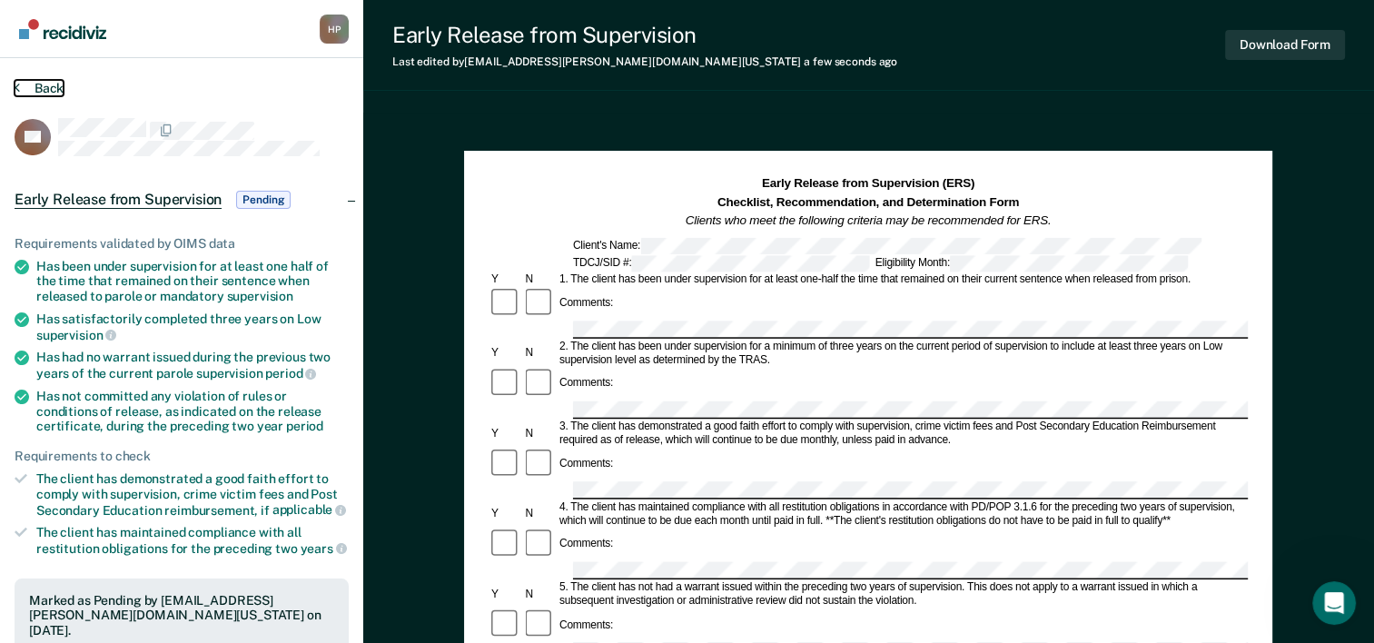
click at [47, 86] on button "Back" at bounding box center [39, 88] width 49 height 16
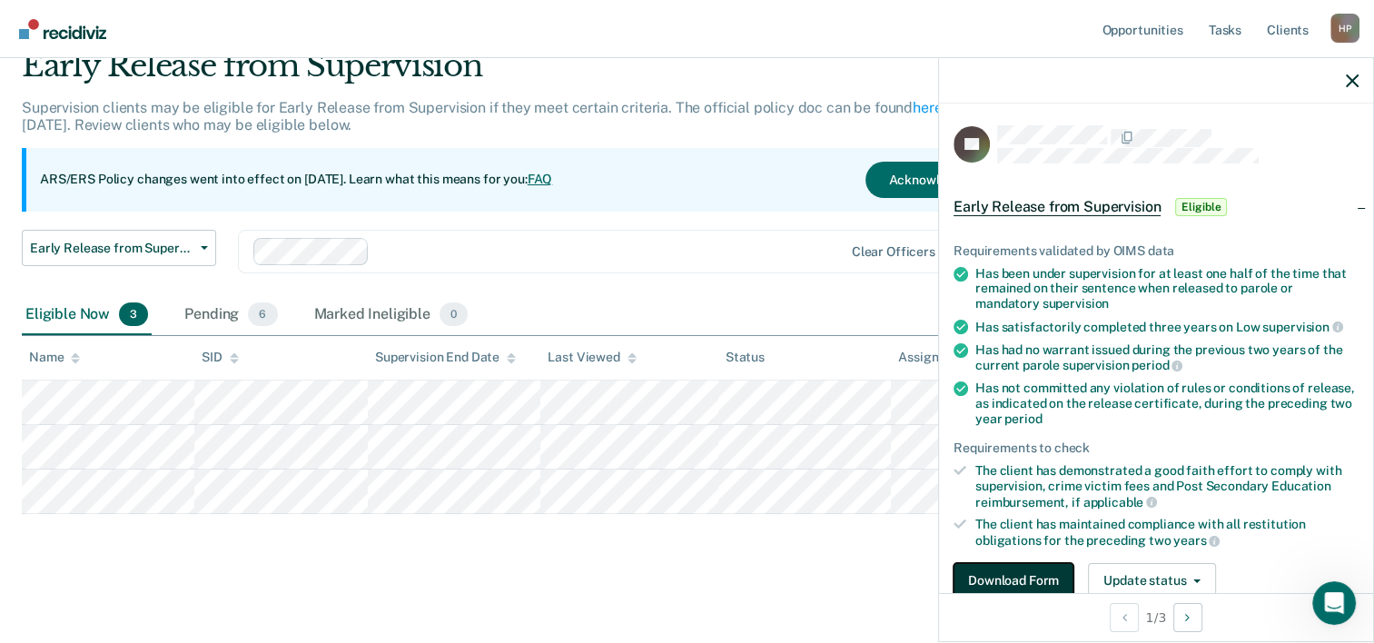
click at [991, 569] on button "Download Form" at bounding box center [1014, 581] width 120 height 36
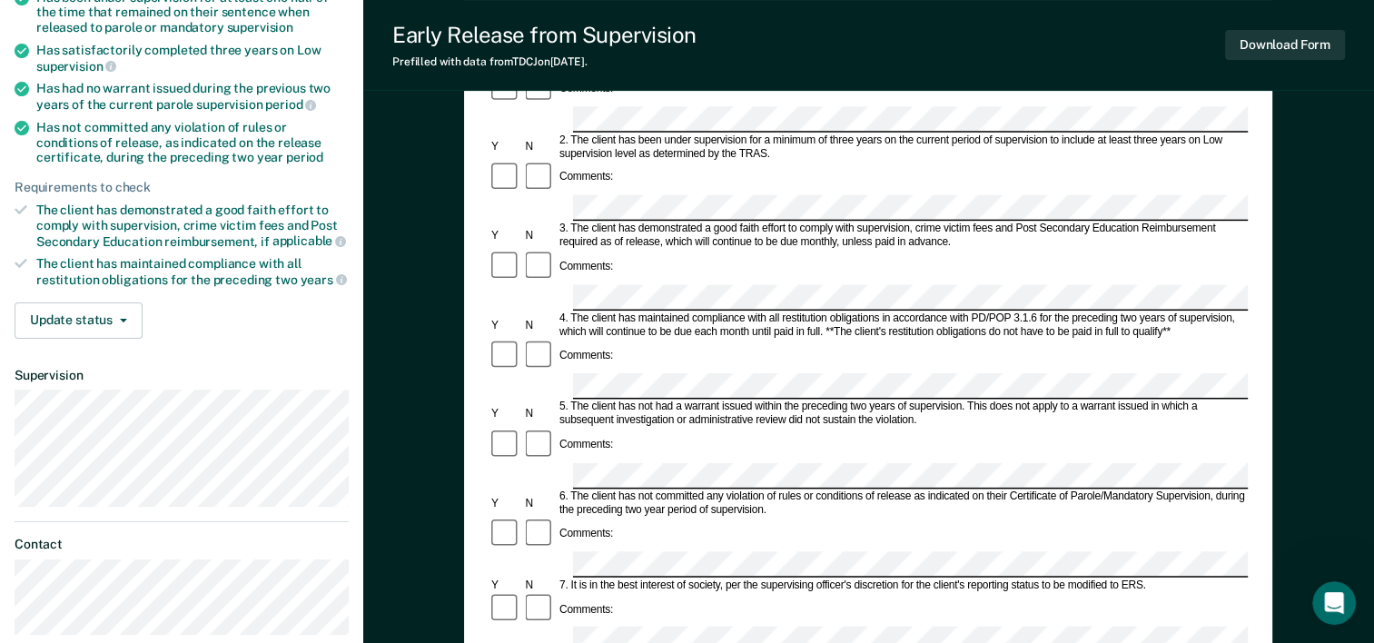
scroll to position [273, 0]
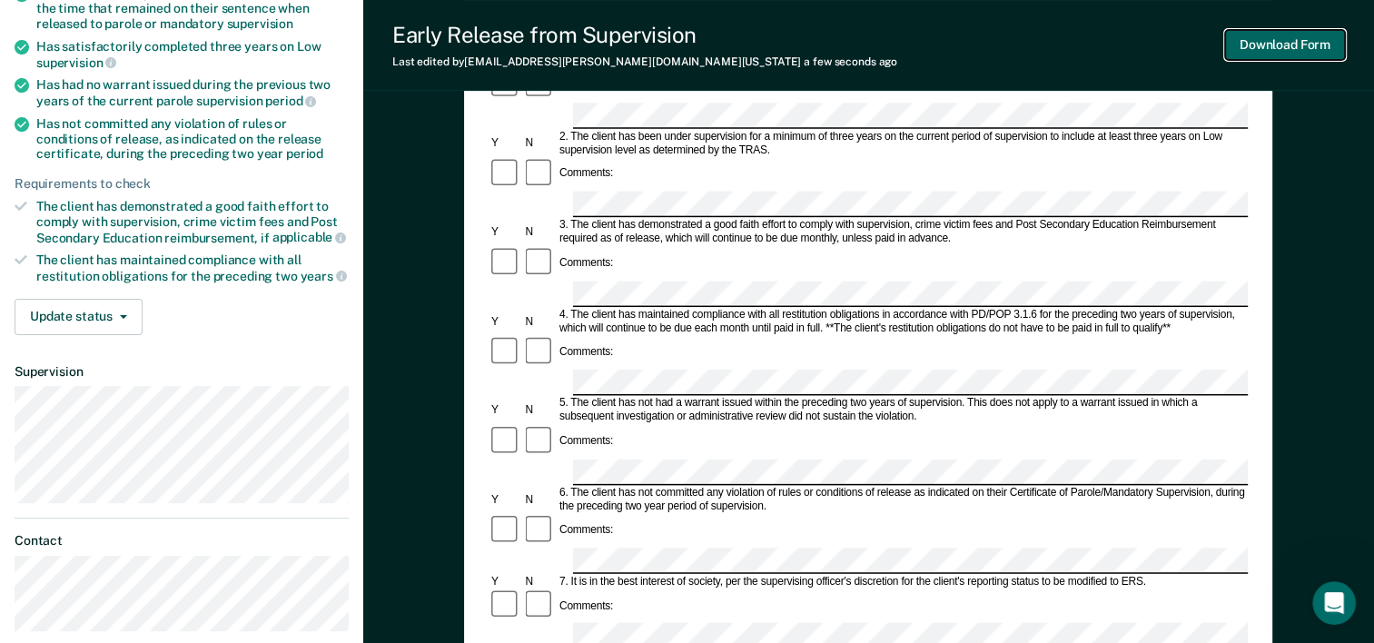
click at [1240, 47] on button "Download Form" at bounding box center [1285, 45] width 120 height 30
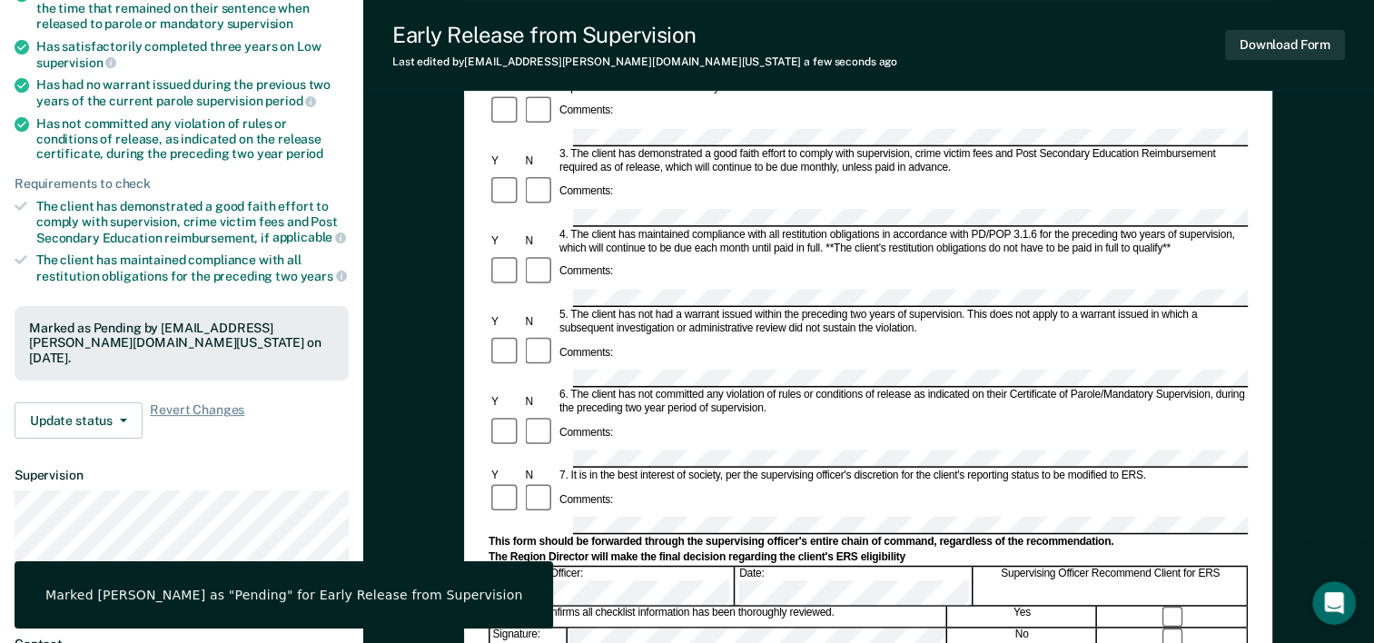
click at [411, 322] on div "Early Release from Supervision (ERS) Checklist, Recommendation, and Determinati…" at bounding box center [868, 457] width 1011 height 1234
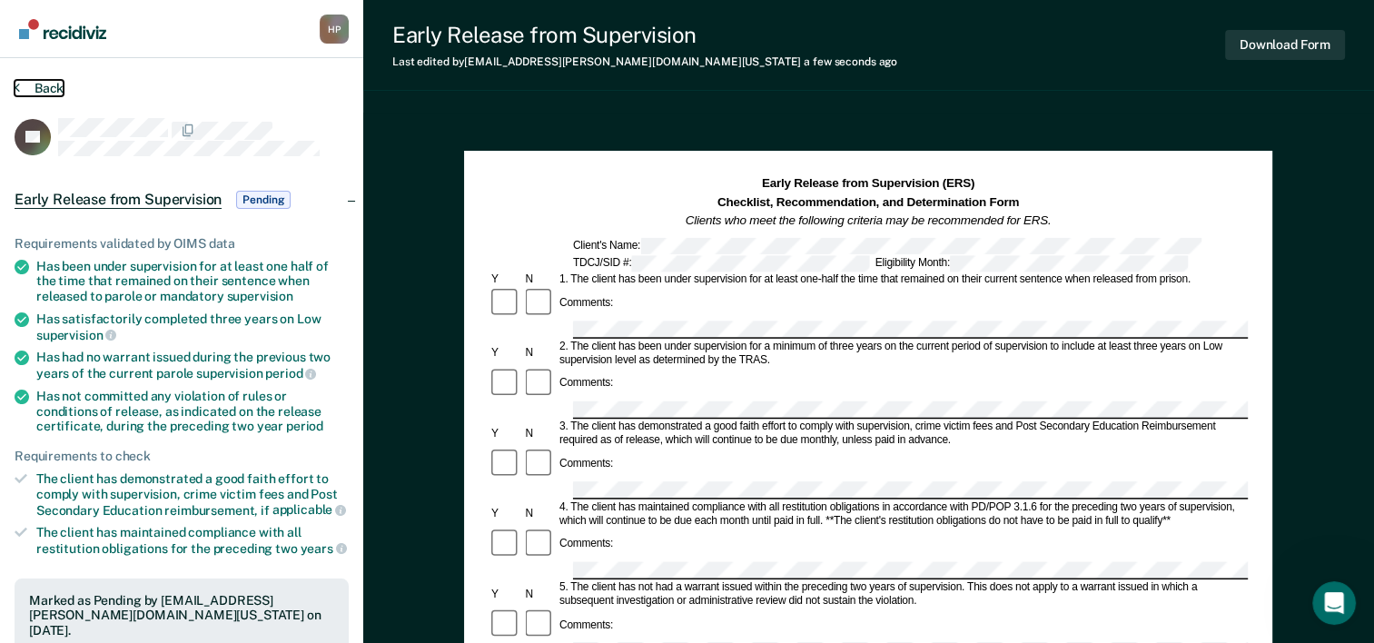
click at [50, 89] on button "Back" at bounding box center [39, 88] width 49 height 16
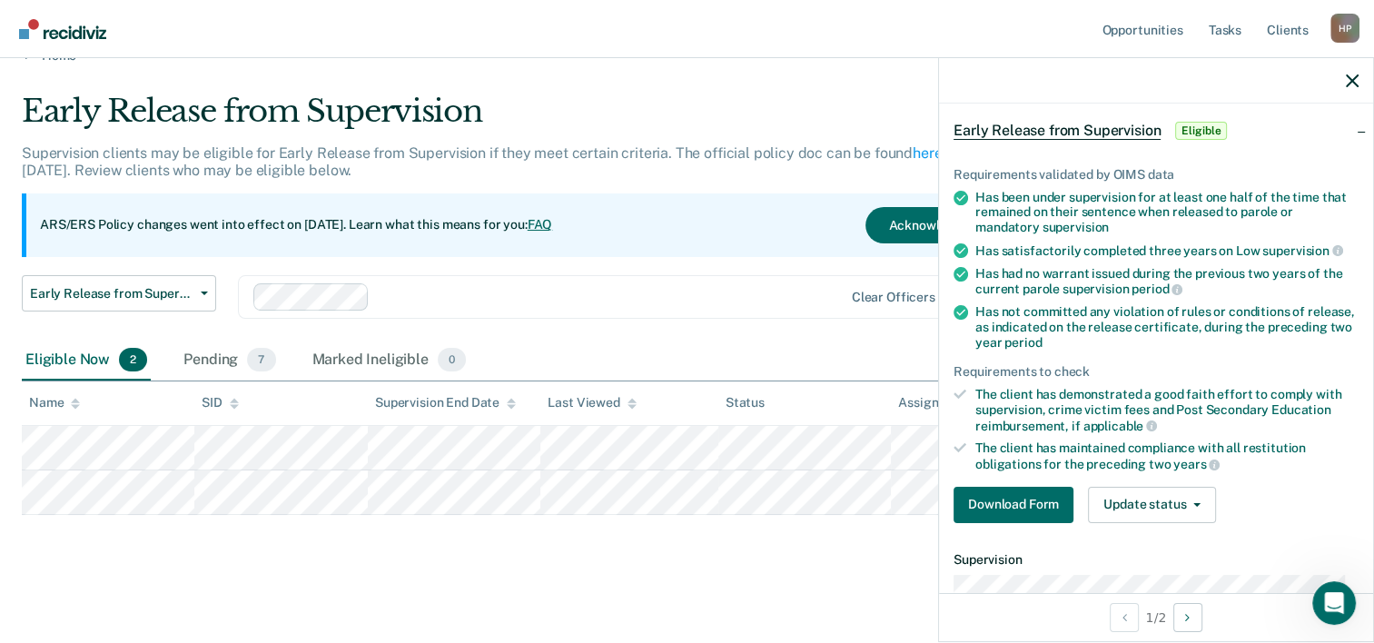
scroll to position [182, 0]
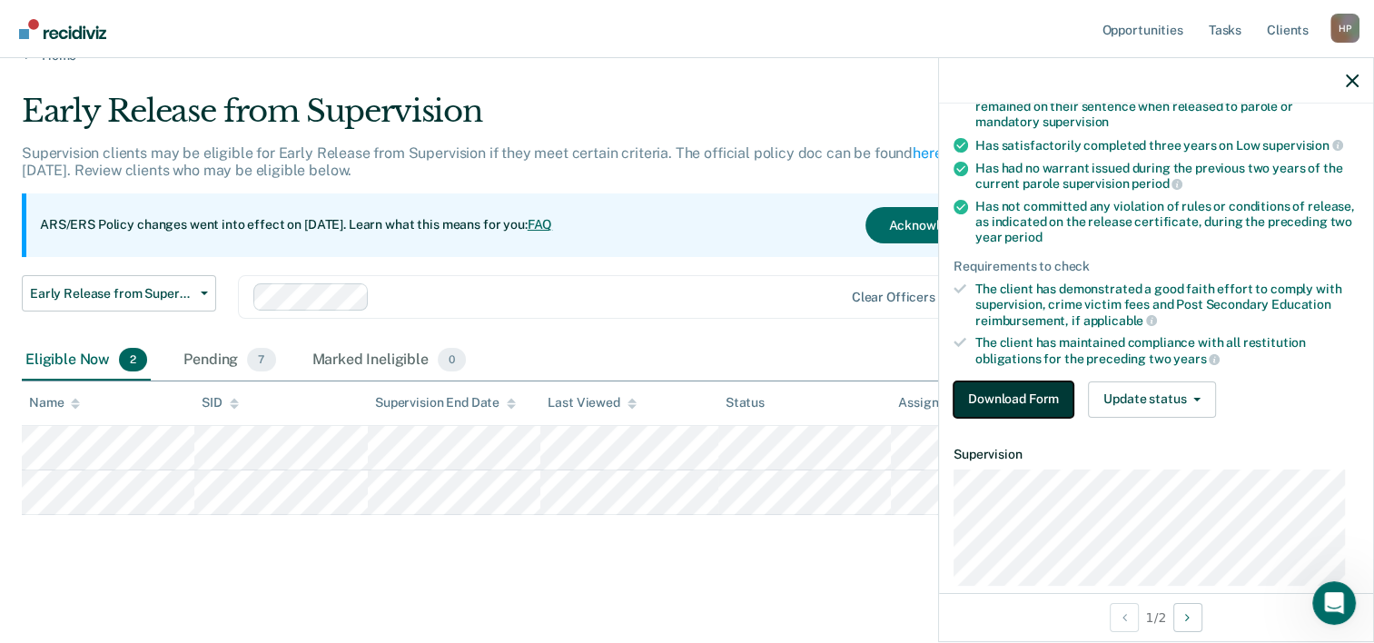
click at [1012, 404] on button "Download Form" at bounding box center [1014, 400] width 120 height 36
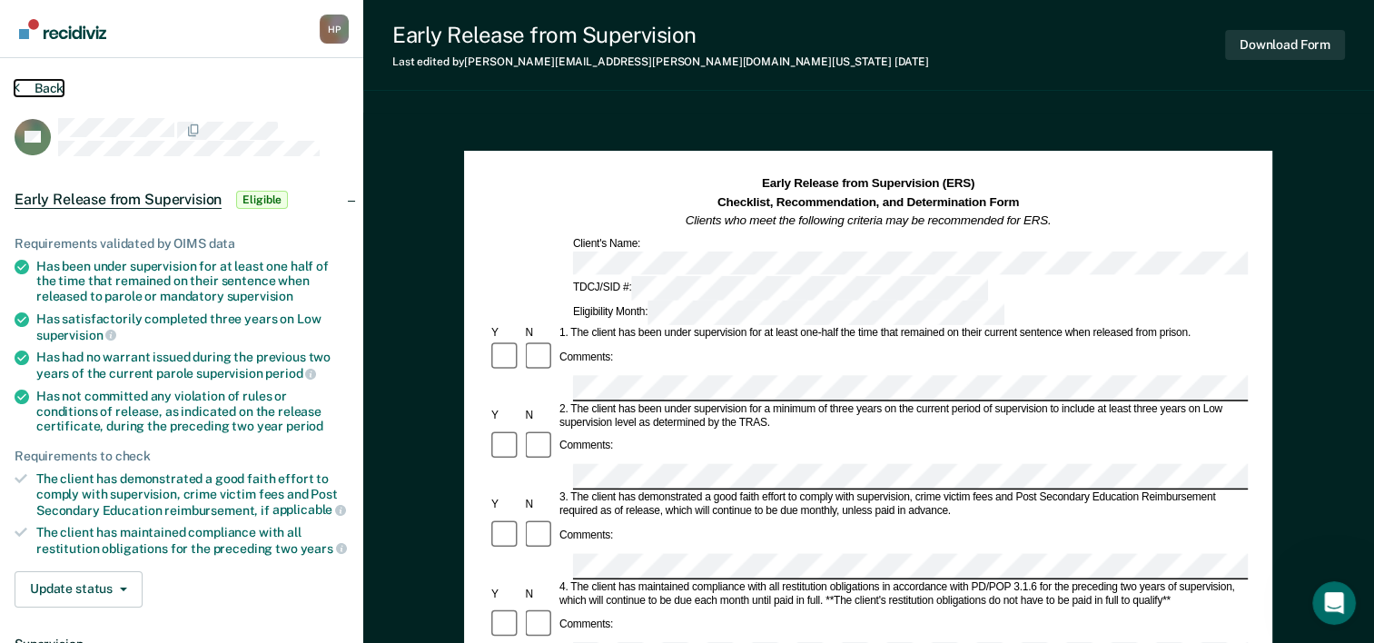
click at [33, 86] on button "Back" at bounding box center [39, 88] width 49 height 16
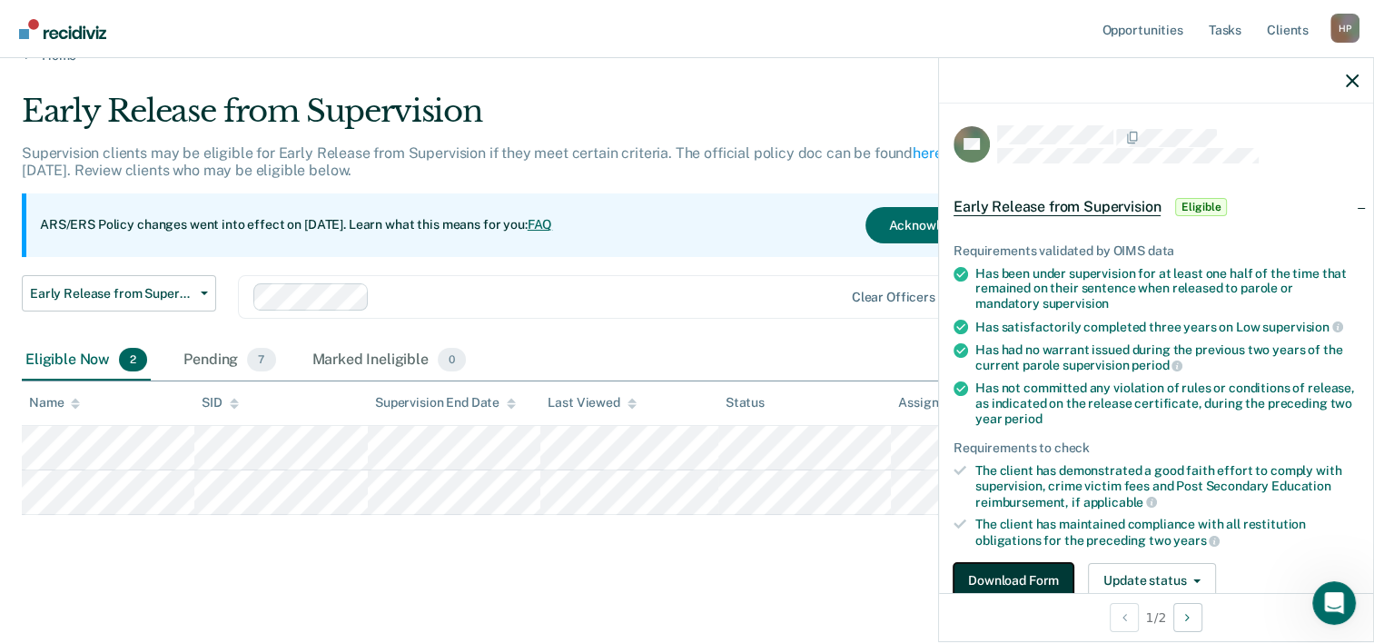
click at [982, 581] on button "Download Form" at bounding box center [1014, 581] width 120 height 36
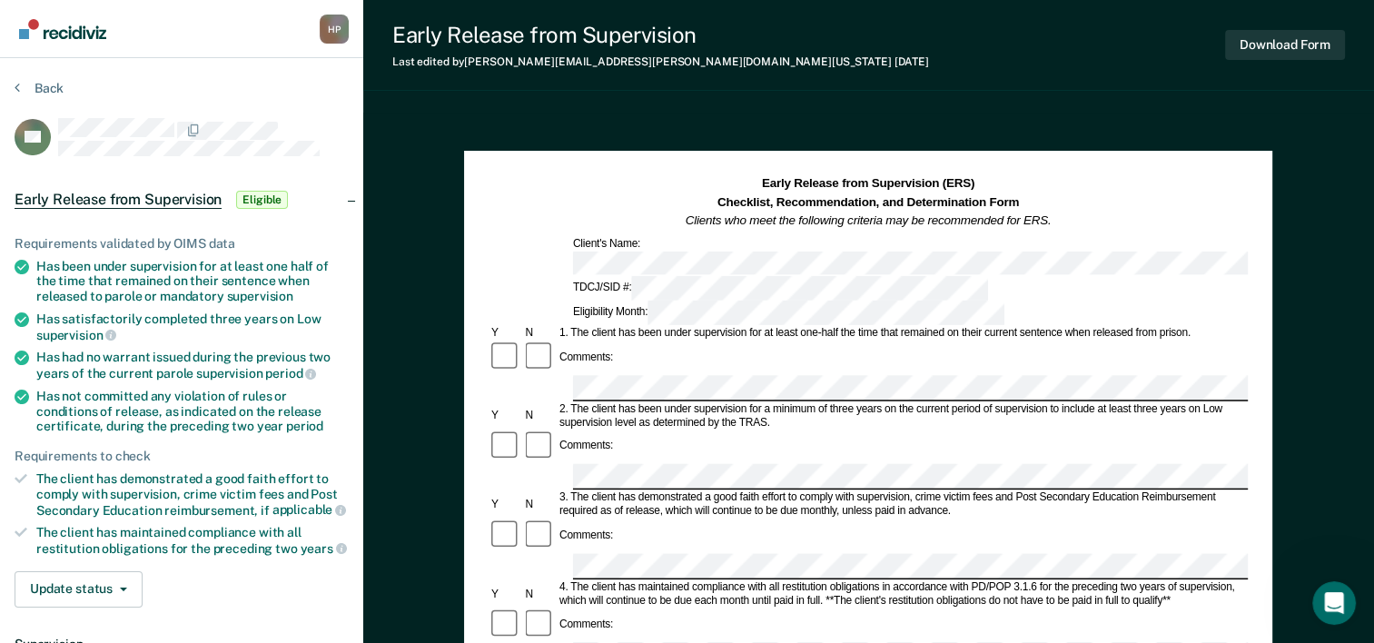
click at [595, 233] on div "Early Release from Supervision (ERS) Checklist, Recommendation, and Determinati…" at bounding box center [868, 250] width 759 height 150
click at [22, 81] on button "Back" at bounding box center [39, 88] width 49 height 16
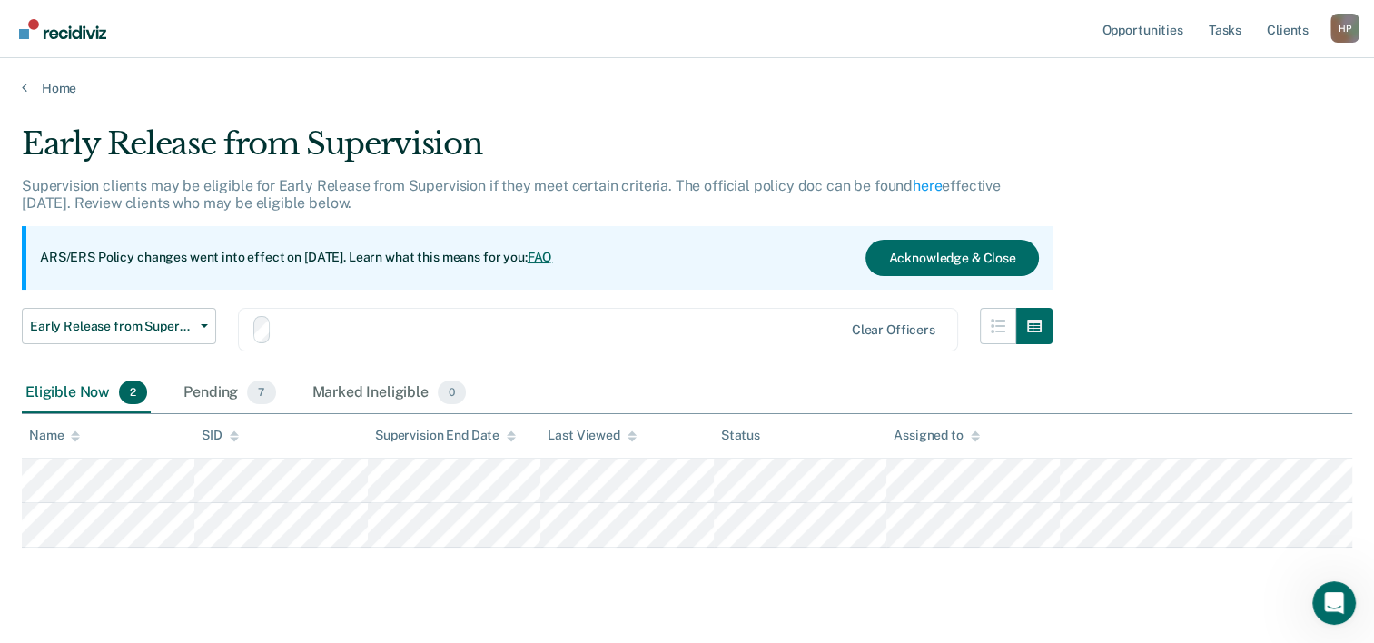
scroll to position [33, 0]
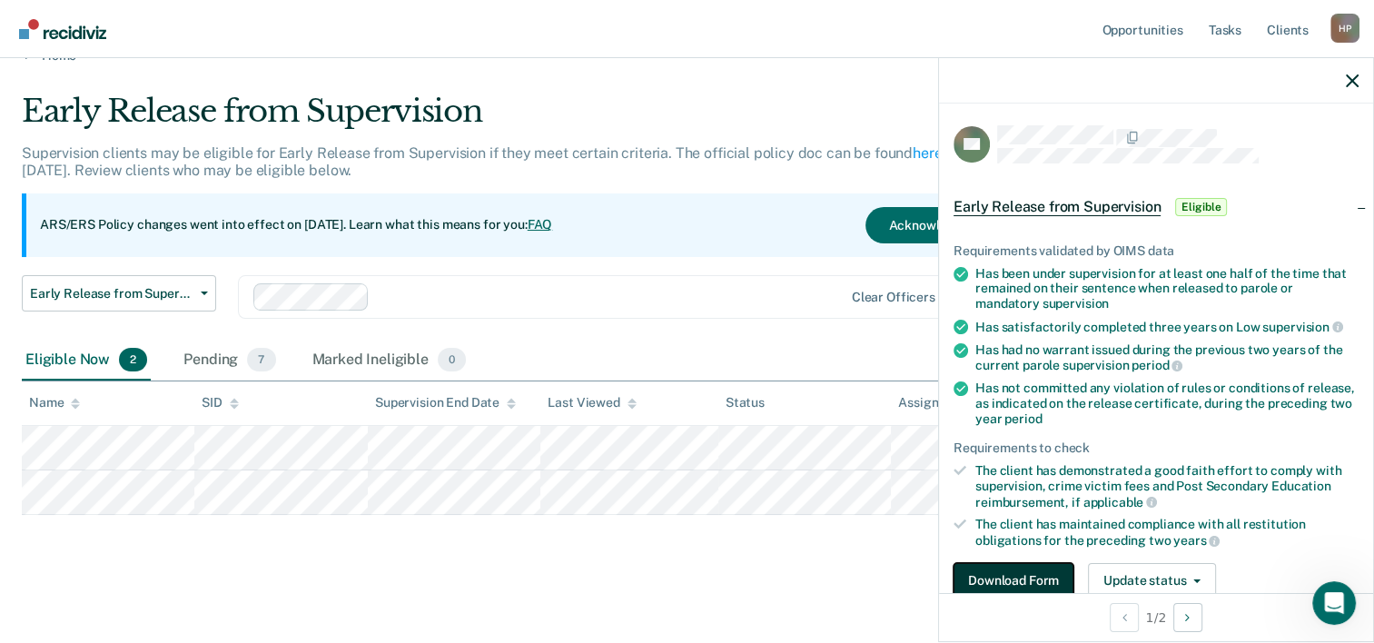
click at [1021, 563] on button "Download Form" at bounding box center [1014, 581] width 120 height 36
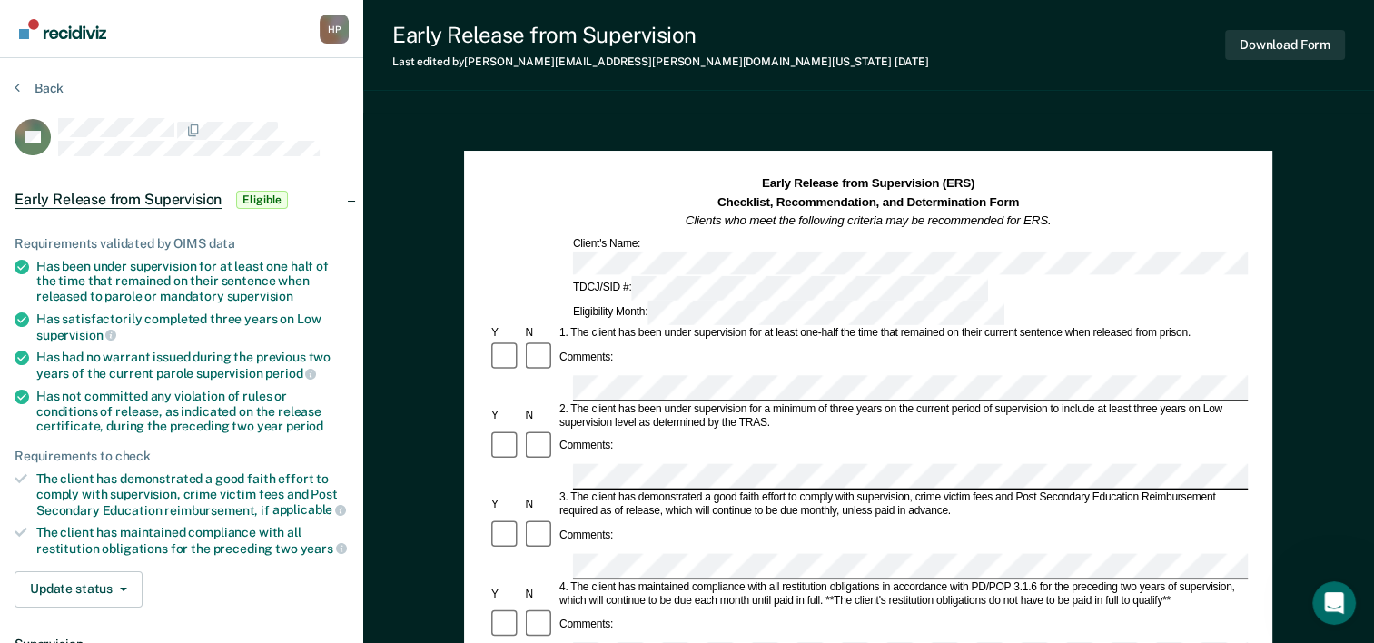
drag, startPoint x: 772, startPoint y: 610, endPoint x: 665, endPoint y: 105, distance: 515.4
click at [665, 105] on div "Early Release from Supervision Last edited by Erika.Galarza@tdcj.texas.gov 8 da…" at bounding box center [868, 631] width 1011 height 1263
